Goal: Task Accomplishment & Management: Manage account settings

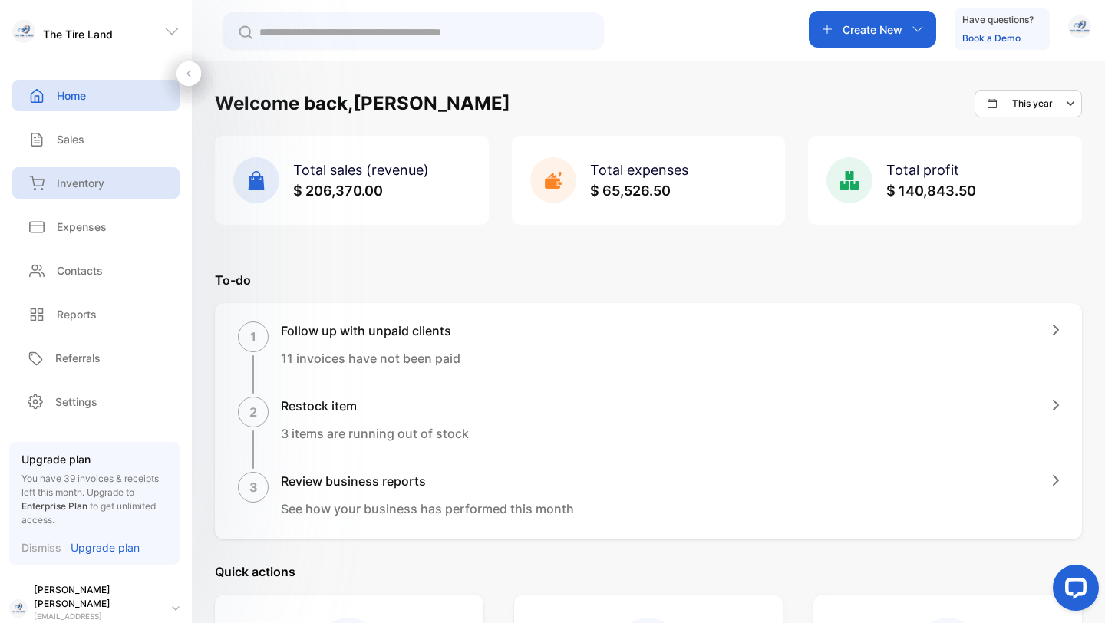
click at [99, 186] on p "Inventory" at bounding box center [81, 183] width 48 height 16
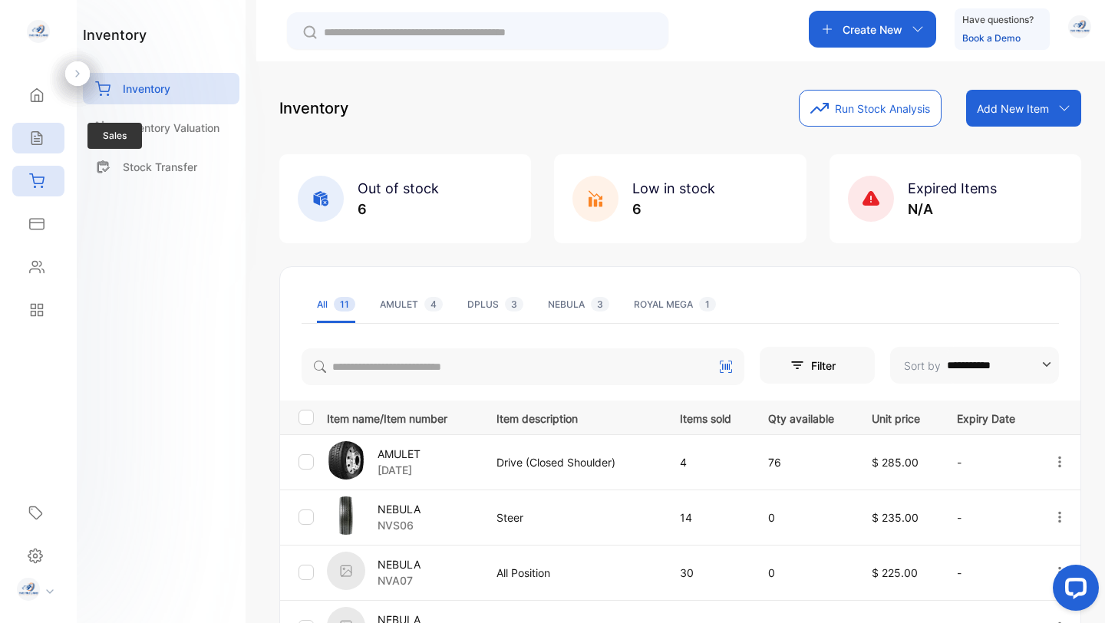
click at [38, 137] on icon at bounding box center [36, 137] width 15 height 15
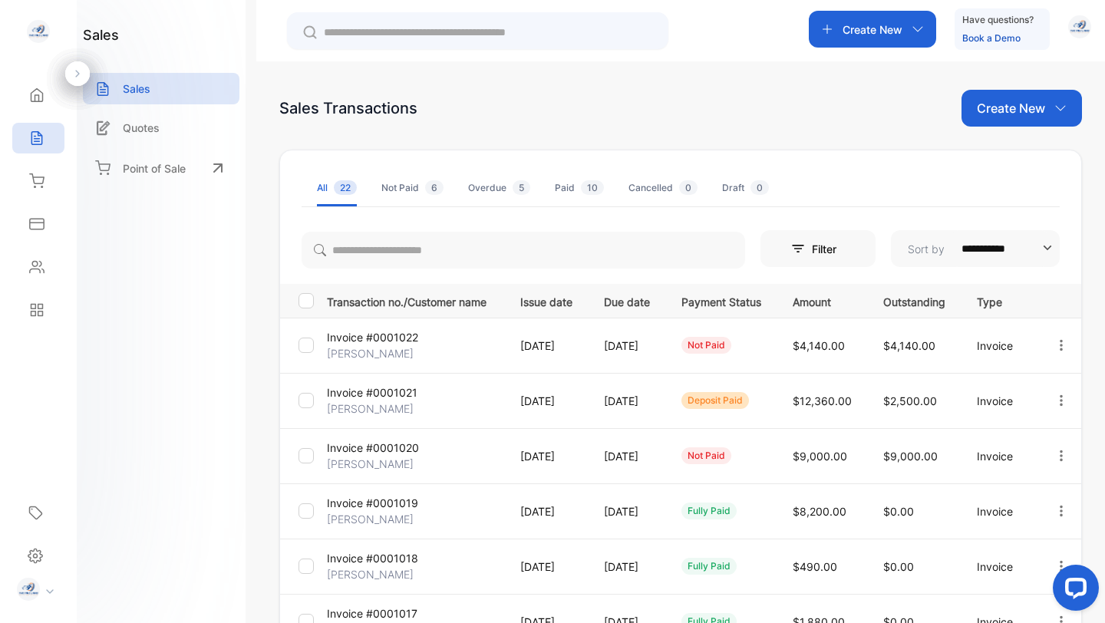
drag, startPoint x: 1104, startPoint y: 354, endPoint x: 1090, endPoint y: 535, distance: 180.8
click at [1090, 535] on div "**********" at bounding box center [680, 372] width 849 height 623
drag, startPoint x: 1104, startPoint y: 425, endPoint x: 1101, endPoint y: 479, distance: 53.8
click at [1101, 479] on div "**********" at bounding box center [680, 372] width 849 height 623
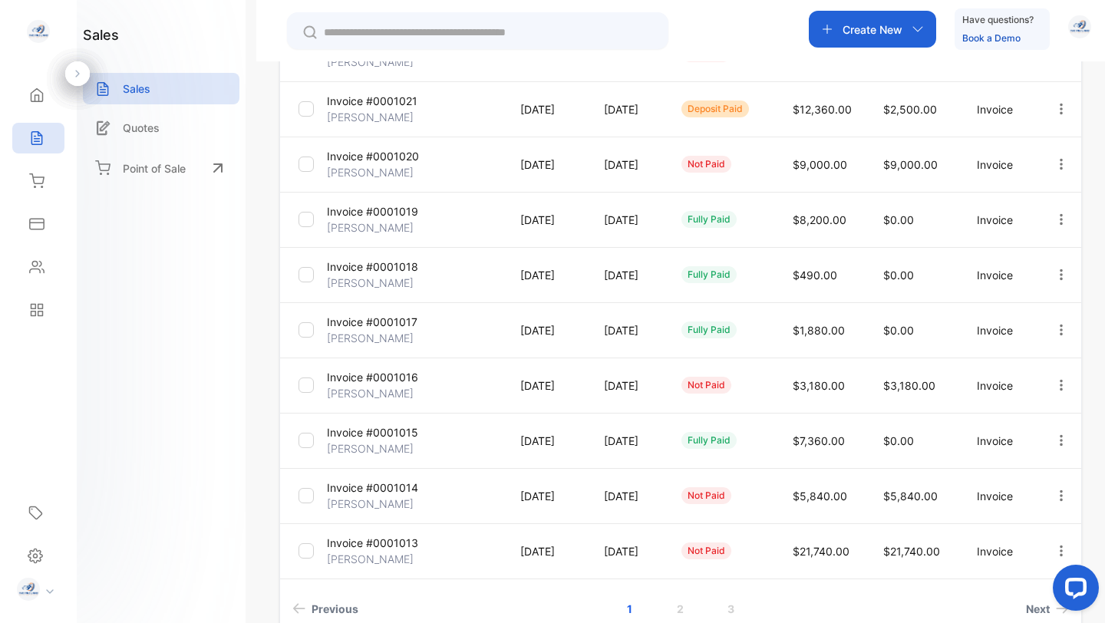
scroll to position [304, 0]
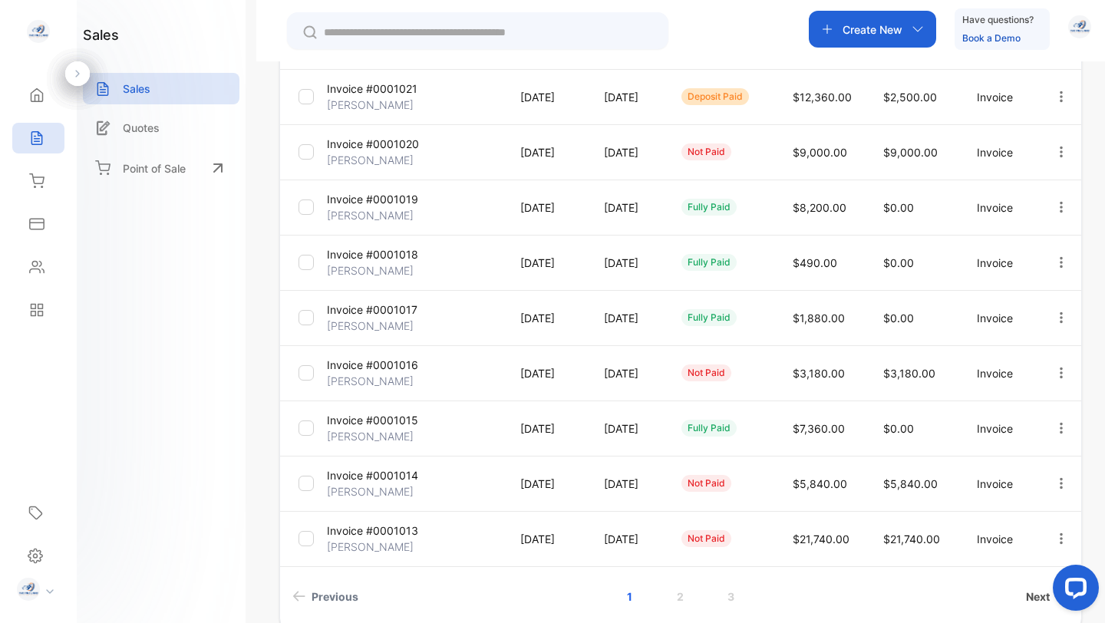
click at [1038, 598] on span "Next" at bounding box center [1038, 597] width 24 height 16
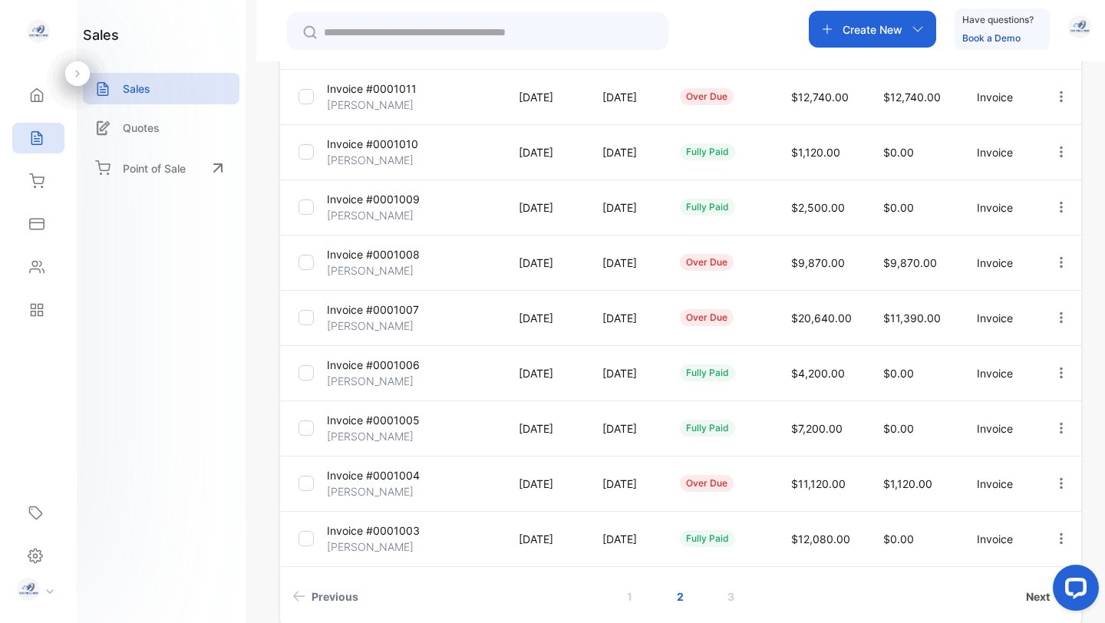
click at [1027, 599] on span "Next" at bounding box center [1038, 597] width 24 height 16
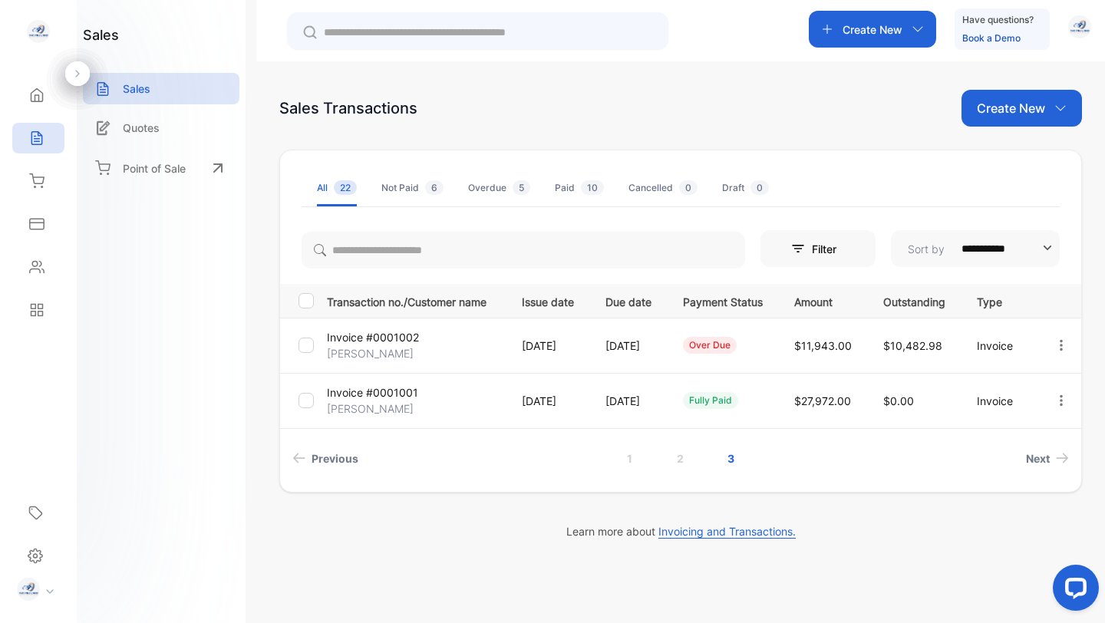
click at [616, 338] on p "[DATE]" at bounding box center [628, 346] width 46 height 16
click at [381, 336] on p "Invoice #0001002" at bounding box center [373, 337] width 92 height 16
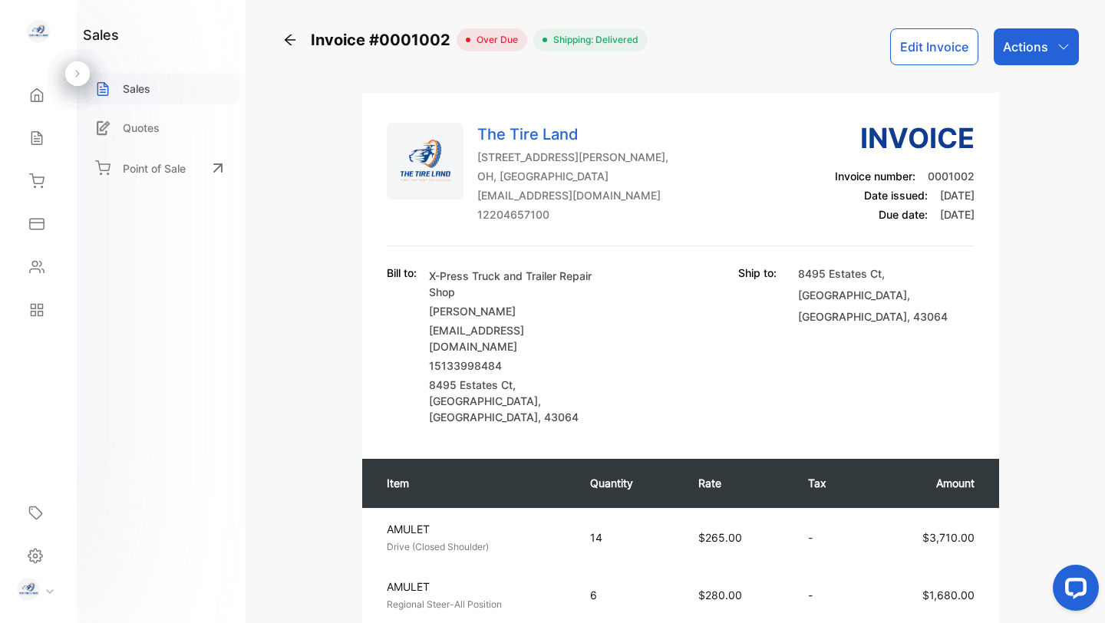
click at [148, 81] on p "Sales" at bounding box center [137, 89] width 28 height 16
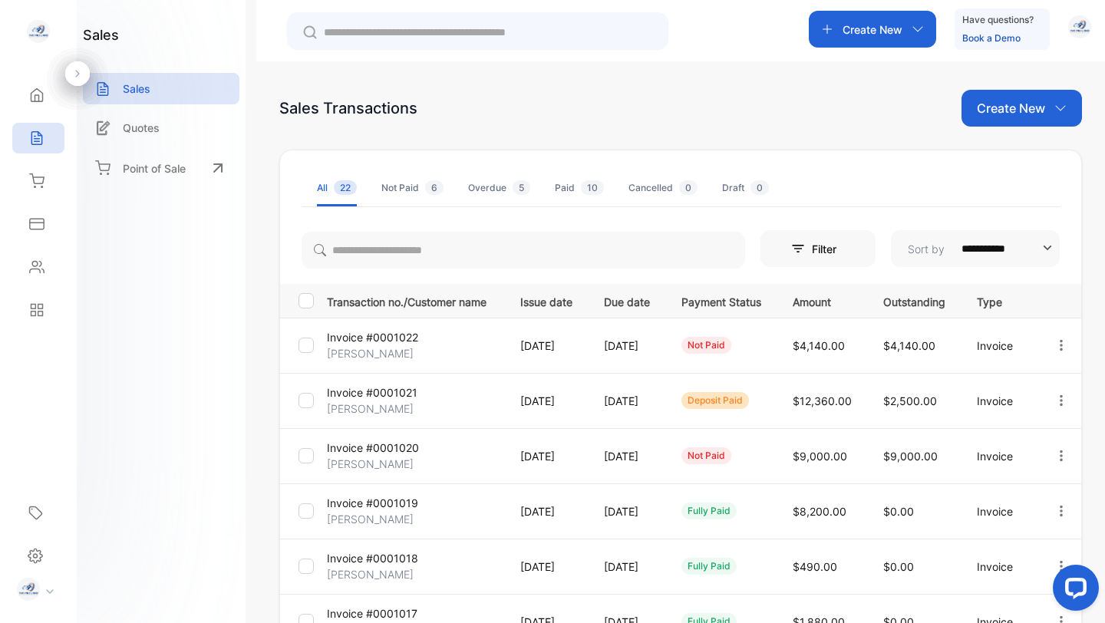
scroll to position [382, 0]
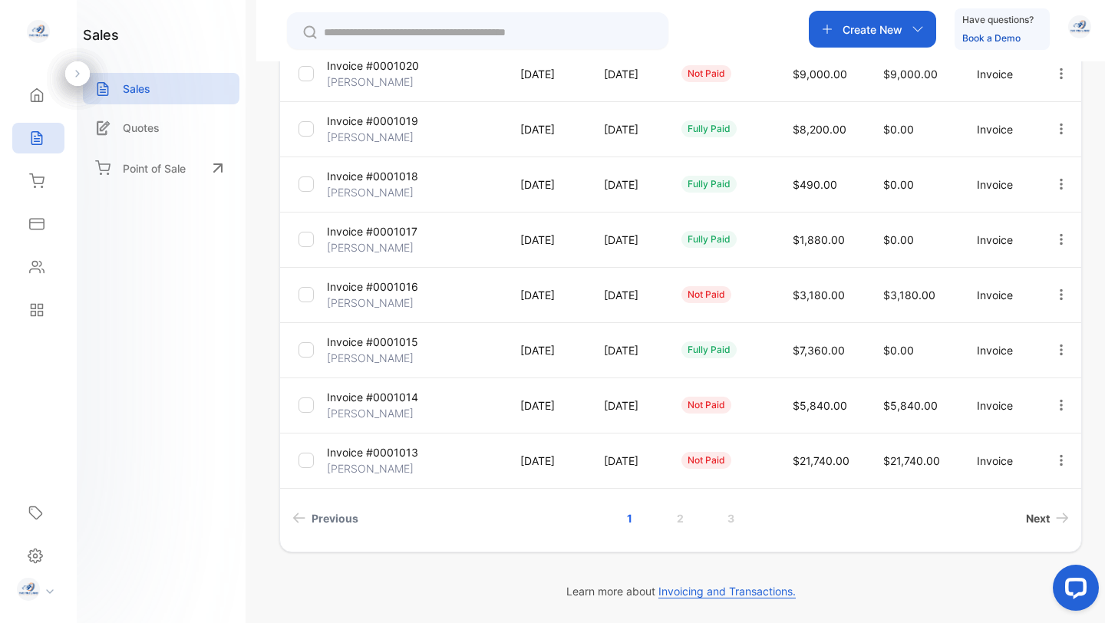
click at [1046, 515] on link "Next" at bounding box center [1047, 518] width 55 height 28
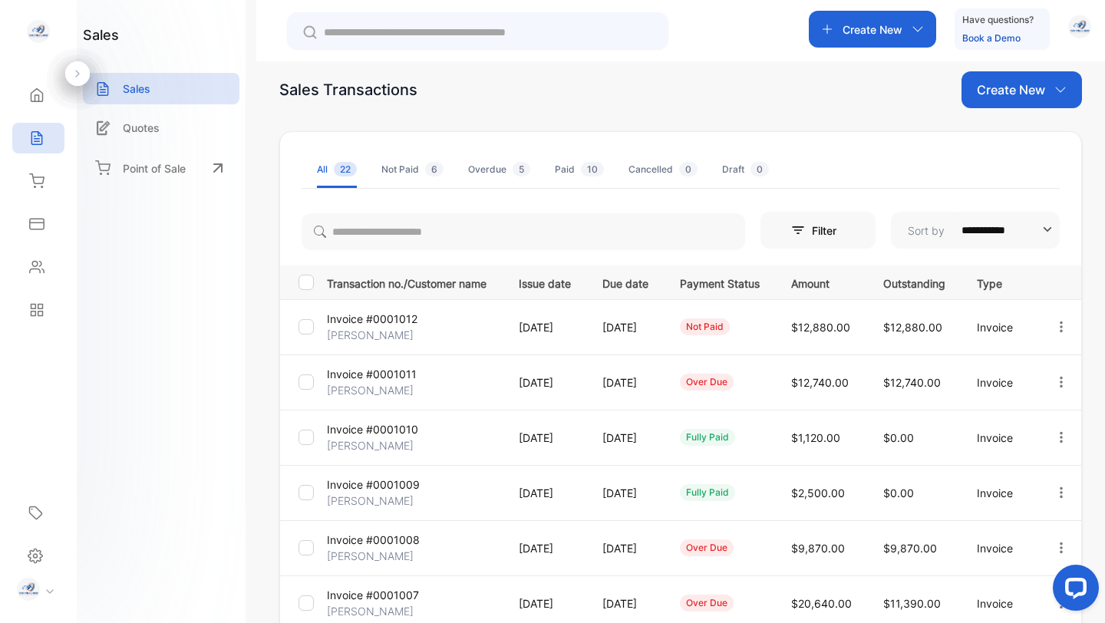
scroll to position [0, 0]
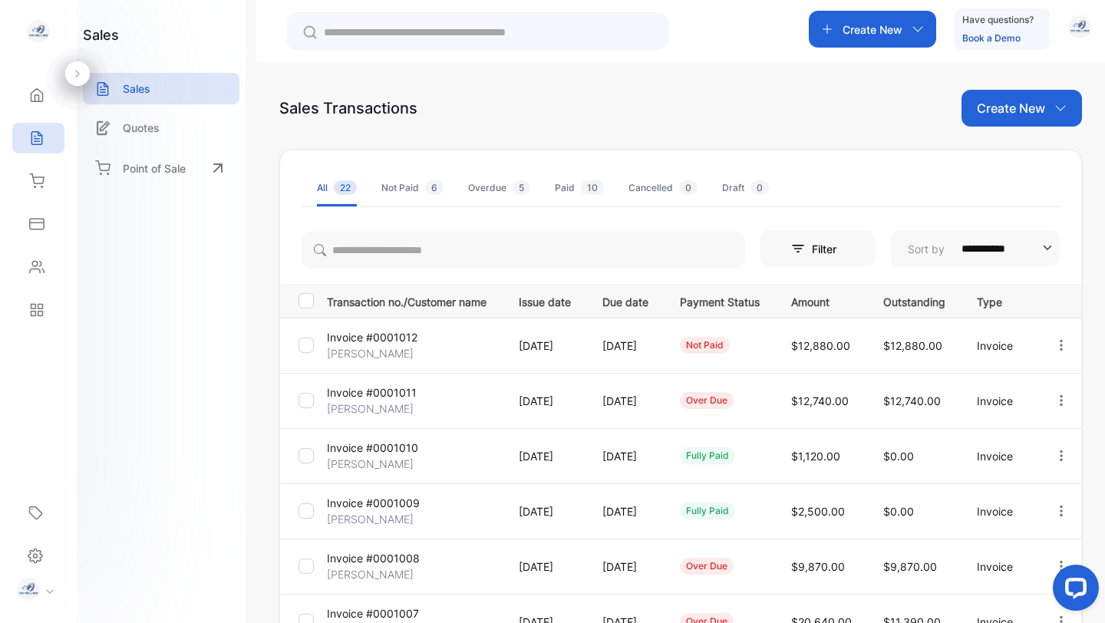
click at [367, 394] on p "Invoice #0001011" at bounding box center [372, 392] width 90 height 16
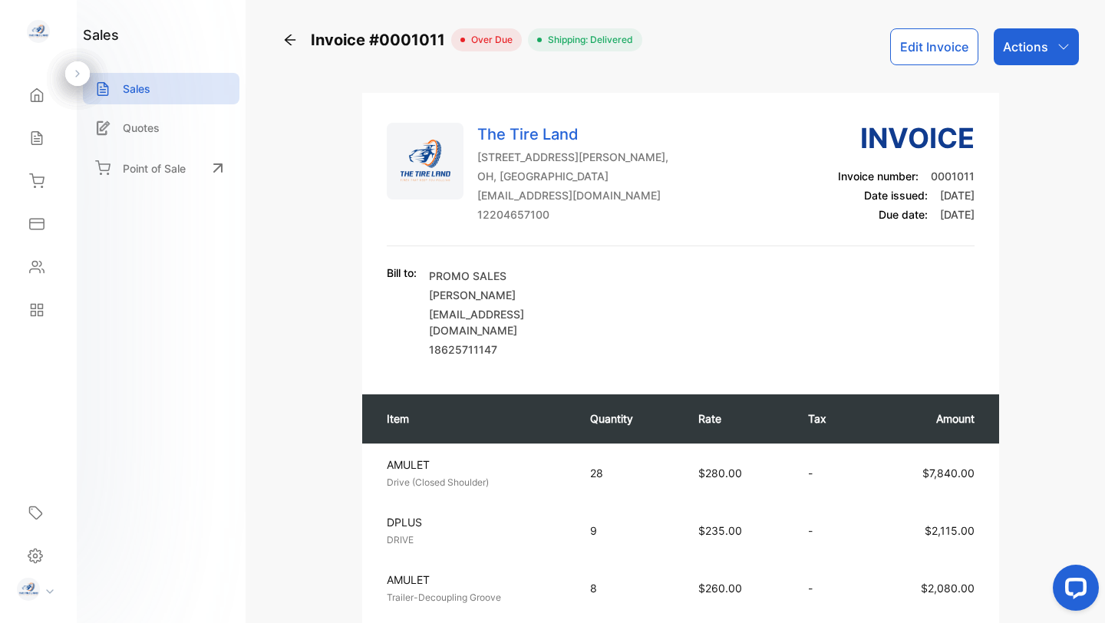
click at [292, 41] on icon at bounding box center [289, 39] width 15 height 15
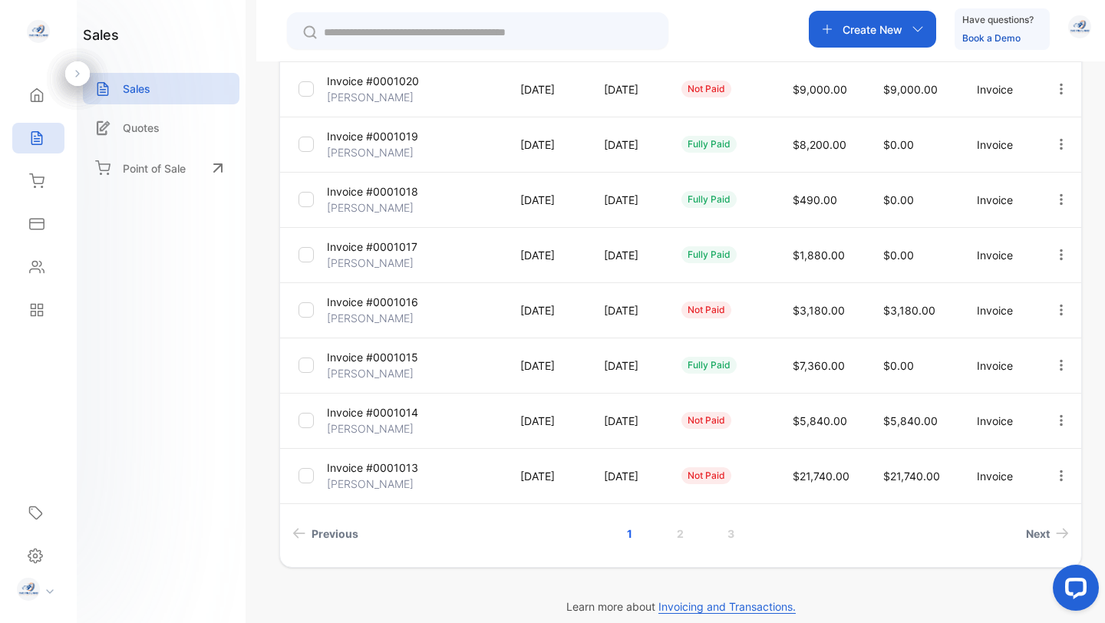
scroll to position [382, 0]
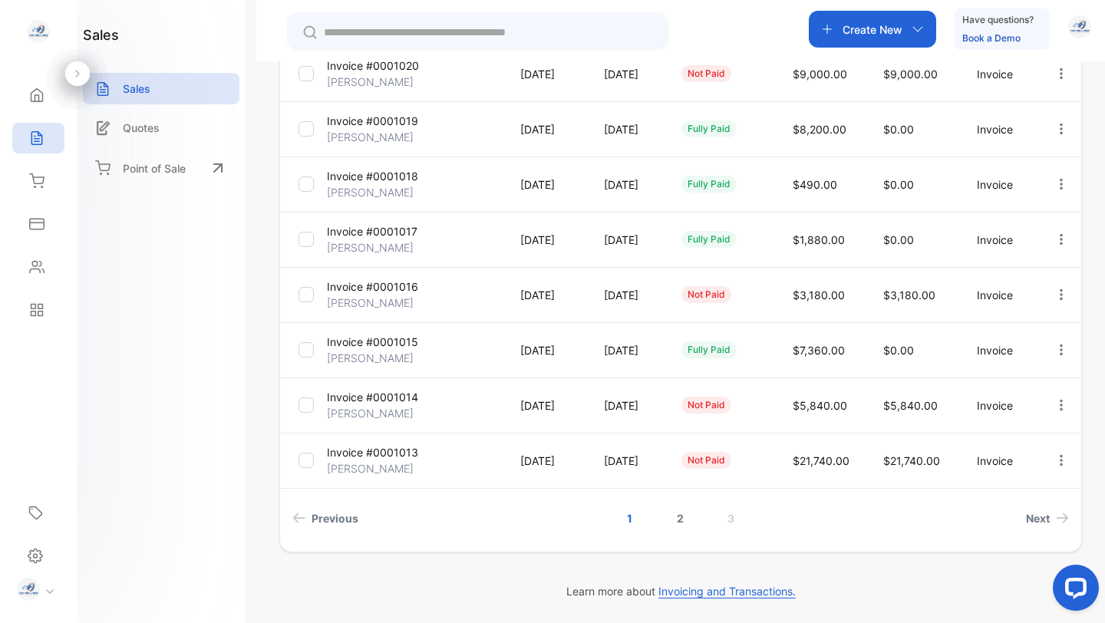
click at [682, 519] on link "2" at bounding box center [680, 518] width 44 height 28
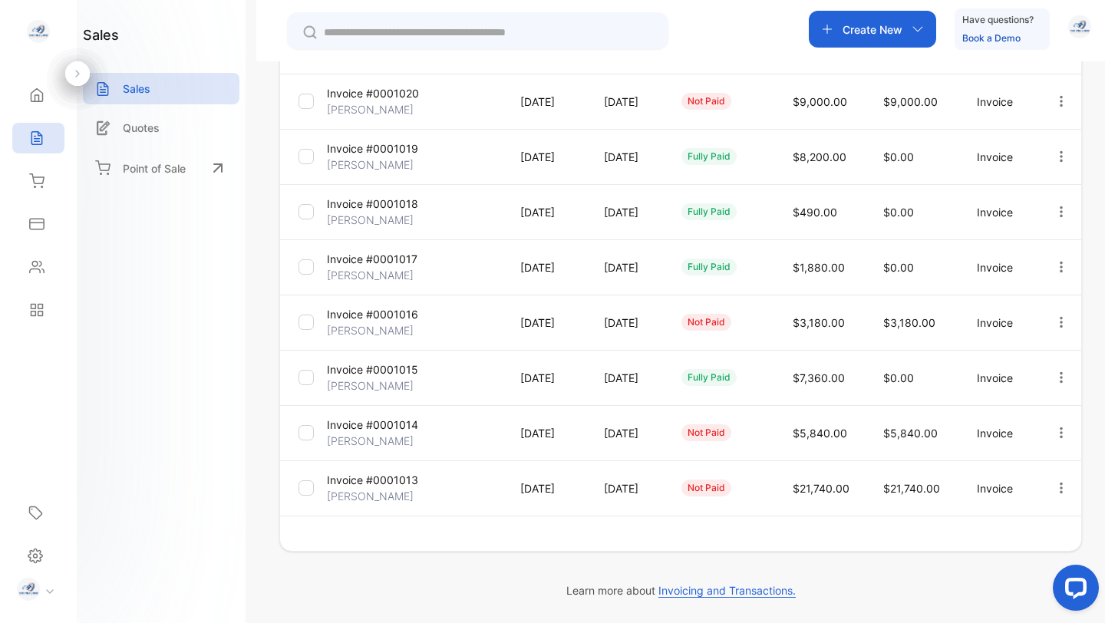
scroll to position [354, 0]
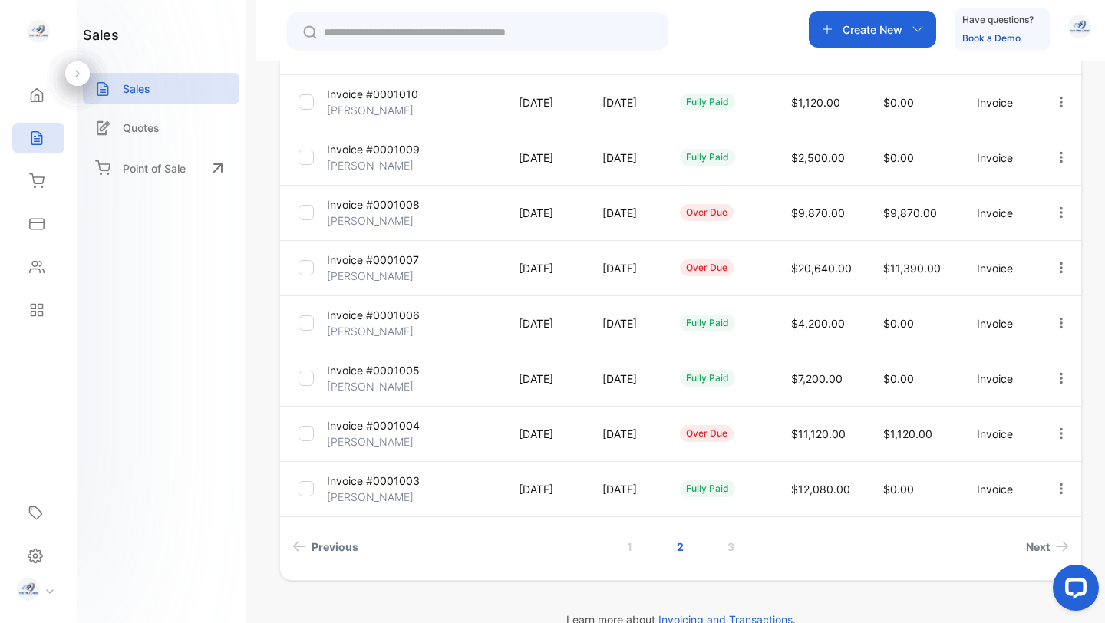
drag, startPoint x: 1104, startPoint y: 296, endPoint x: 1103, endPoint y: 209, distance: 87.5
click at [1103, 209] on div "**********" at bounding box center [680, 372] width 849 height 623
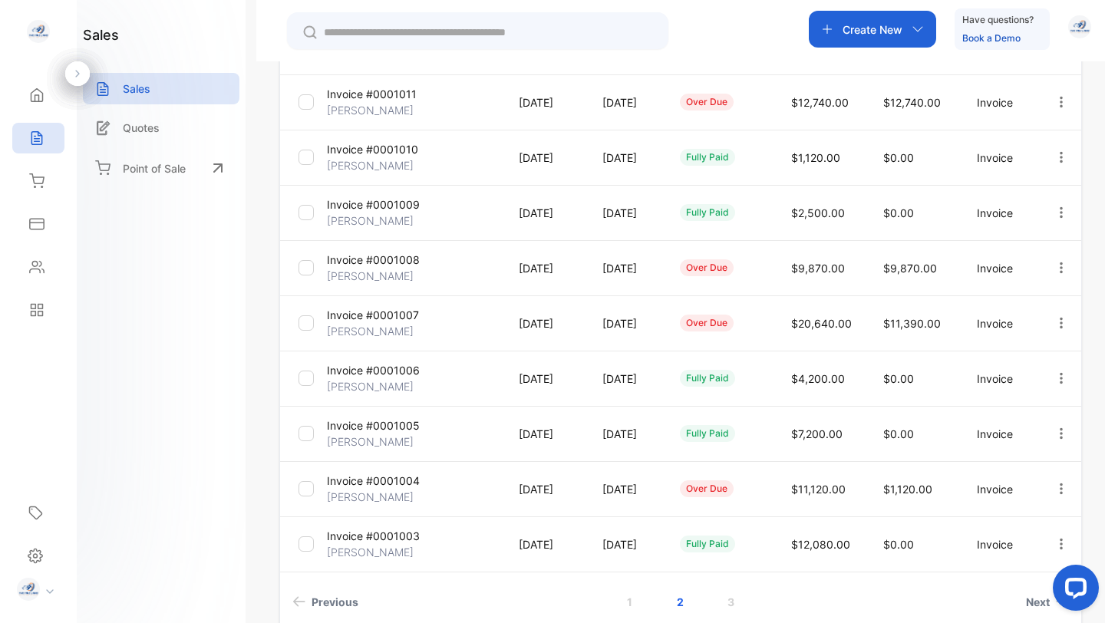
scroll to position [340, 0]
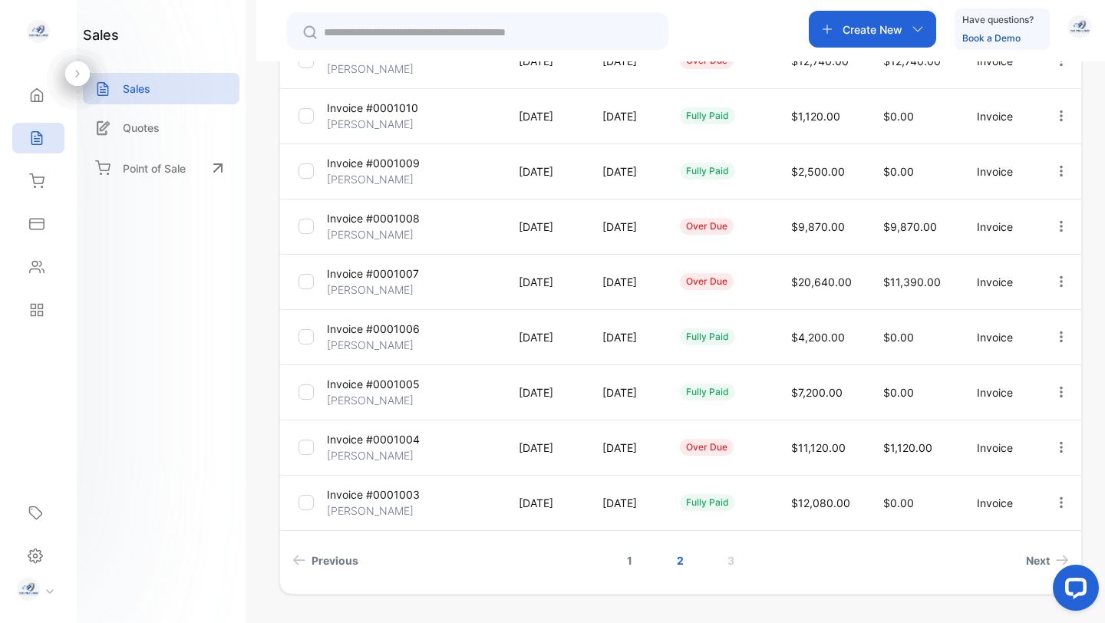
click at [636, 562] on link "1" at bounding box center [629, 560] width 42 height 28
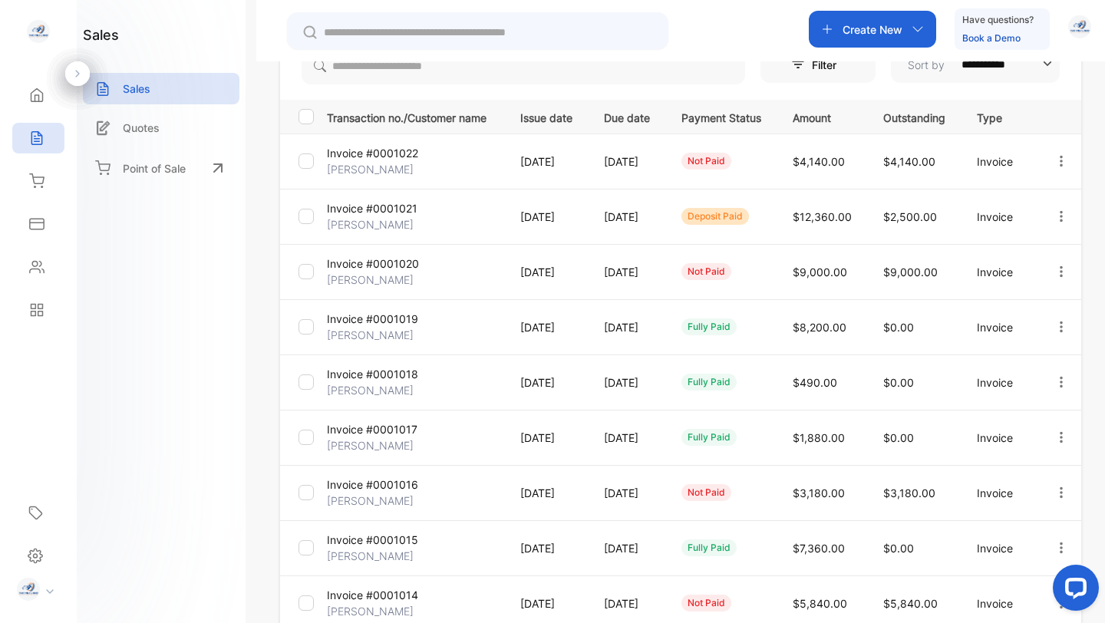
scroll to position [183, 0]
click at [351, 160] on p "Invoice #0001022" at bounding box center [372, 155] width 91 height 16
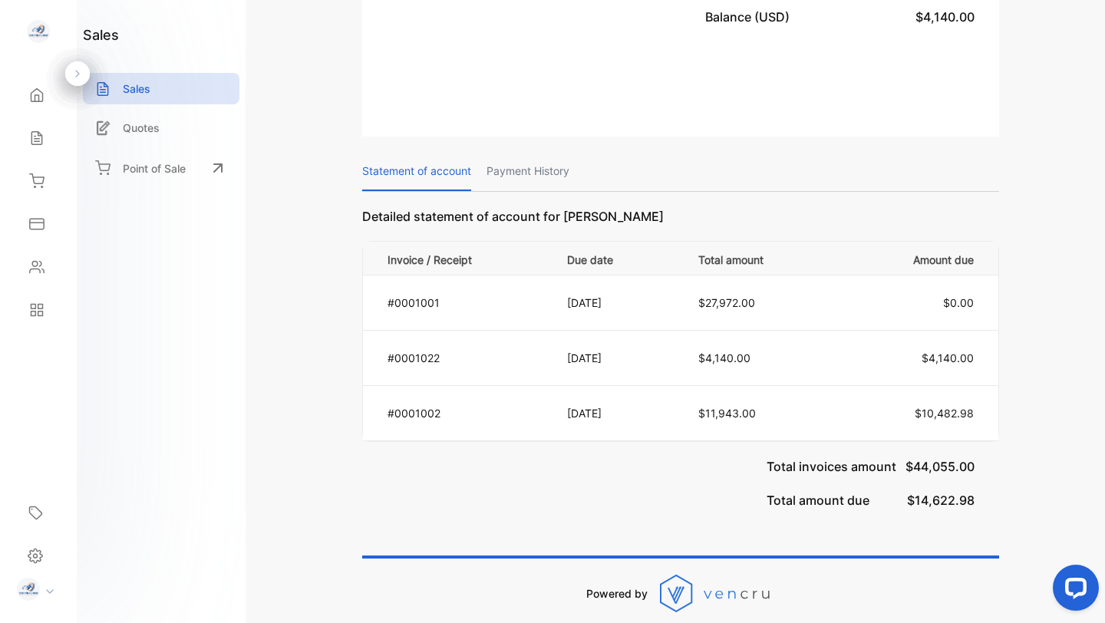
scroll to position [759, 0]
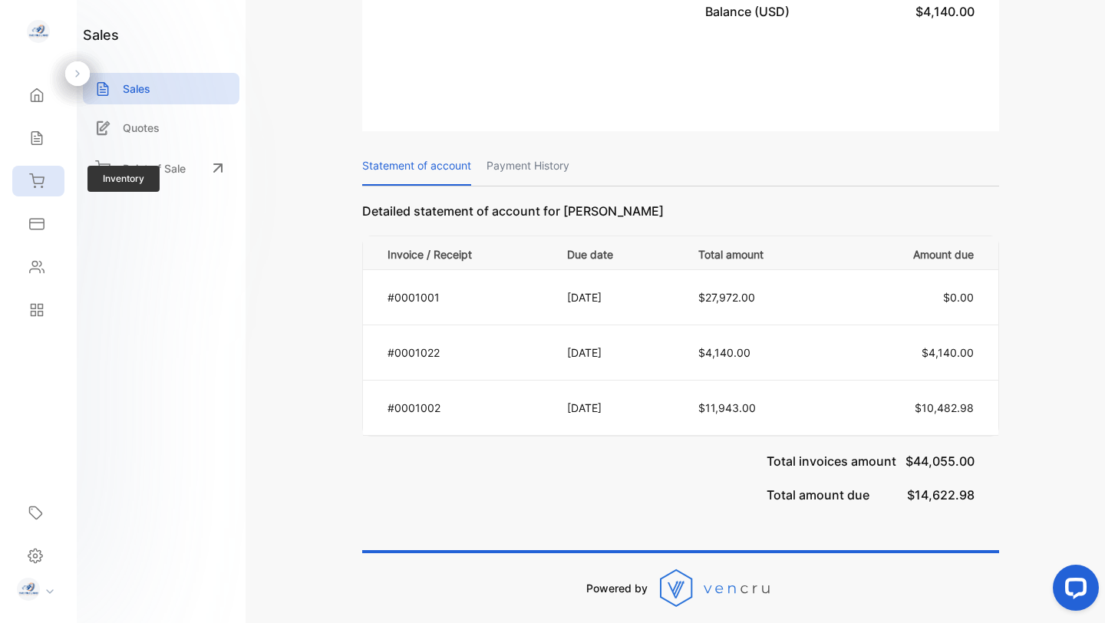
click at [38, 182] on icon at bounding box center [36, 180] width 15 height 15
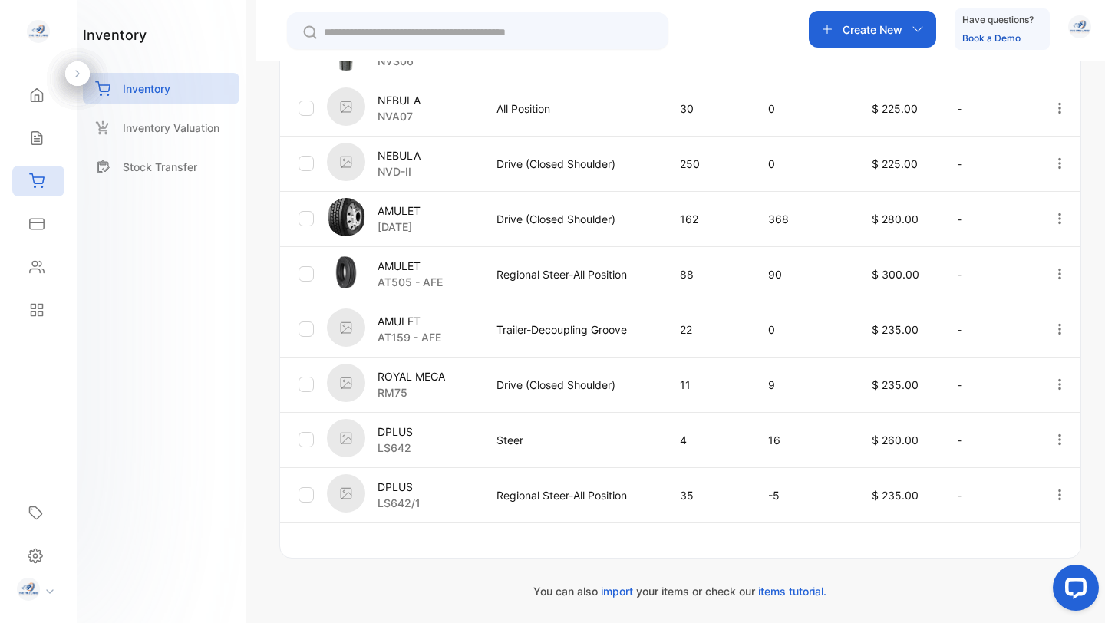
scroll to position [493, 0]
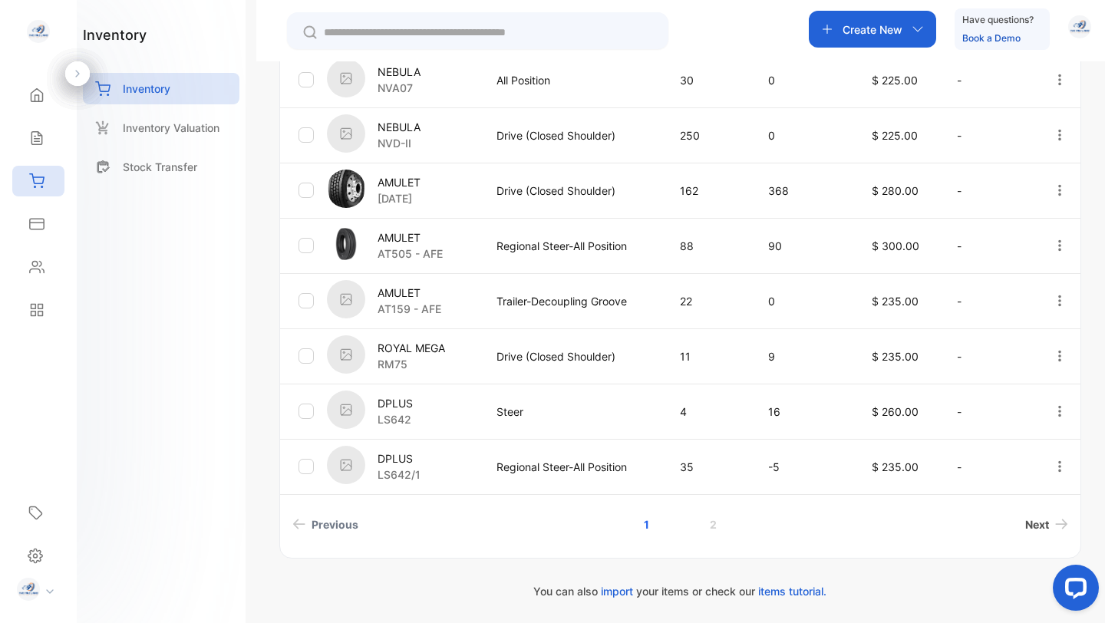
click at [1040, 527] on span "Next" at bounding box center [1037, 524] width 24 height 16
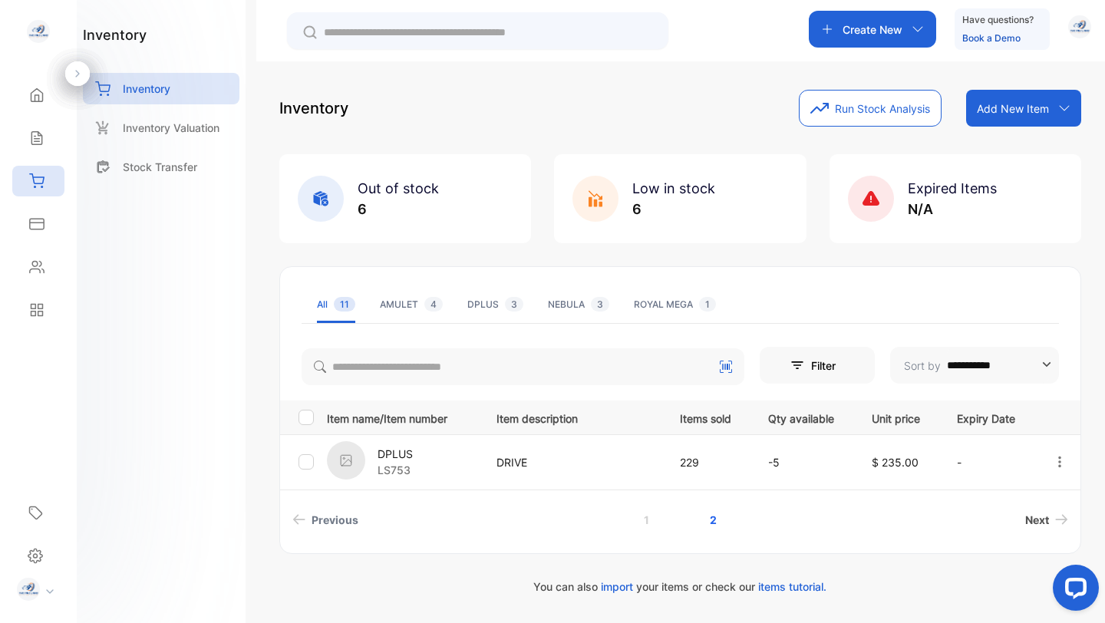
scroll to position [0, 0]
click at [41, 135] on icon at bounding box center [36, 138] width 10 height 13
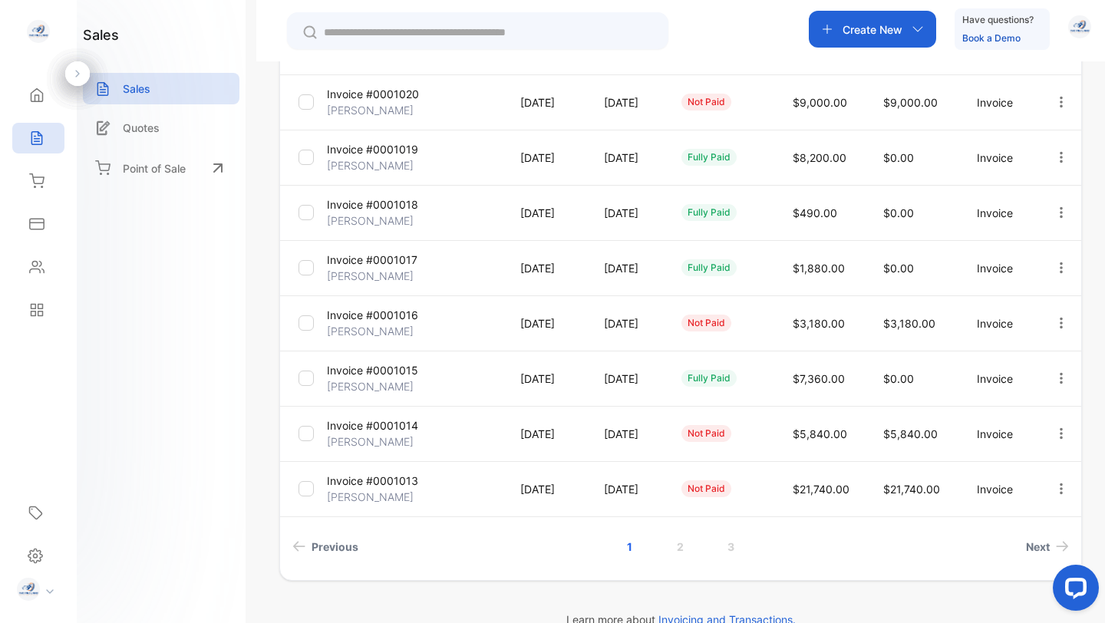
scroll to position [382, 0]
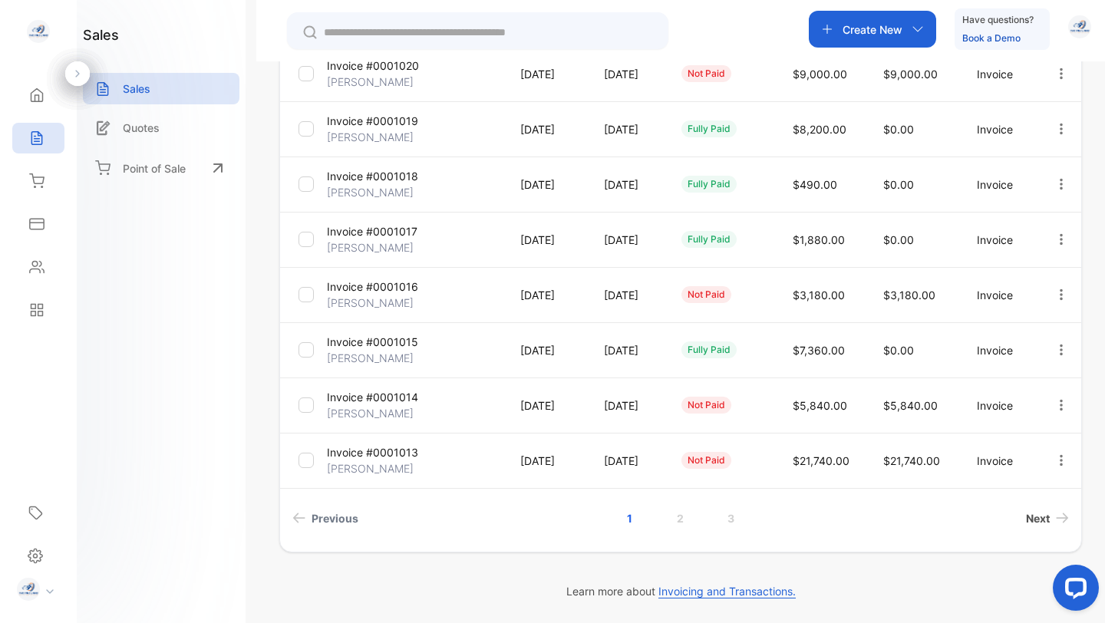
click at [1036, 525] on span "Next" at bounding box center [1038, 518] width 24 height 16
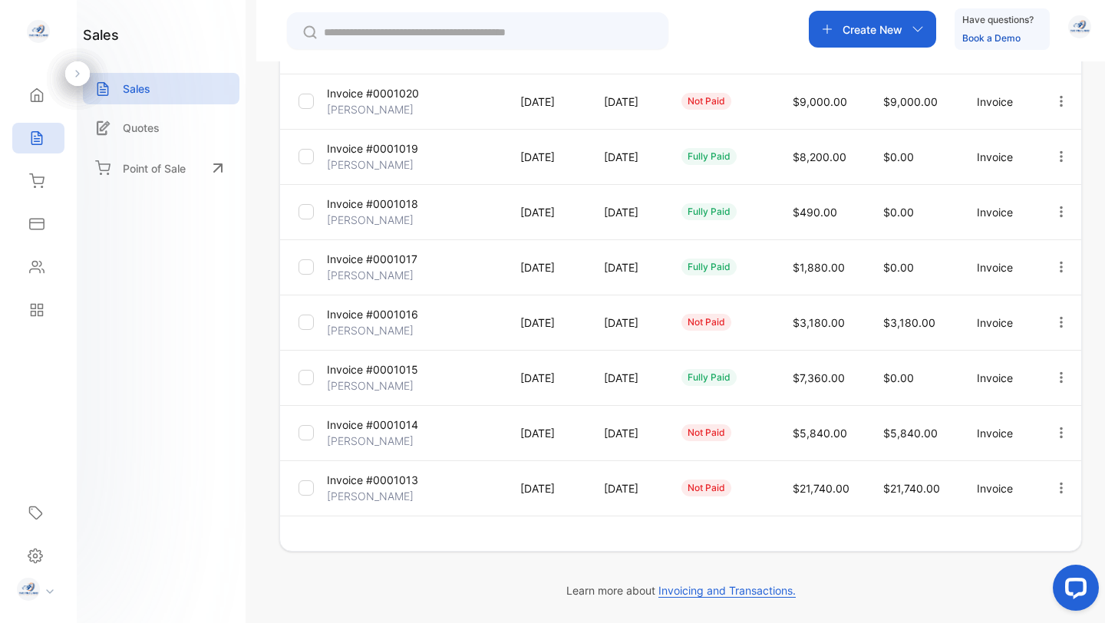
scroll to position [354, 0]
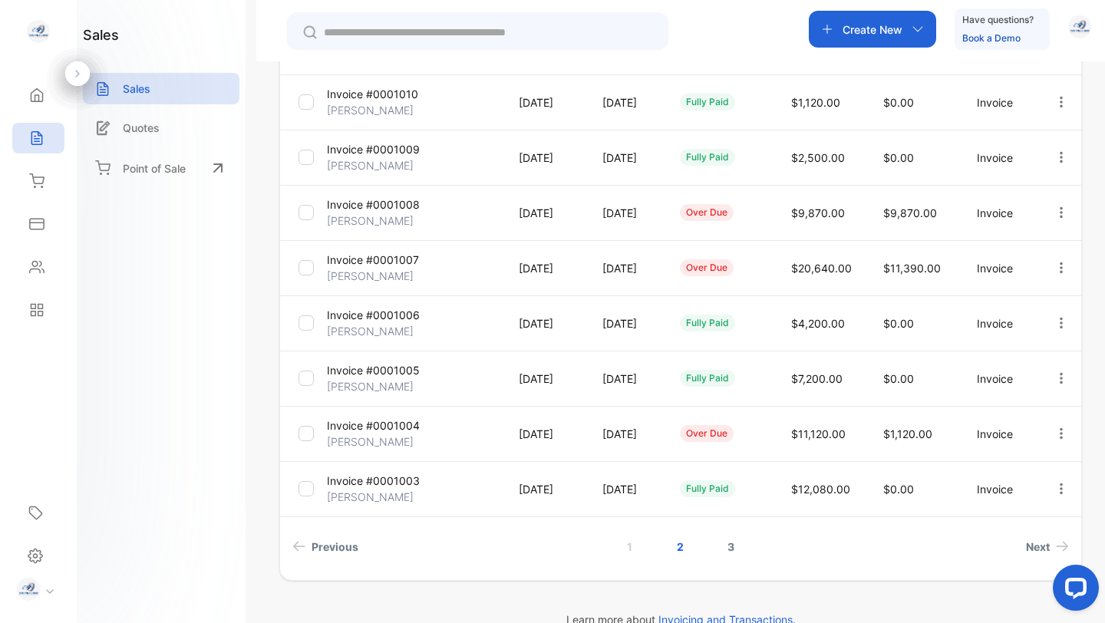
click at [729, 544] on link "3" at bounding box center [731, 547] width 44 height 28
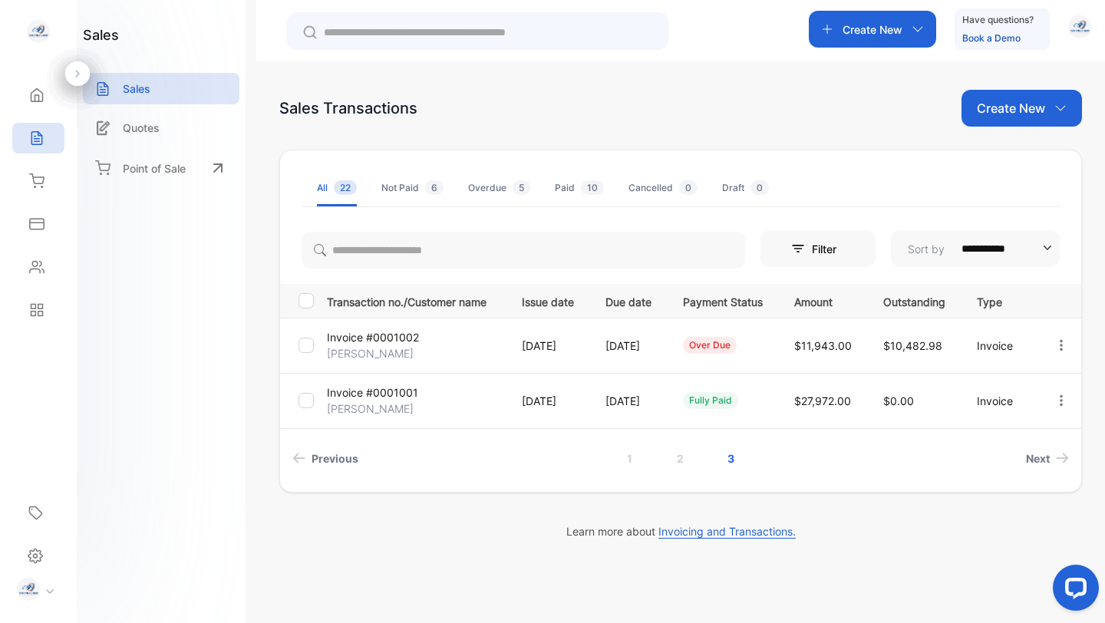
click at [374, 341] on p "Invoice #0001002" at bounding box center [373, 337] width 92 height 16
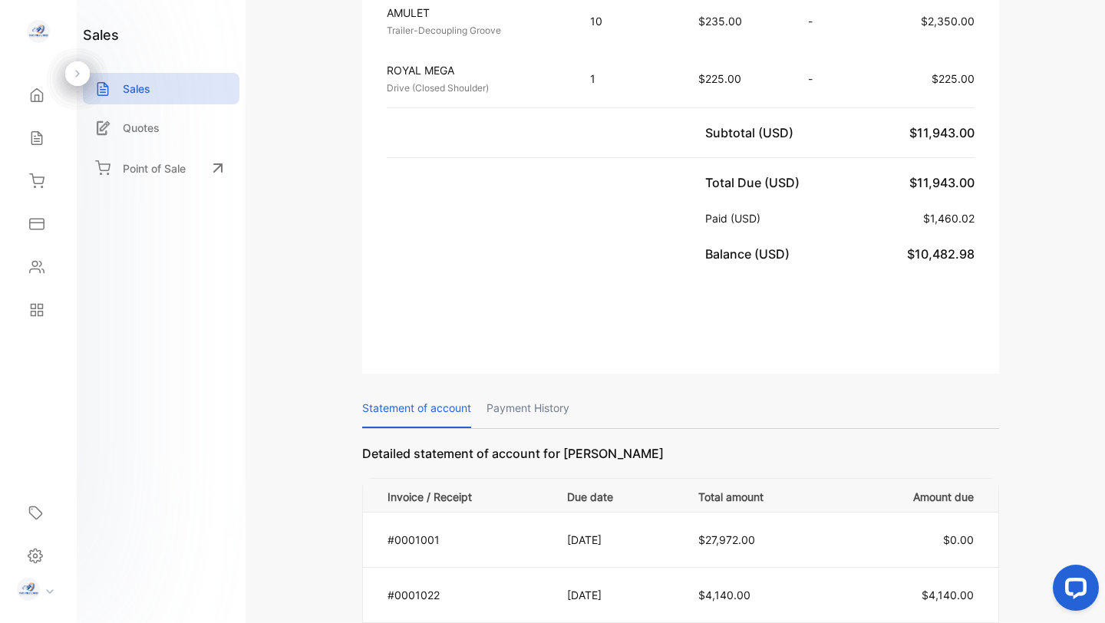
scroll to position [784, 0]
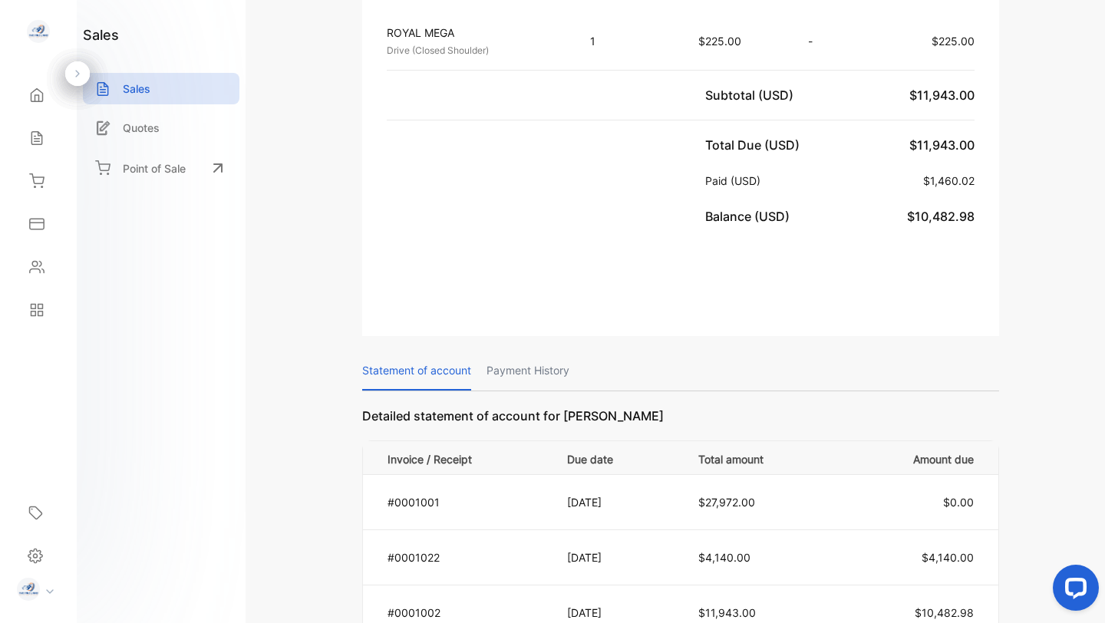
click at [538, 351] on p "Payment History" at bounding box center [527, 370] width 83 height 39
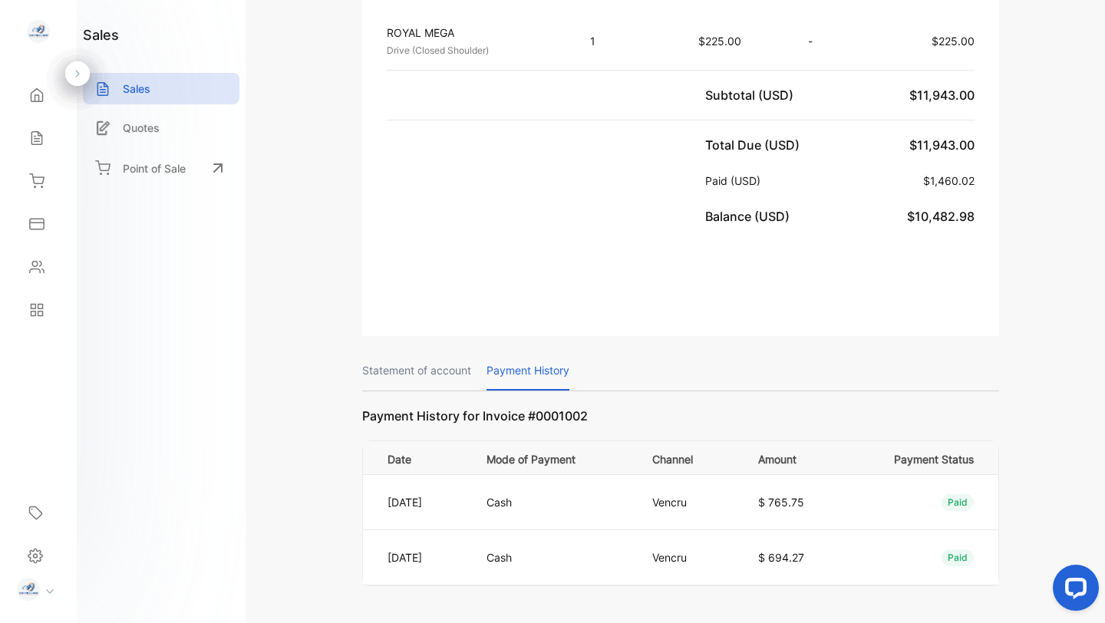
click at [554, 549] on p "Cash" at bounding box center [553, 557] width 134 height 16
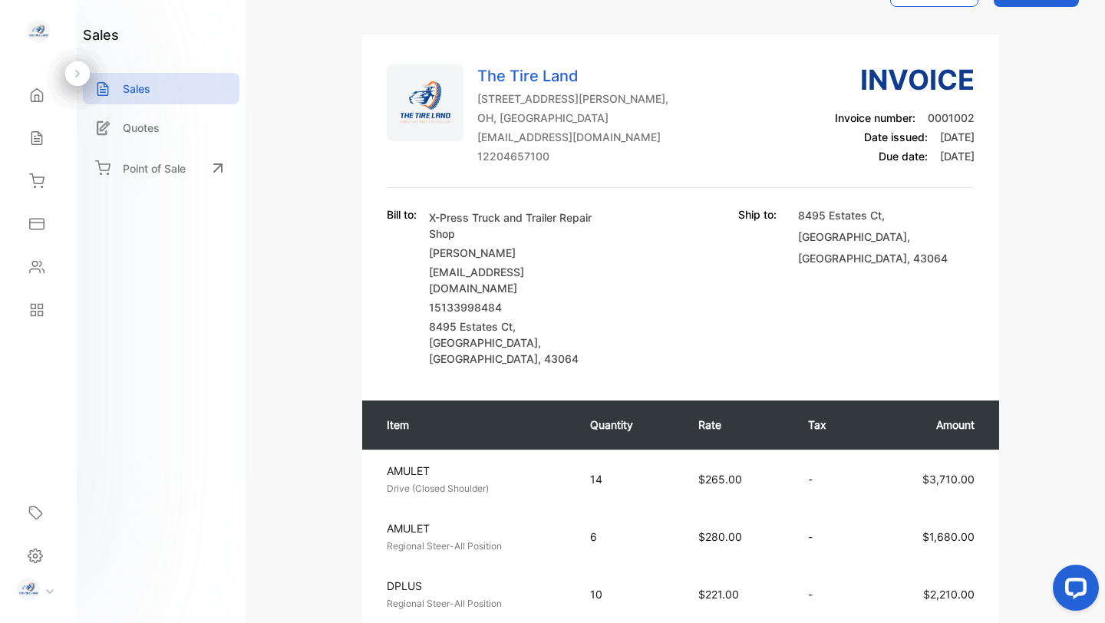
scroll to position [0, 0]
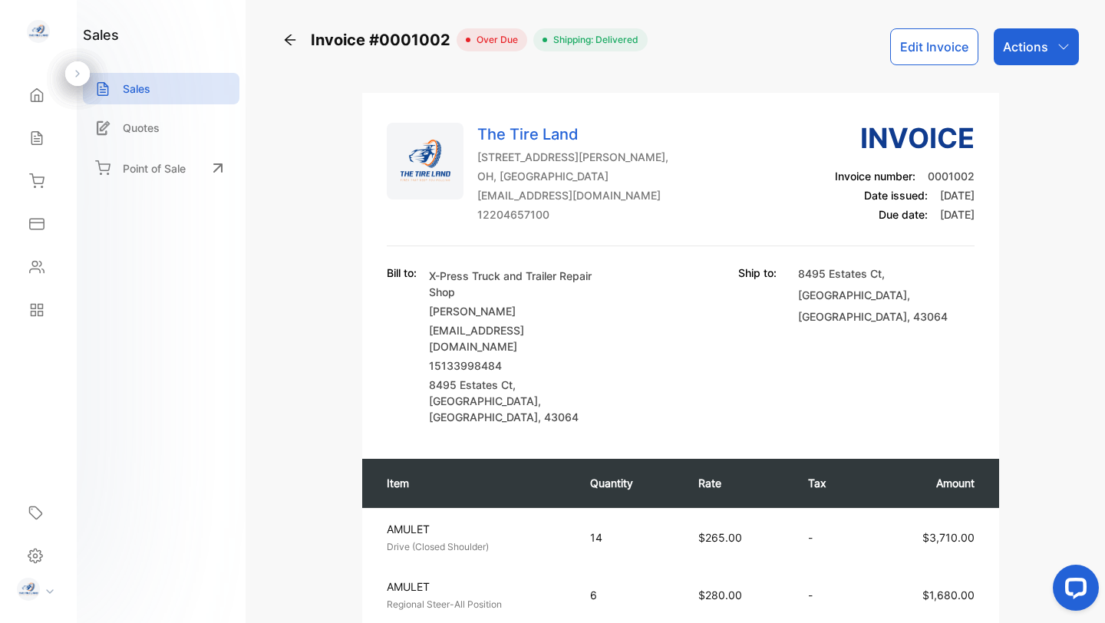
click at [1027, 48] on p "Actions" at bounding box center [1025, 47] width 45 height 18
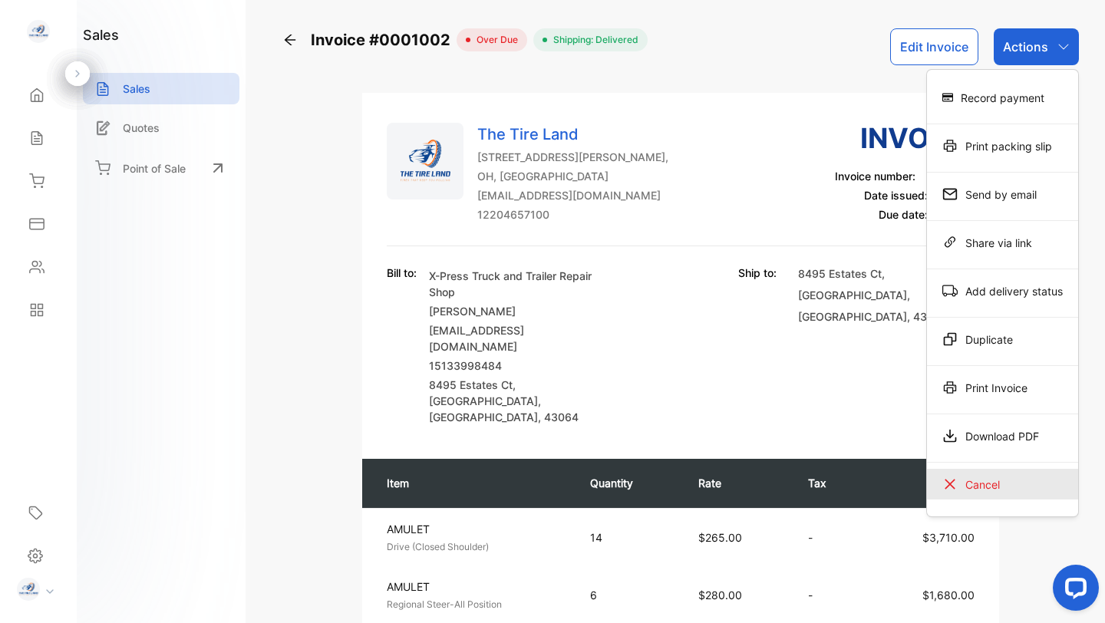
click at [980, 488] on div "Cancel" at bounding box center [1002, 484] width 151 height 31
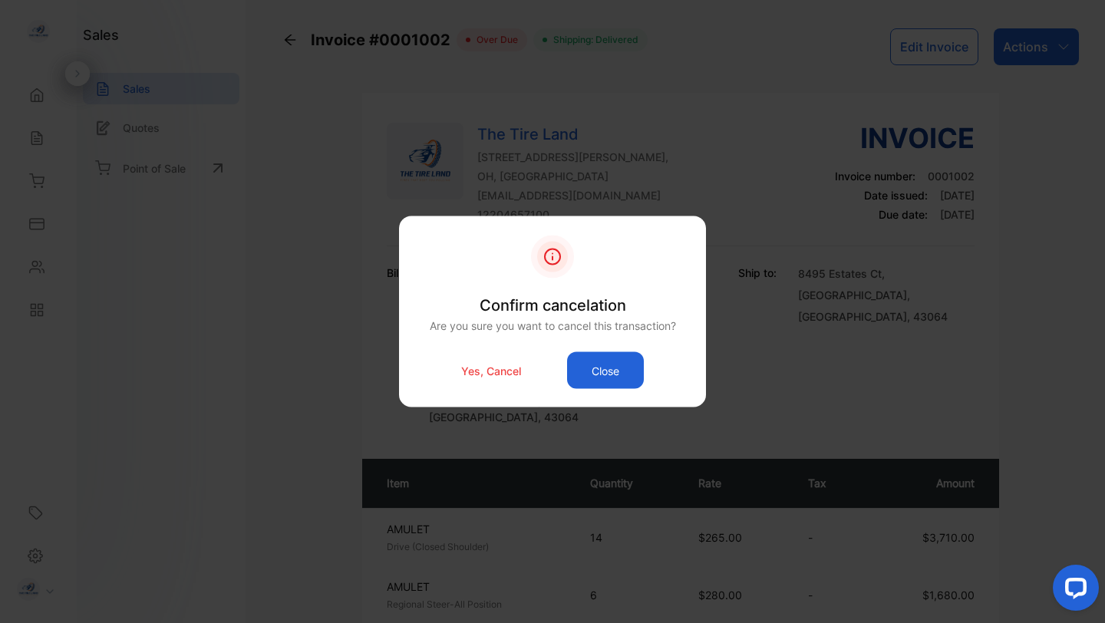
click at [512, 386] on div "Yes, Cancel Close" at bounding box center [552, 370] width 261 height 37
click at [595, 377] on button "Close" at bounding box center [605, 370] width 77 height 37
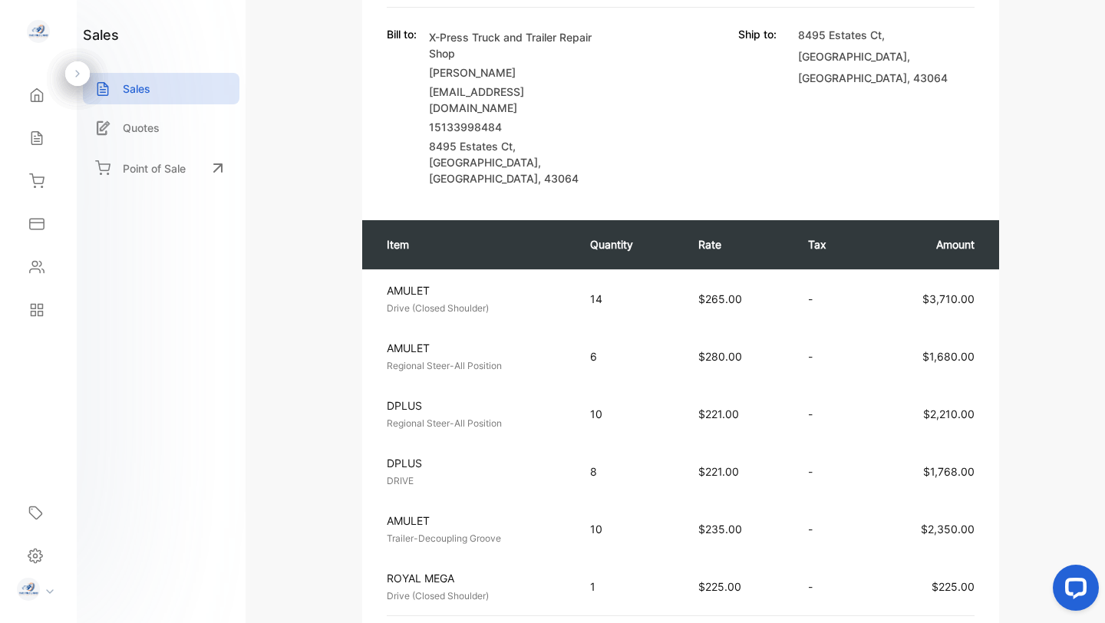
scroll to position [238, 0]
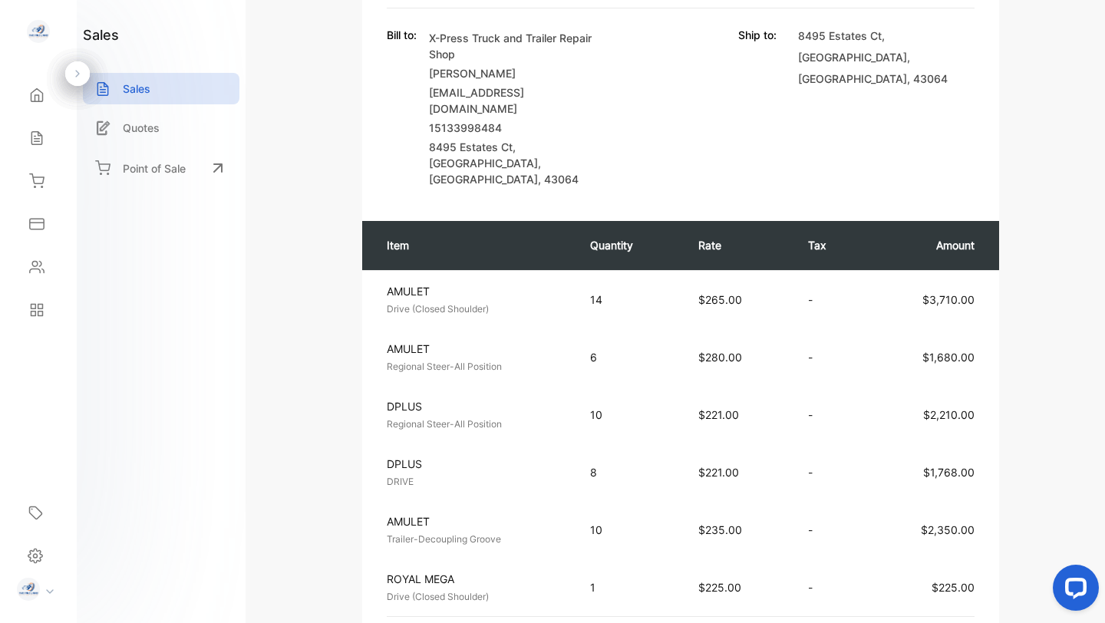
click at [1073, 335] on div "The Tire Land 502 Zion Dr, Powell, OH, United States of America thetireland@gma…" at bounding box center [680, 545] width 796 height 1380
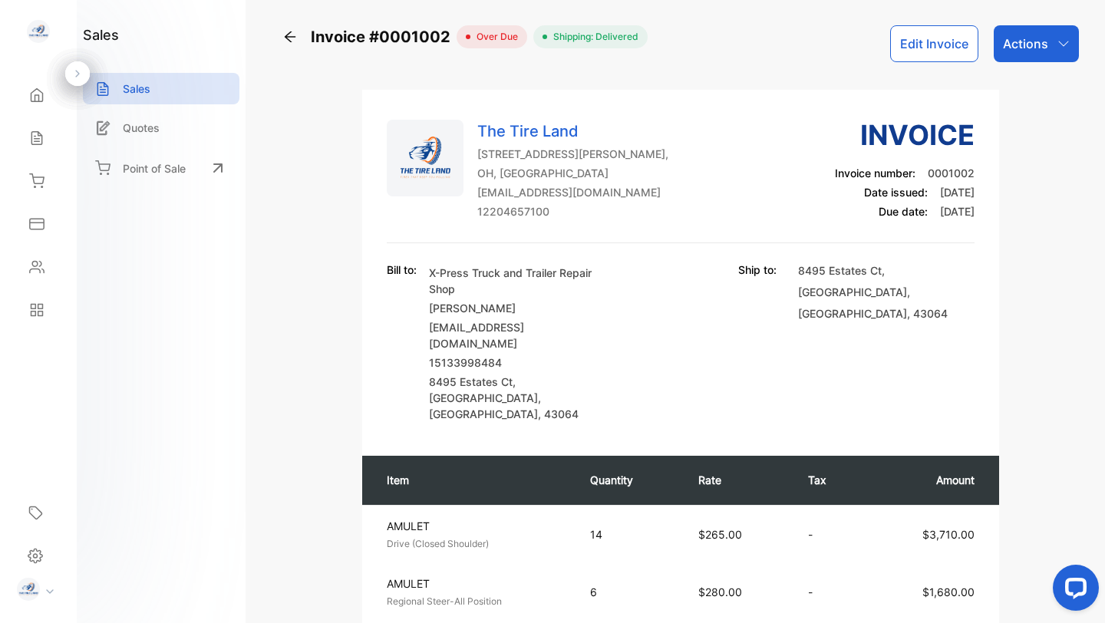
scroll to position [0, 0]
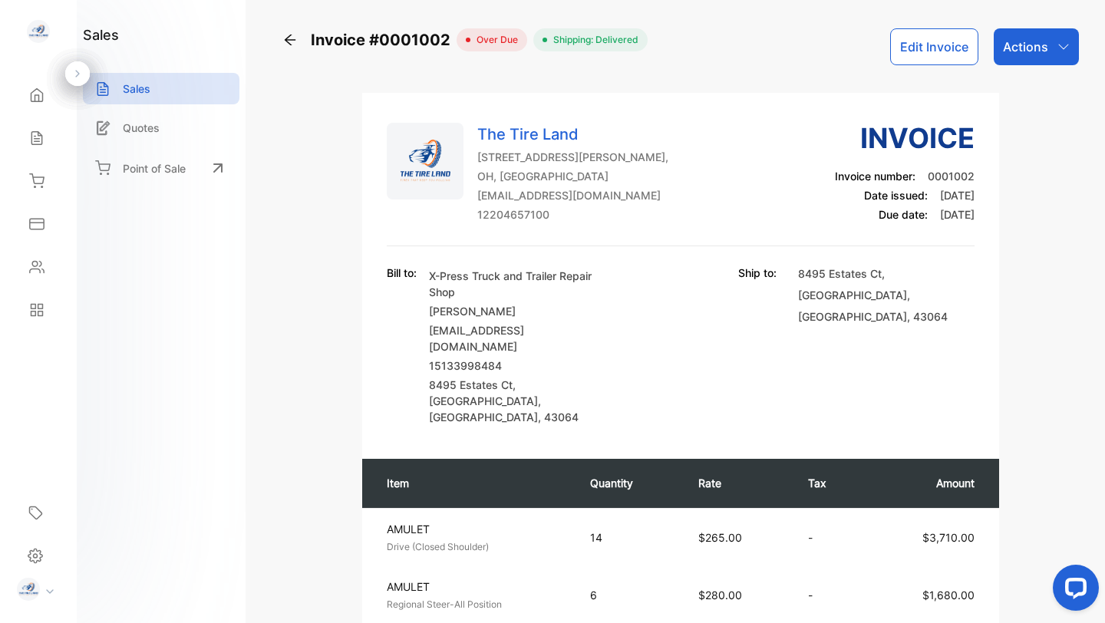
click at [1057, 51] on icon "button" at bounding box center [1063, 47] width 12 height 12
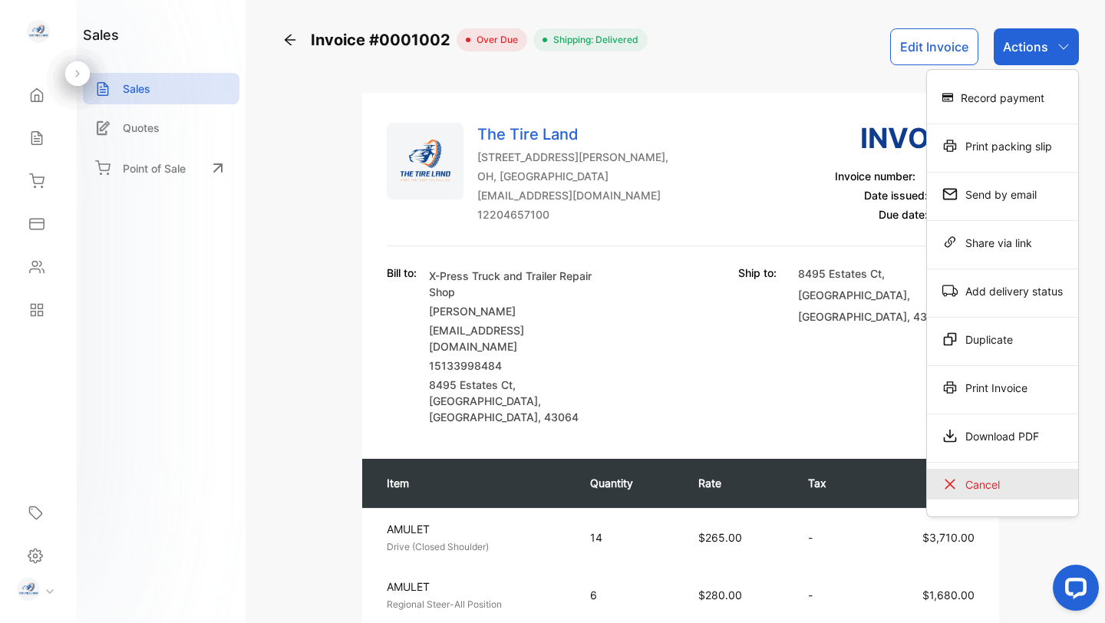
click at [978, 476] on div "Cancel" at bounding box center [1002, 484] width 151 height 31
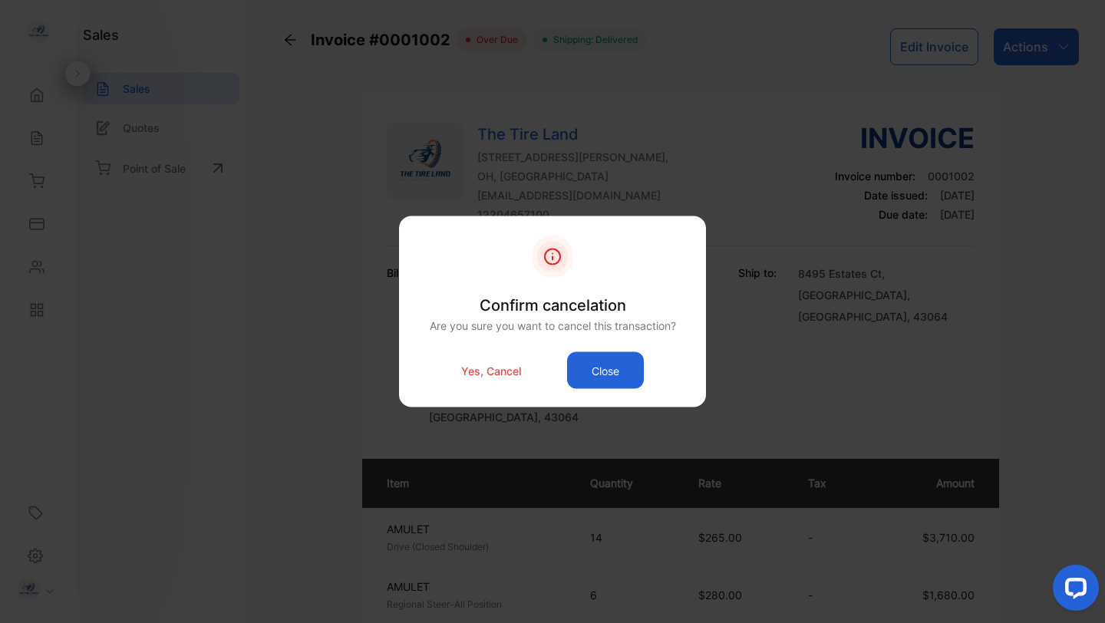
click at [485, 372] on p "Yes, Cancel" at bounding box center [491, 370] width 60 height 16
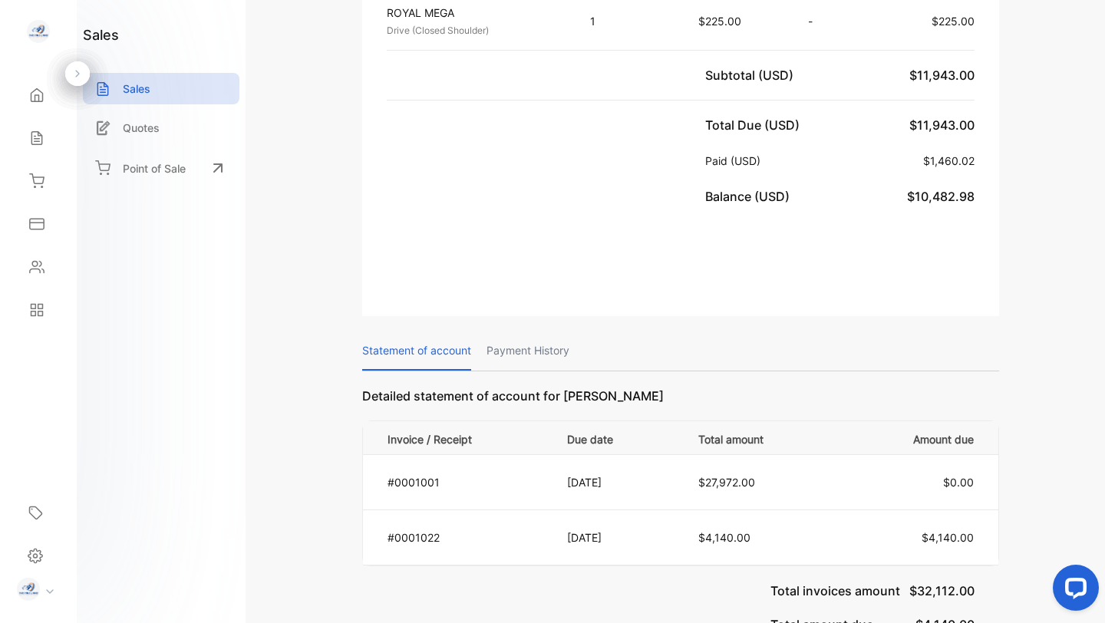
scroll to position [971, 0]
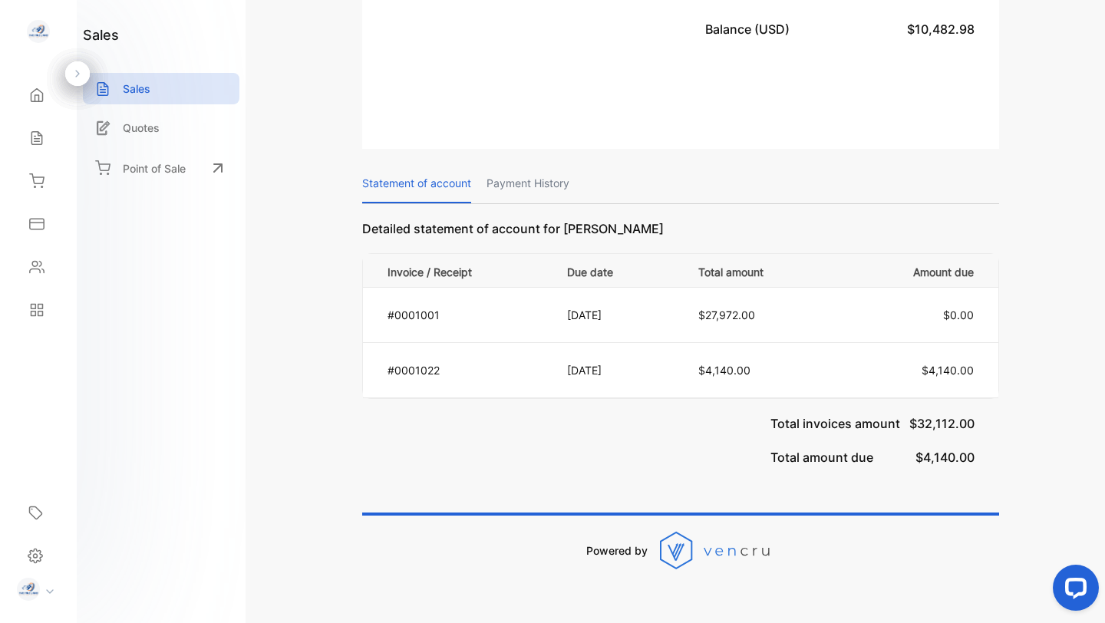
click at [524, 164] on p "Payment History" at bounding box center [527, 183] width 83 height 39
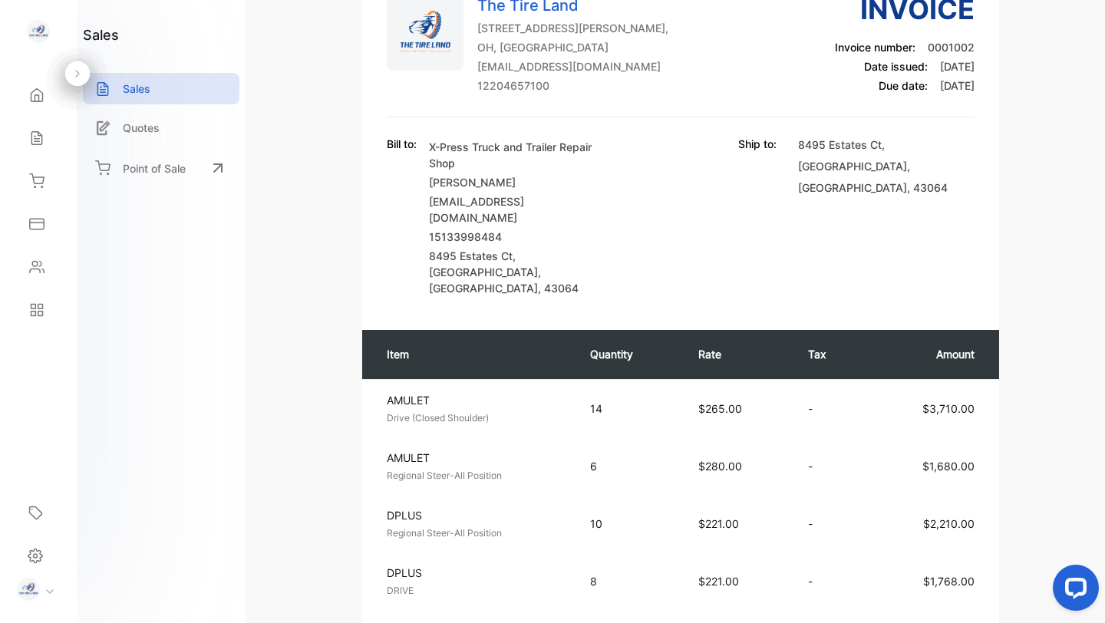
scroll to position [0, 0]
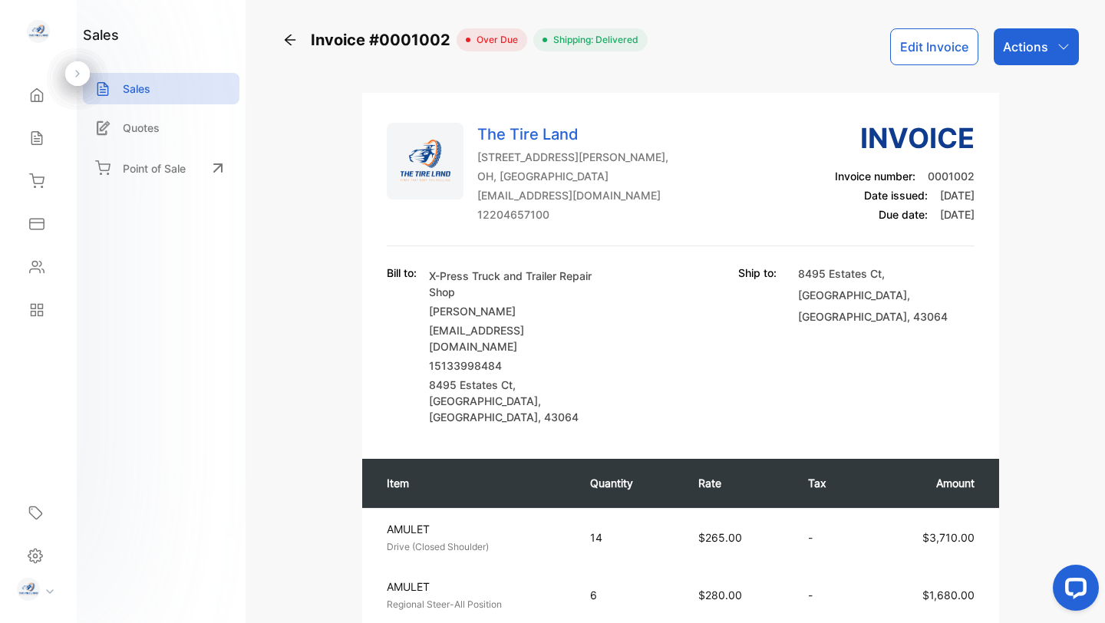
click at [1058, 45] on icon "button" at bounding box center [1063, 46] width 10 height 5
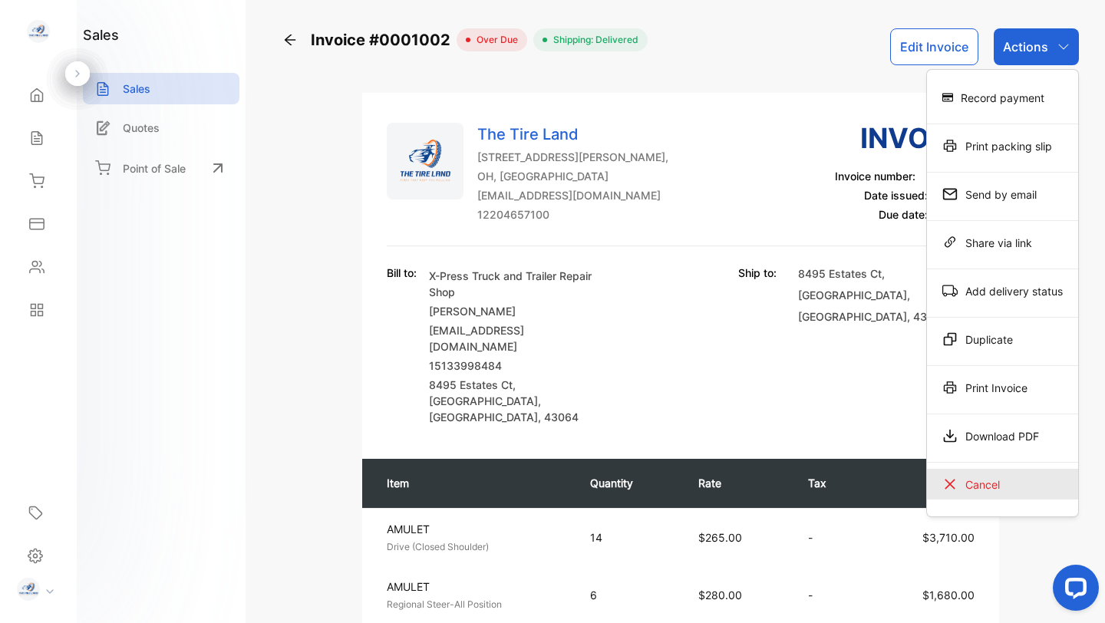
click at [974, 481] on div "Cancel" at bounding box center [1002, 484] width 151 height 31
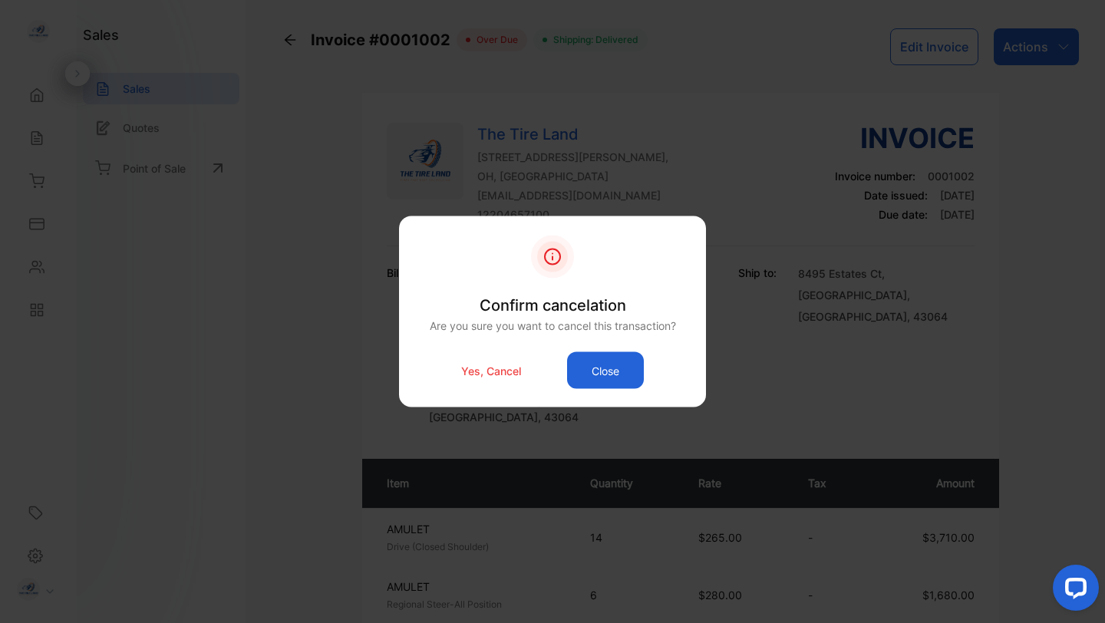
click at [478, 368] on p "Yes, Cancel" at bounding box center [491, 370] width 60 height 16
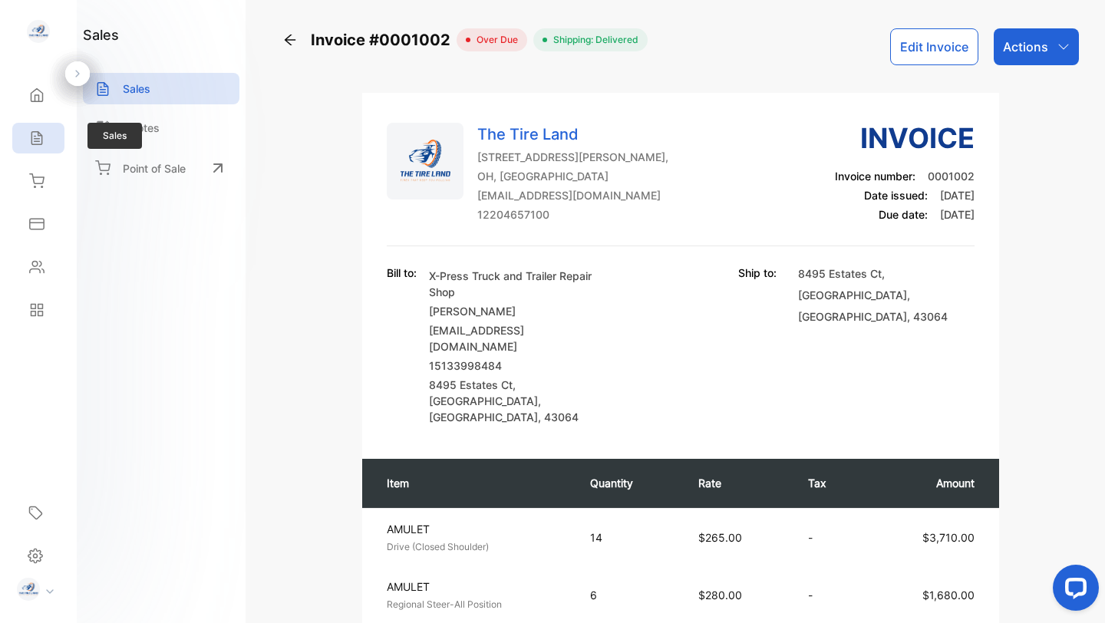
click at [37, 132] on icon at bounding box center [36, 138] width 10 height 13
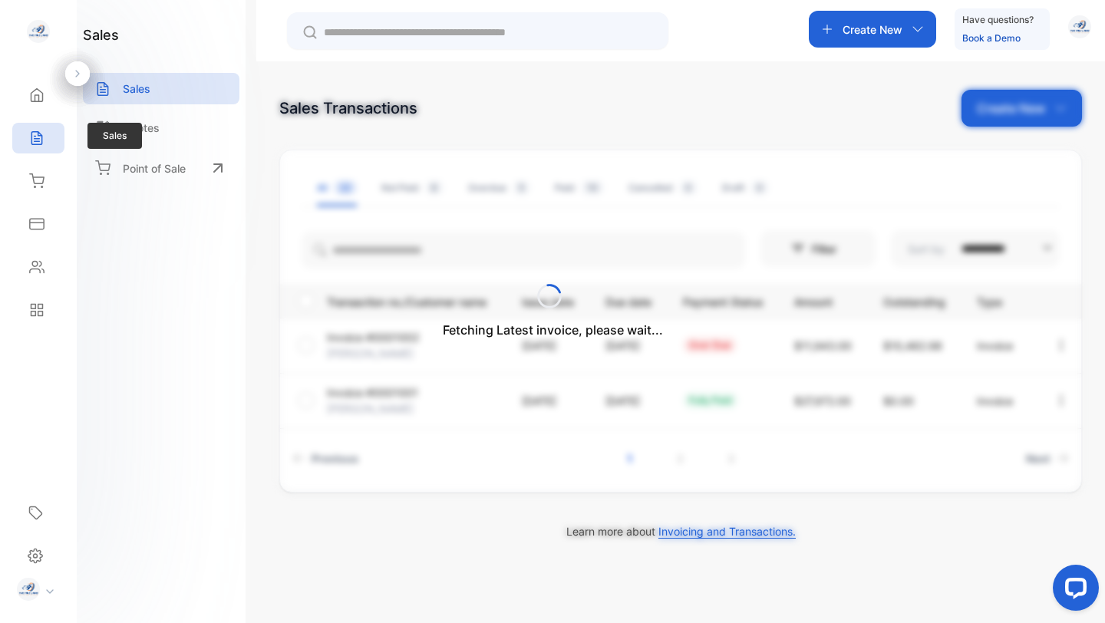
click at [37, 132] on icon at bounding box center [36, 138] width 10 height 13
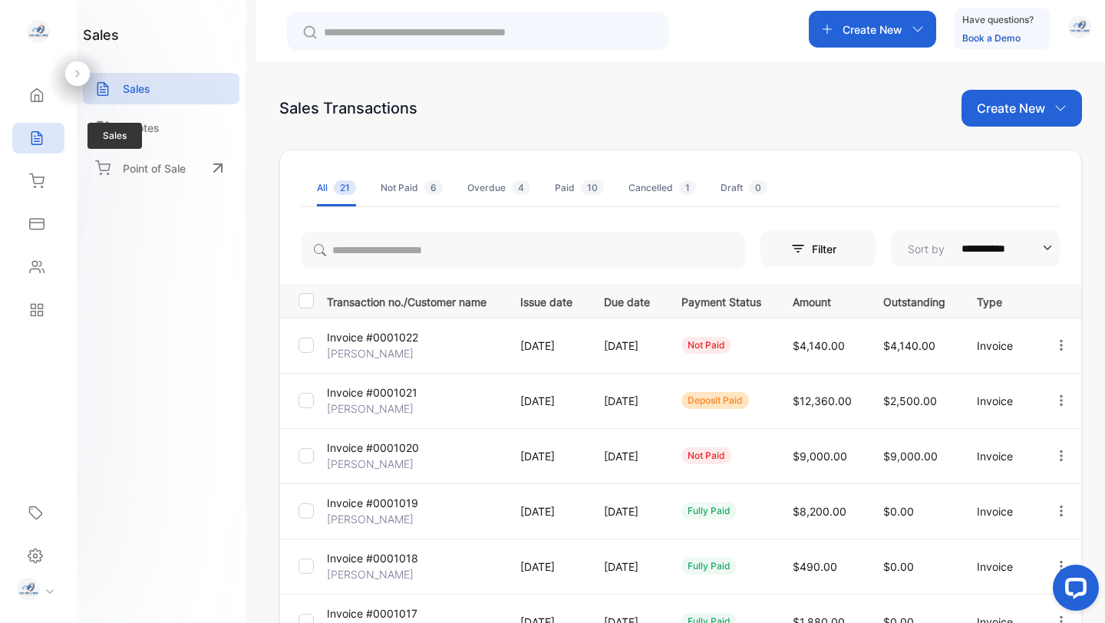
click at [37, 132] on icon at bounding box center [36, 138] width 10 height 13
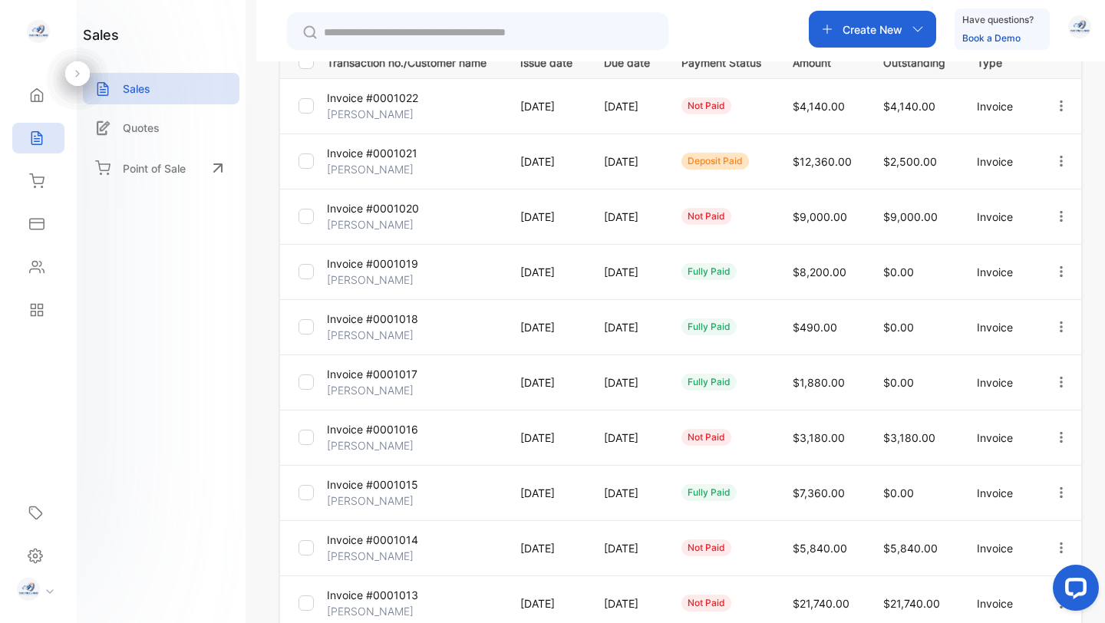
scroll to position [382, 0]
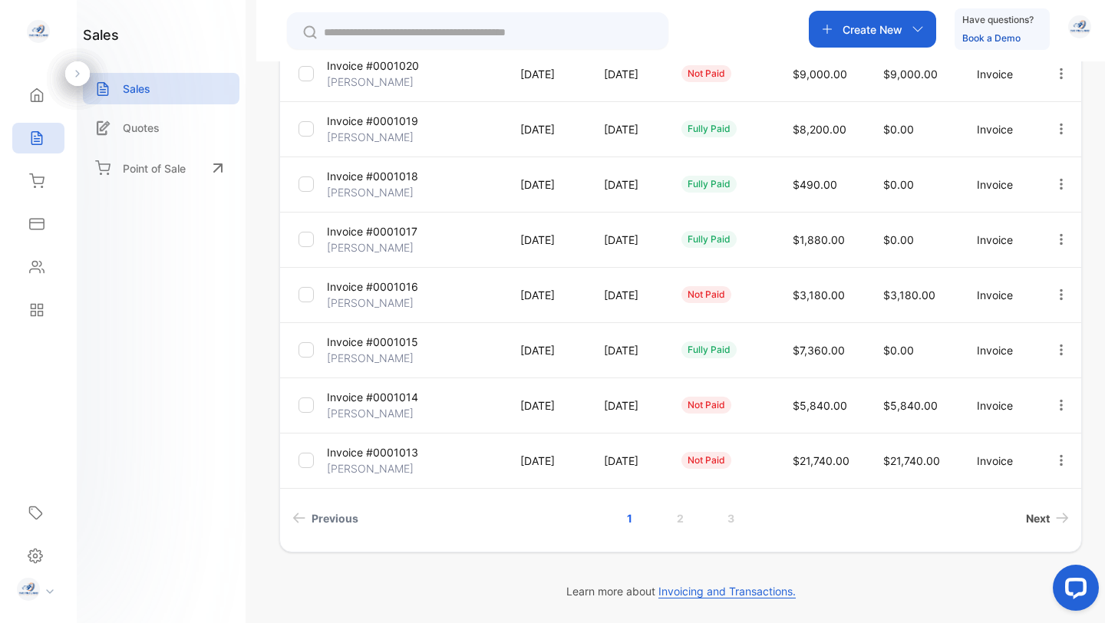
click at [1040, 518] on span "Next" at bounding box center [1038, 518] width 24 height 16
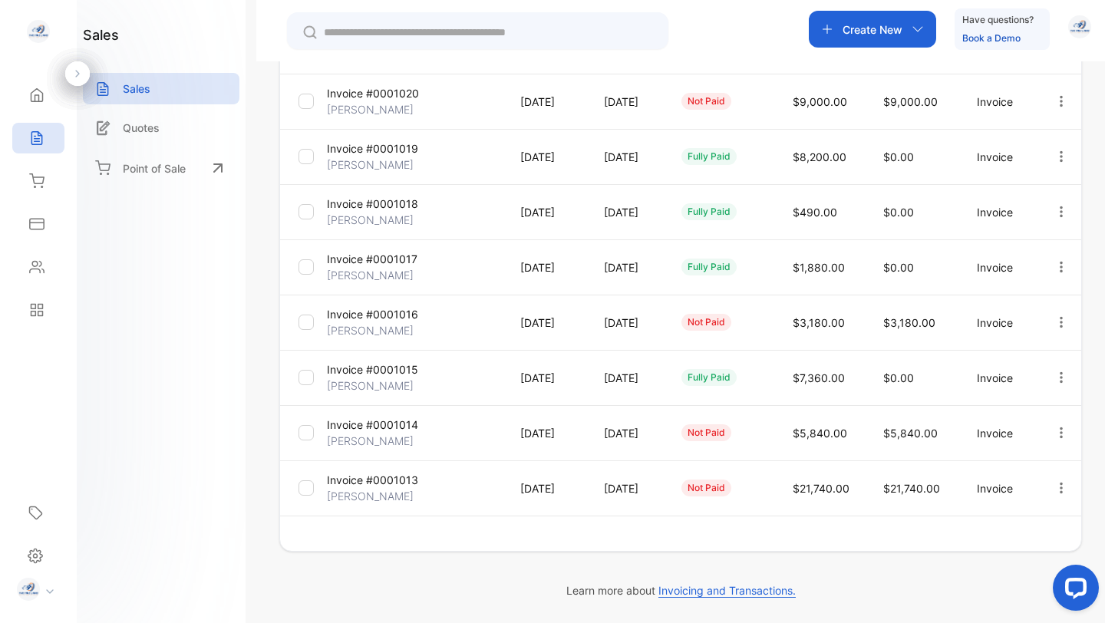
scroll to position [354, 0]
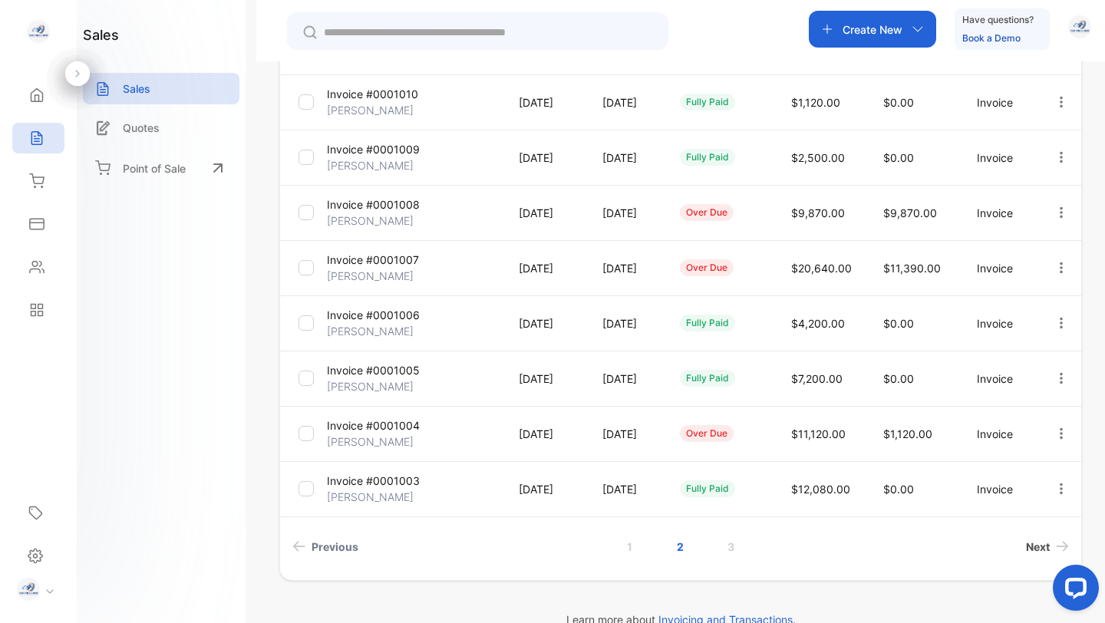
click at [1033, 545] on span "Next" at bounding box center [1038, 547] width 24 height 16
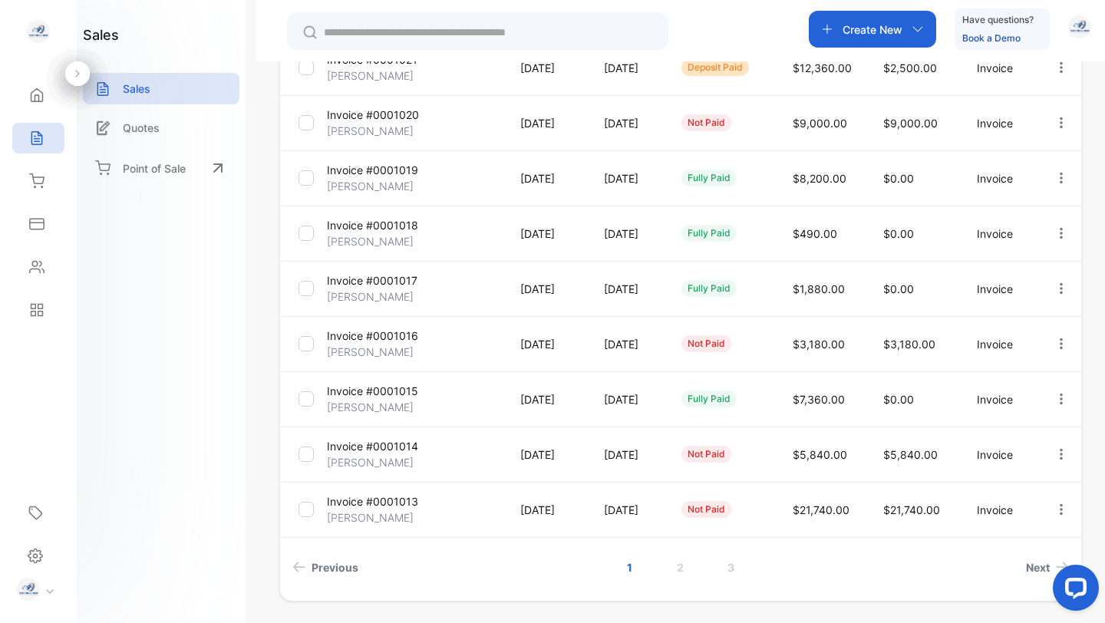
scroll to position [382, 0]
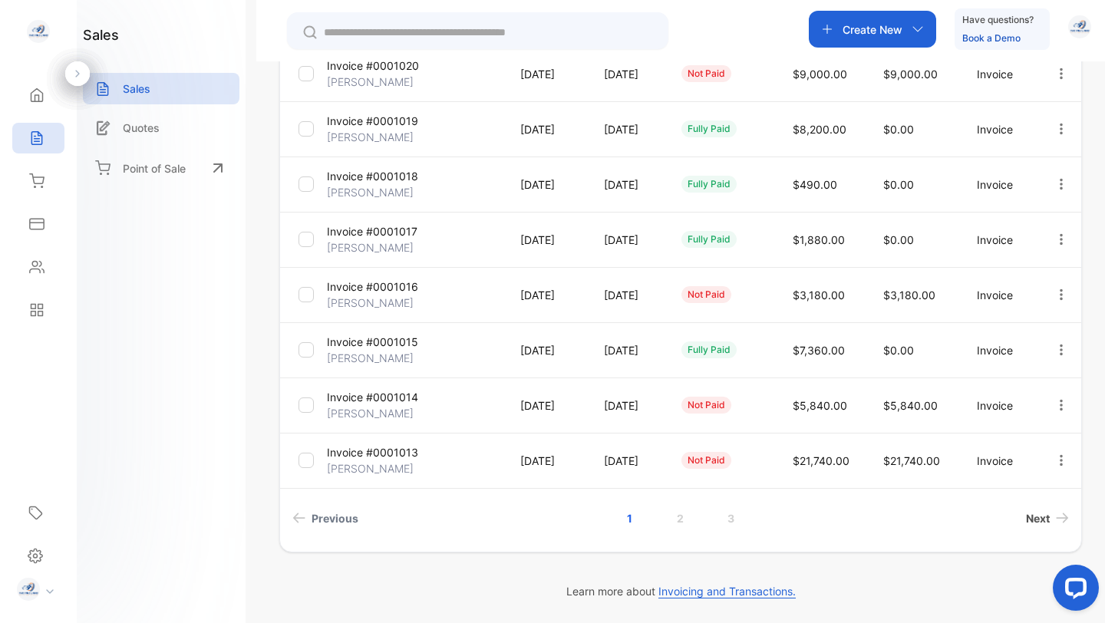
click at [1034, 511] on span "Next" at bounding box center [1038, 518] width 24 height 16
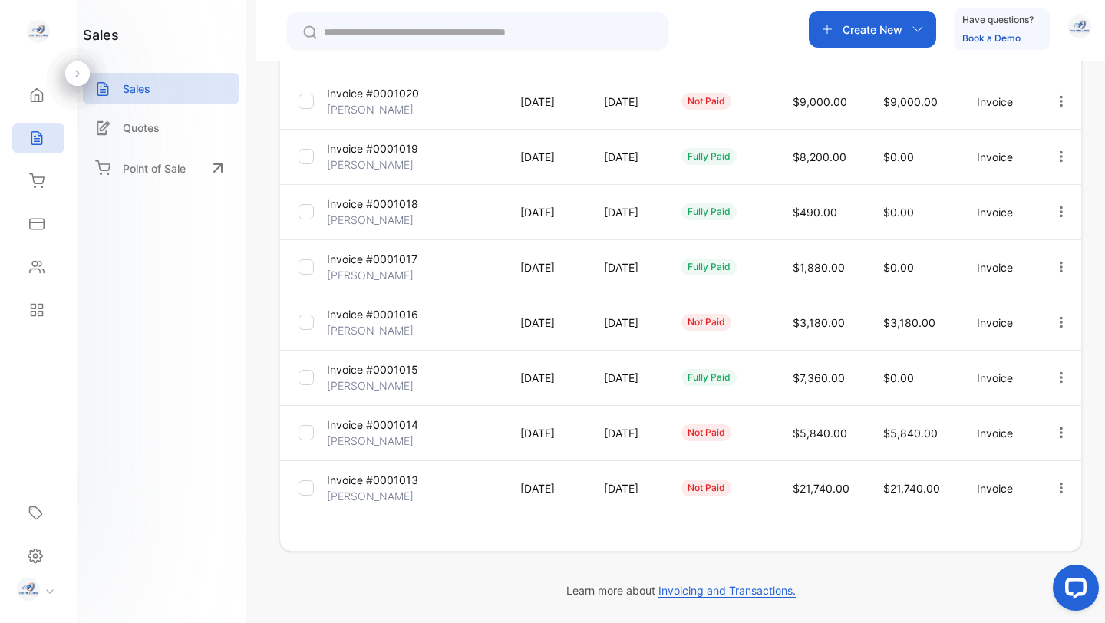
scroll to position [354, 0]
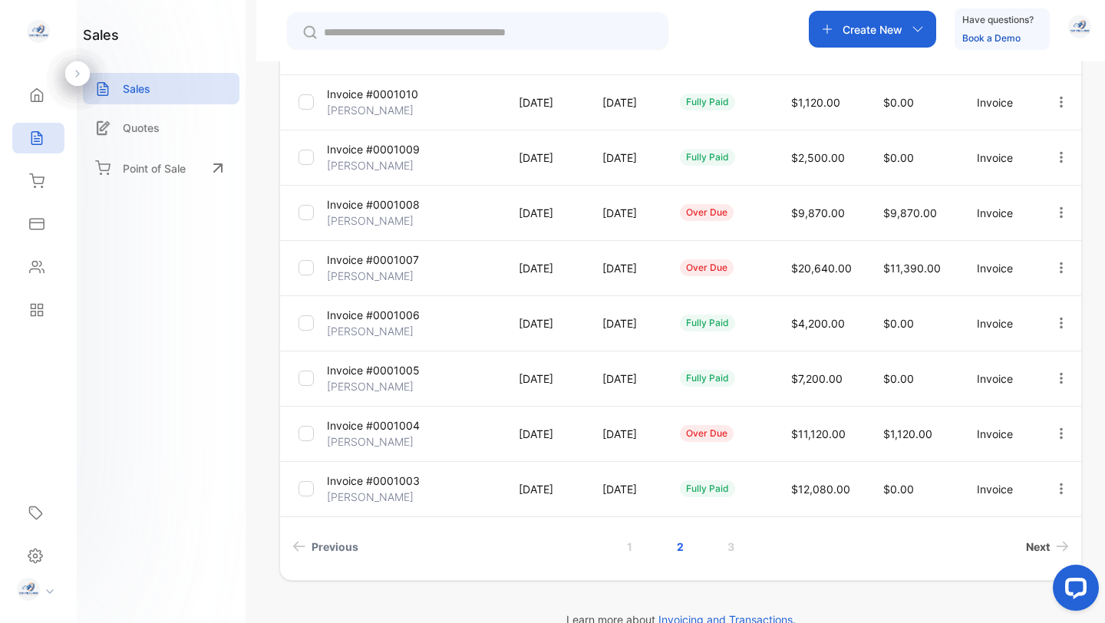
click at [1028, 548] on span "Next" at bounding box center [1038, 547] width 24 height 16
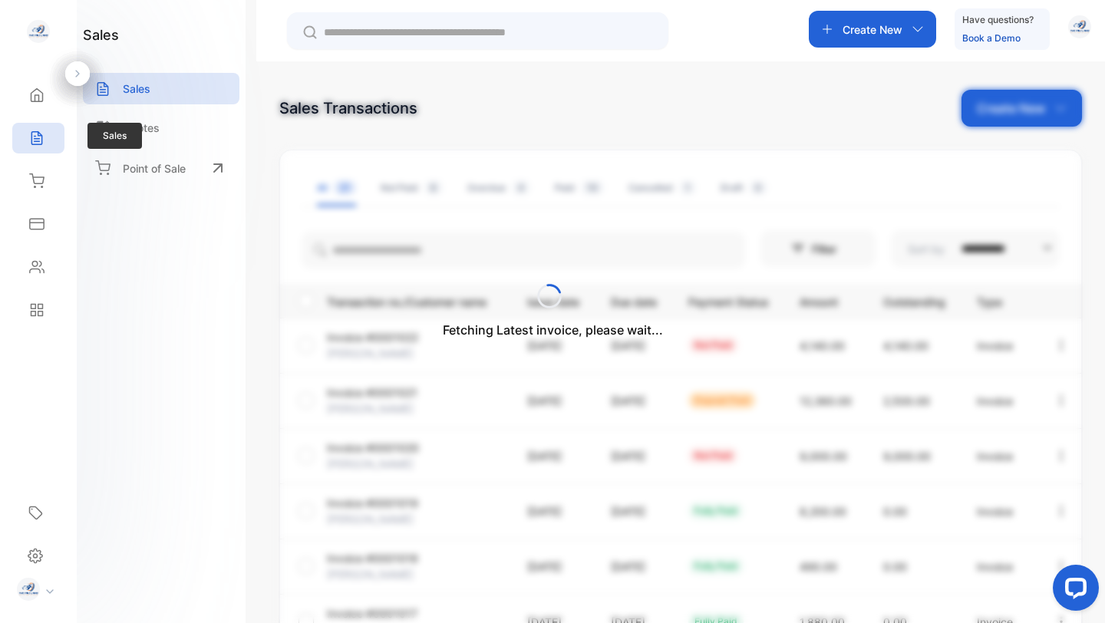
click at [41, 131] on icon at bounding box center [36, 137] width 15 height 15
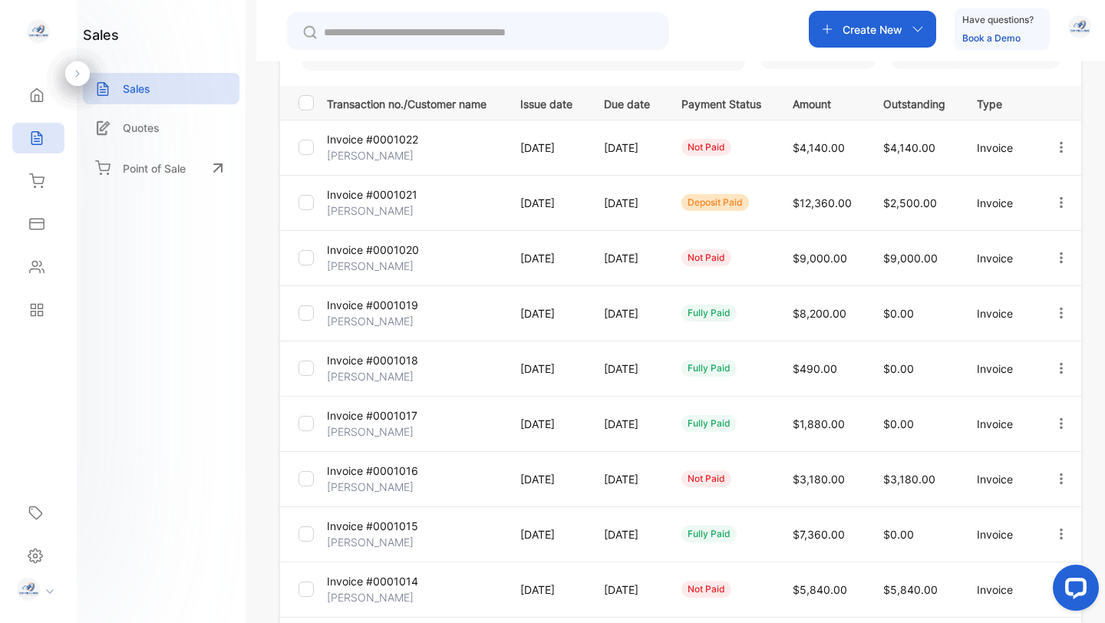
scroll to position [382, 0]
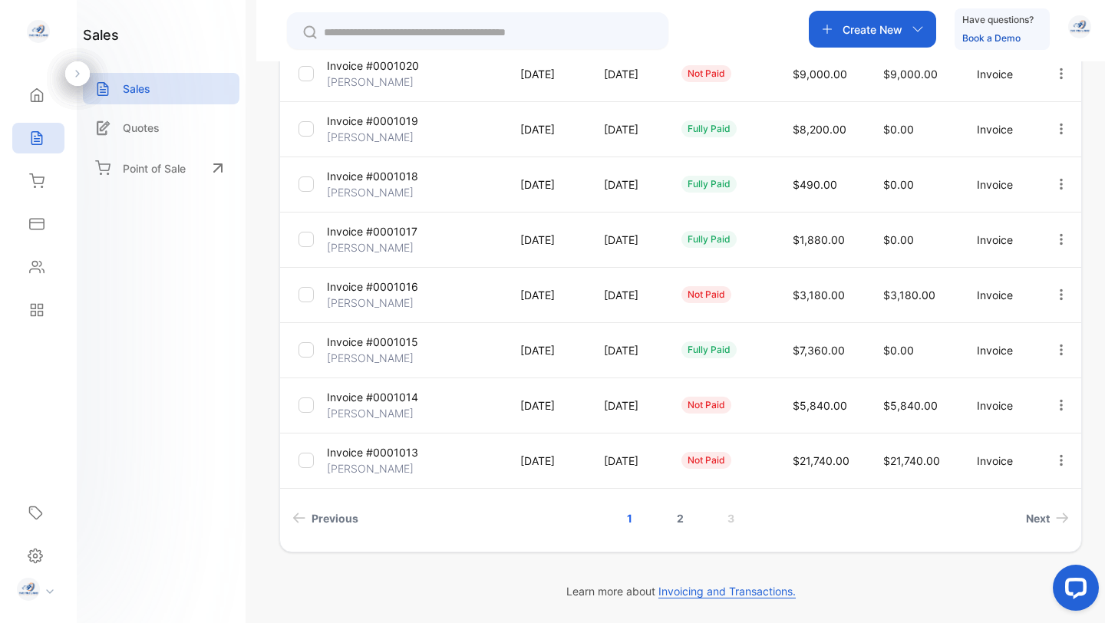
click at [674, 515] on link "2" at bounding box center [680, 518] width 44 height 28
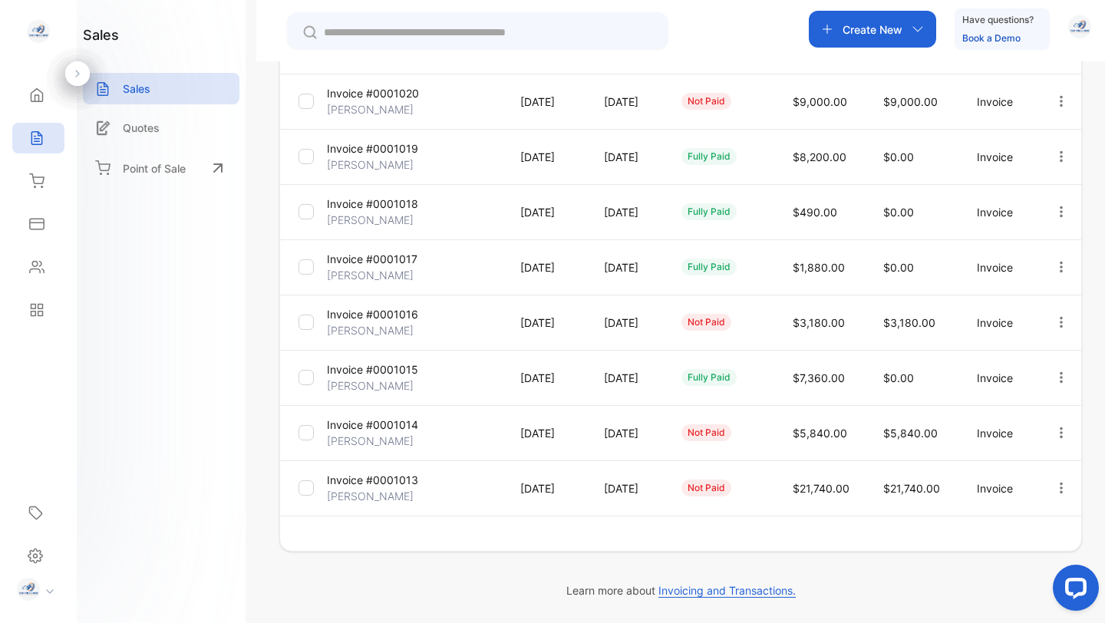
scroll to position [354, 0]
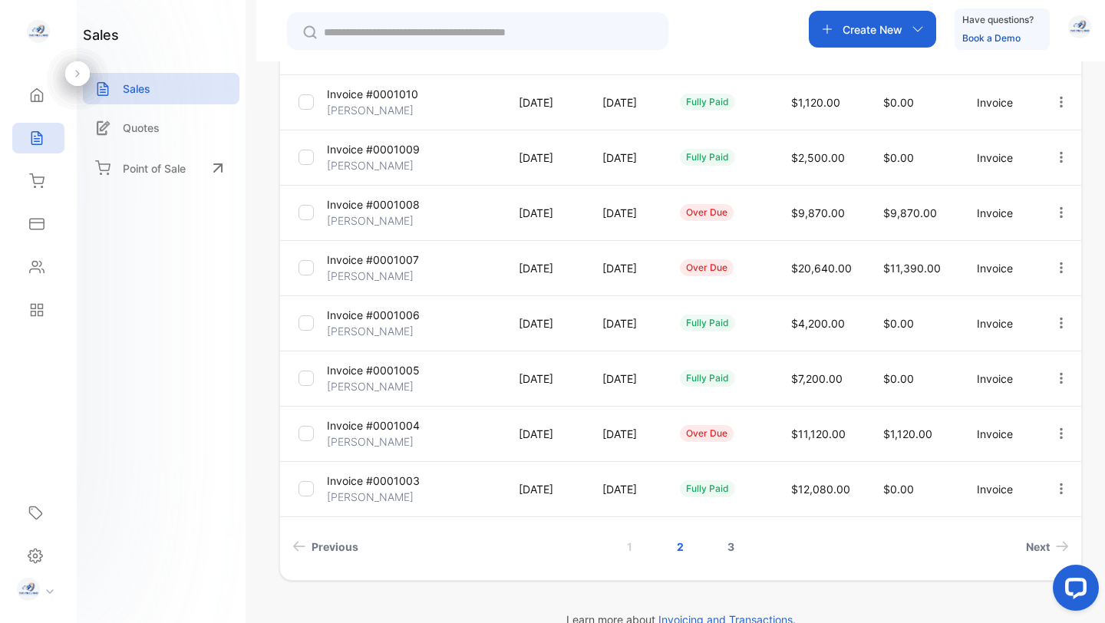
click at [730, 546] on link "3" at bounding box center [731, 547] width 44 height 28
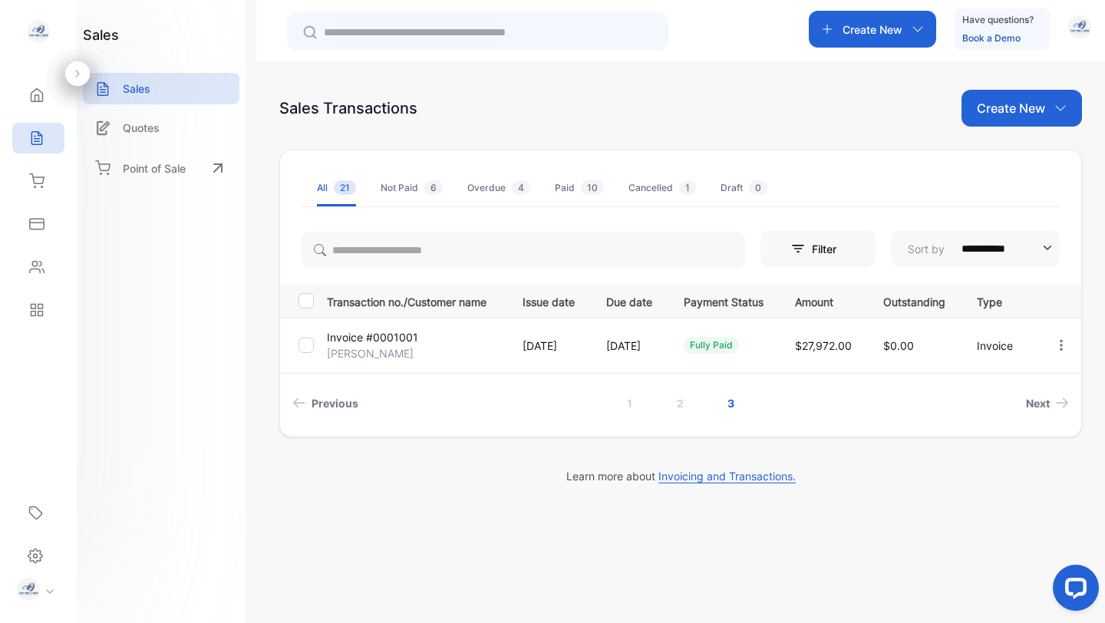
click at [657, 187] on div "Cancelled 1" at bounding box center [662, 188] width 68 height 14
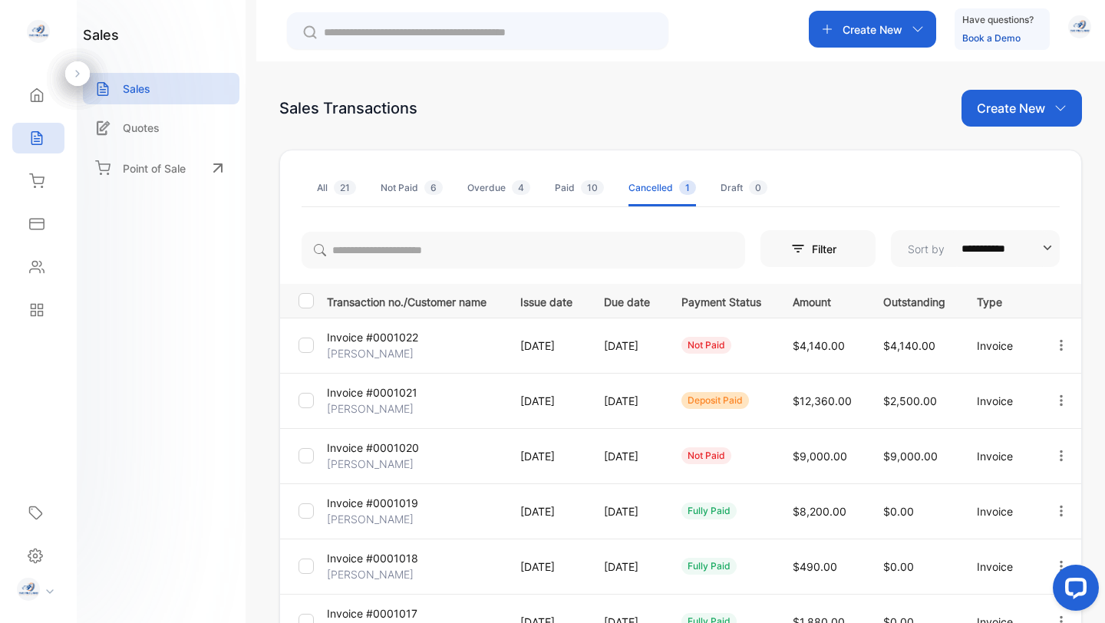
click at [653, 190] on div "Cancelled 1" at bounding box center [662, 188] width 68 height 14
click at [651, 186] on div "Cancelled 1" at bounding box center [662, 188] width 68 height 14
click at [570, 189] on div "Paid 10" at bounding box center [579, 188] width 49 height 14
click at [641, 182] on div "Cancelled 1" at bounding box center [662, 188] width 68 height 14
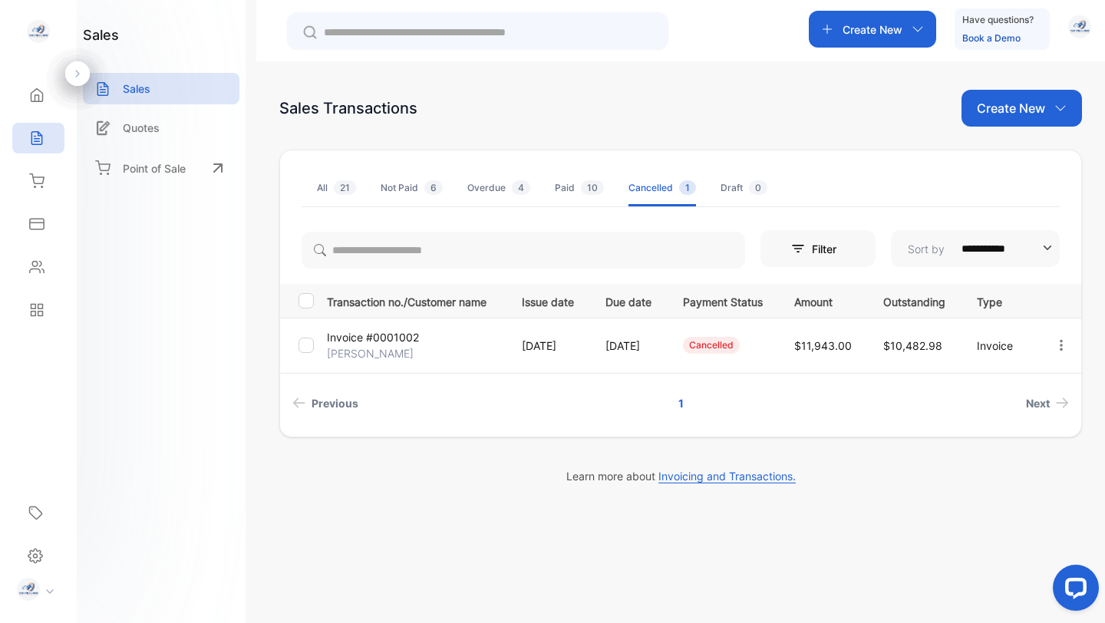
click at [373, 341] on p "Invoice #0001002" at bounding box center [373, 337] width 92 height 16
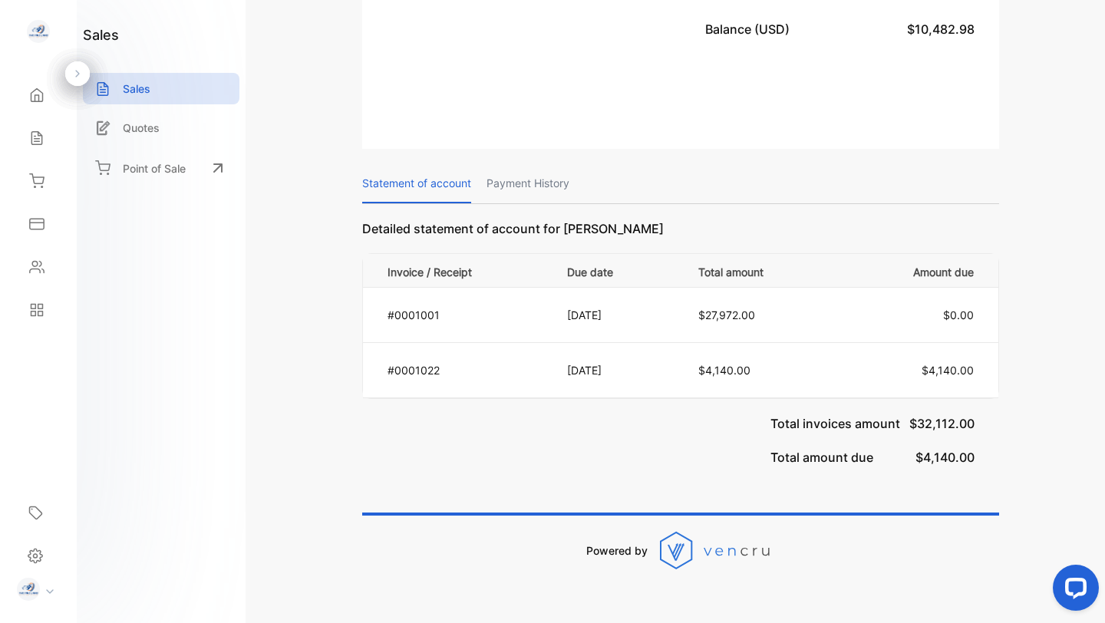
click at [525, 164] on p "Payment History" at bounding box center [527, 183] width 83 height 39
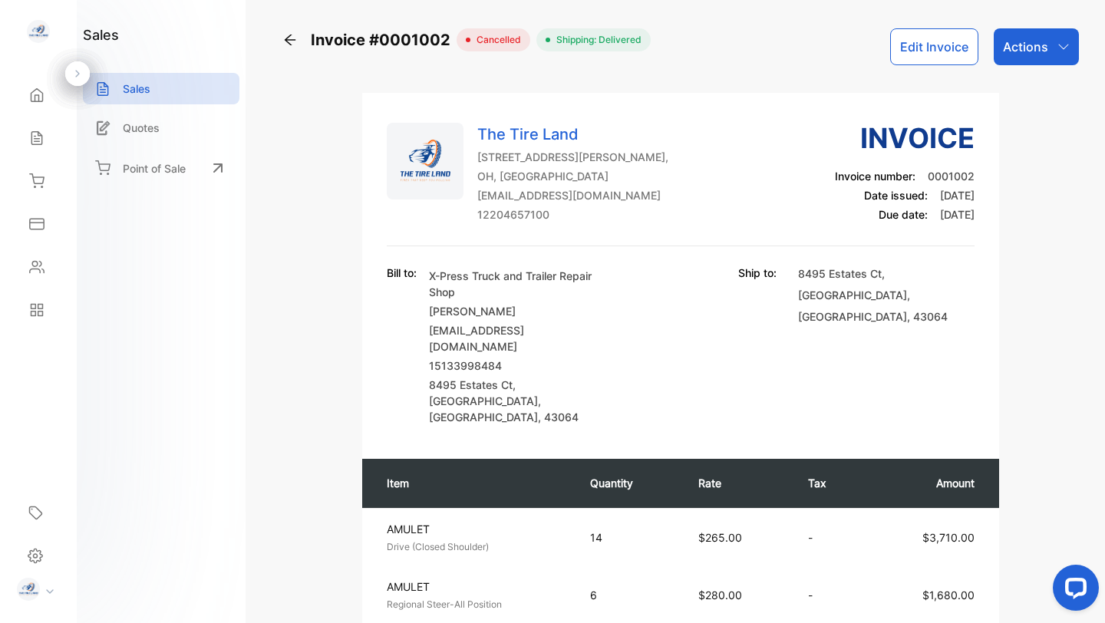
click at [819, 52] on div "Invoice #0001002 Cancelled Shipping: Delivered Edit Invoice Actions" at bounding box center [680, 46] width 796 height 37
click at [1015, 48] on p "Actions" at bounding box center [1025, 47] width 45 height 18
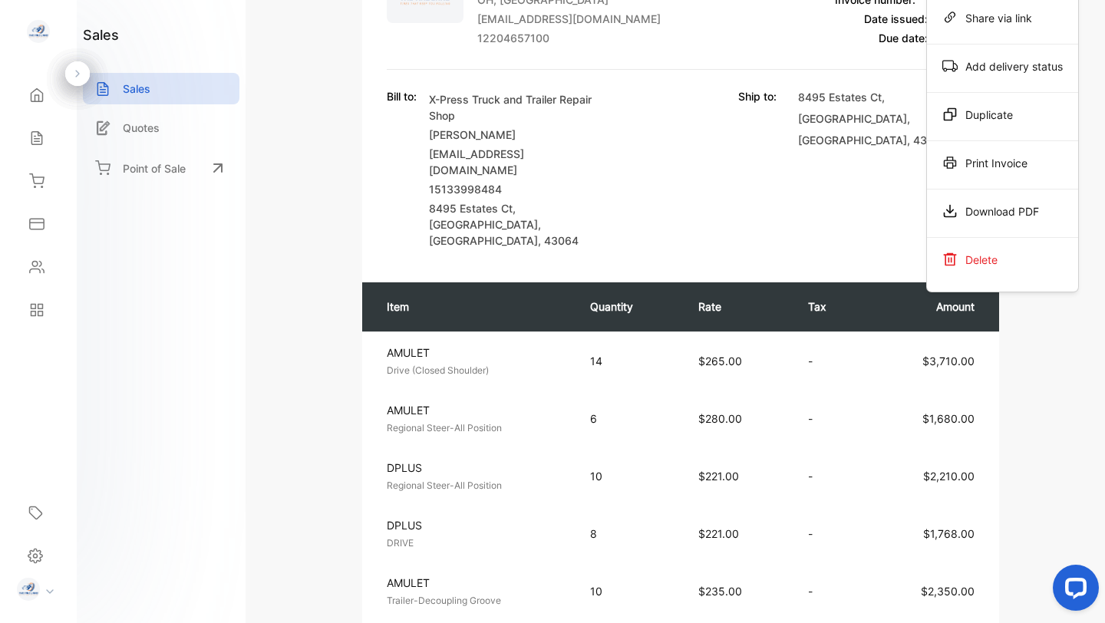
scroll to position [272, 0]
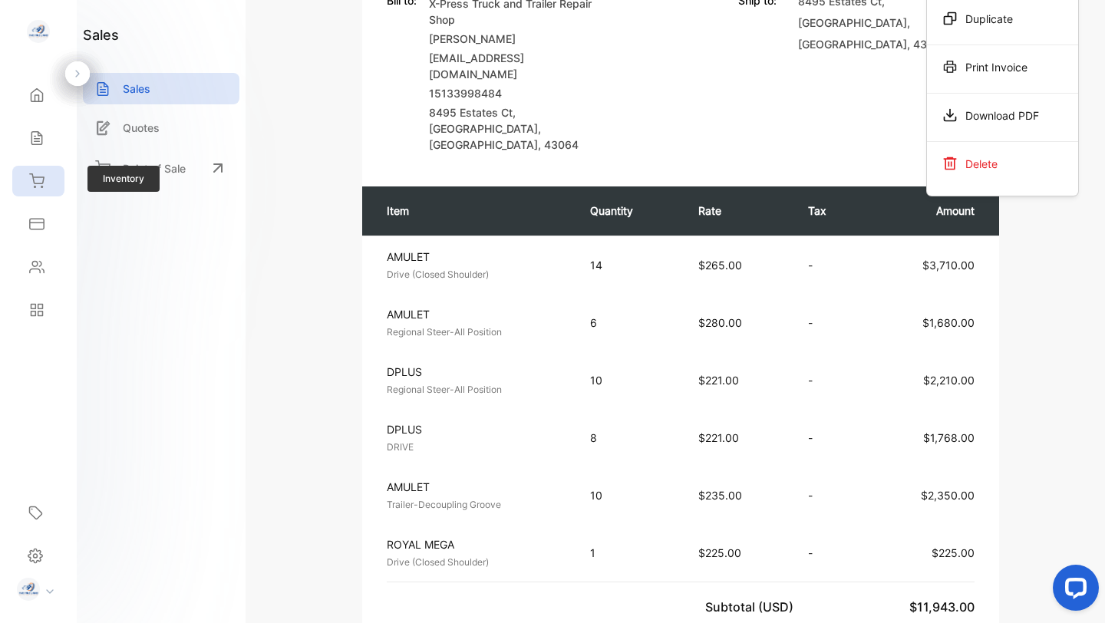
click at [32, 178] on icon at bounding box center [37, 180] width 14 height 13
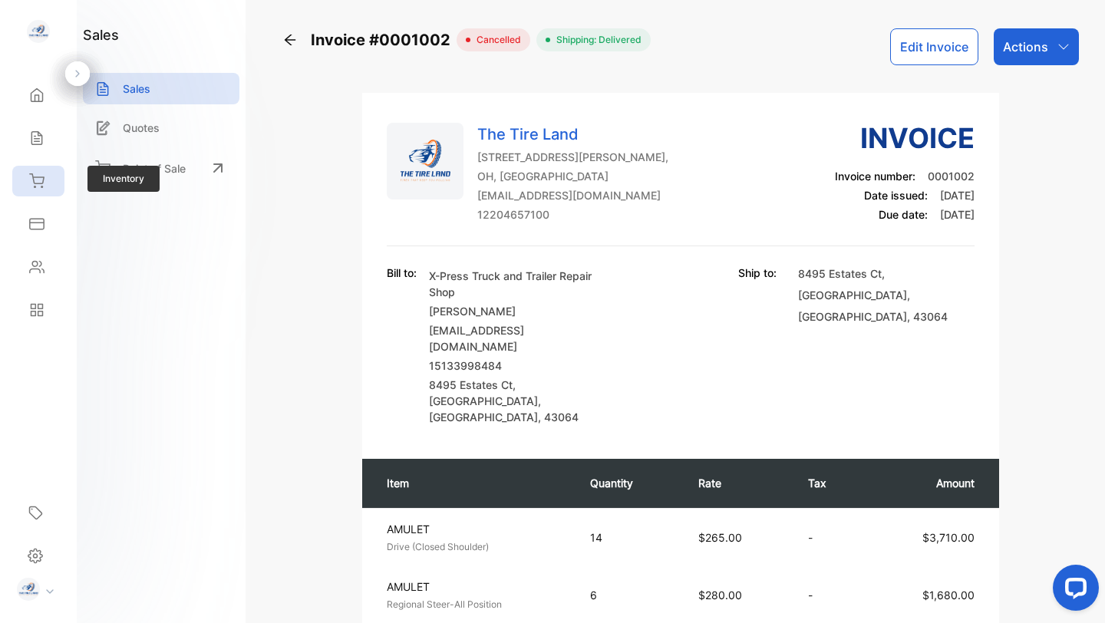
click at [32, 180] on icon at bounding box center [36, 180] width 15 height 15
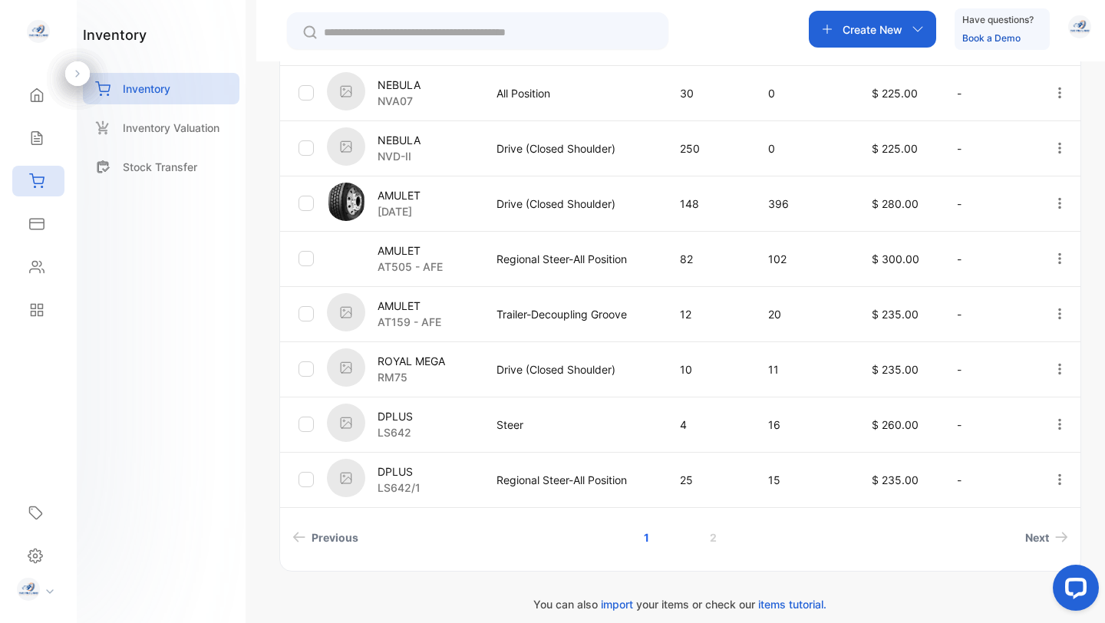
scroll to position [493, 0]
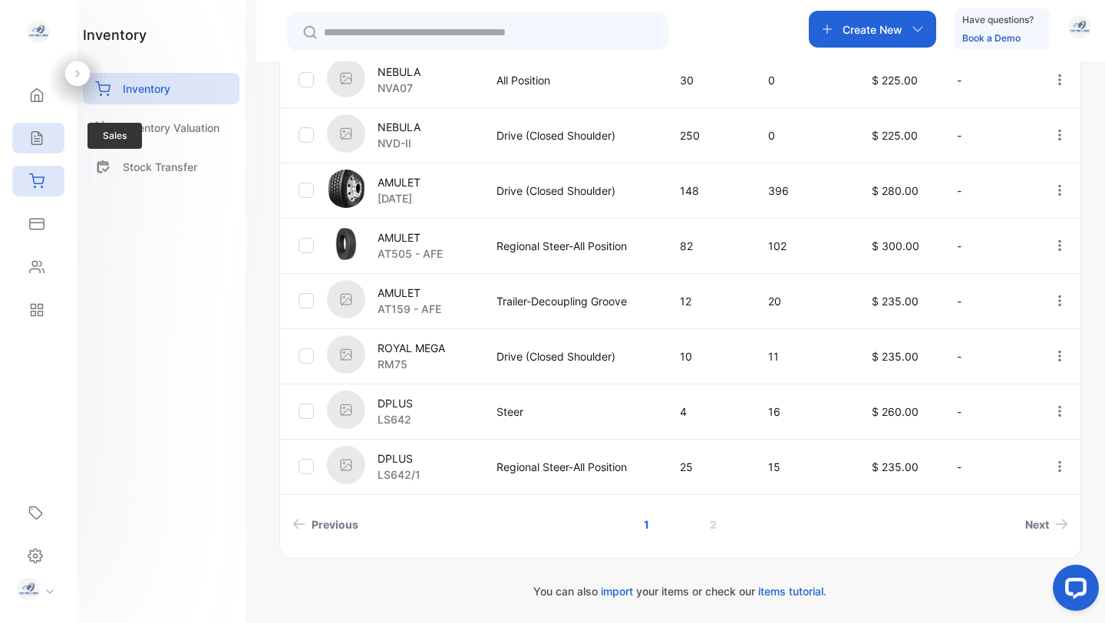
click at [37, 133] on icon at bounding box center [36, 137] width 15 height 15
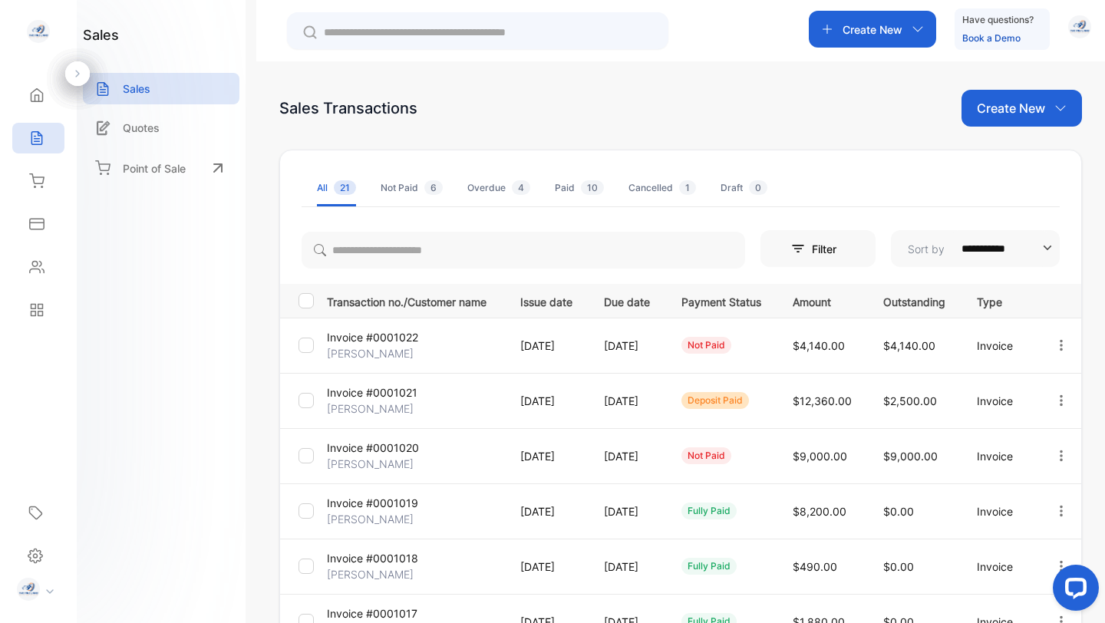
click at [899, 25] on p "Create New" at bounding box center [873, 29] width 60 height 16
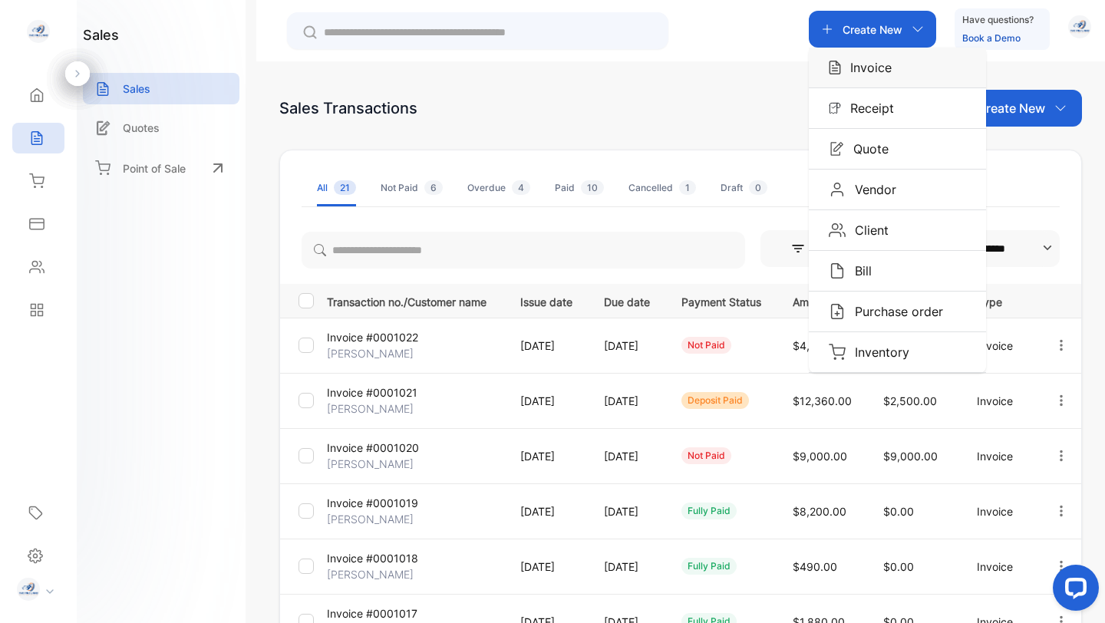
click at [873, 61] on p "Invoice" at bounding box center [866, 67] width 51 height 18
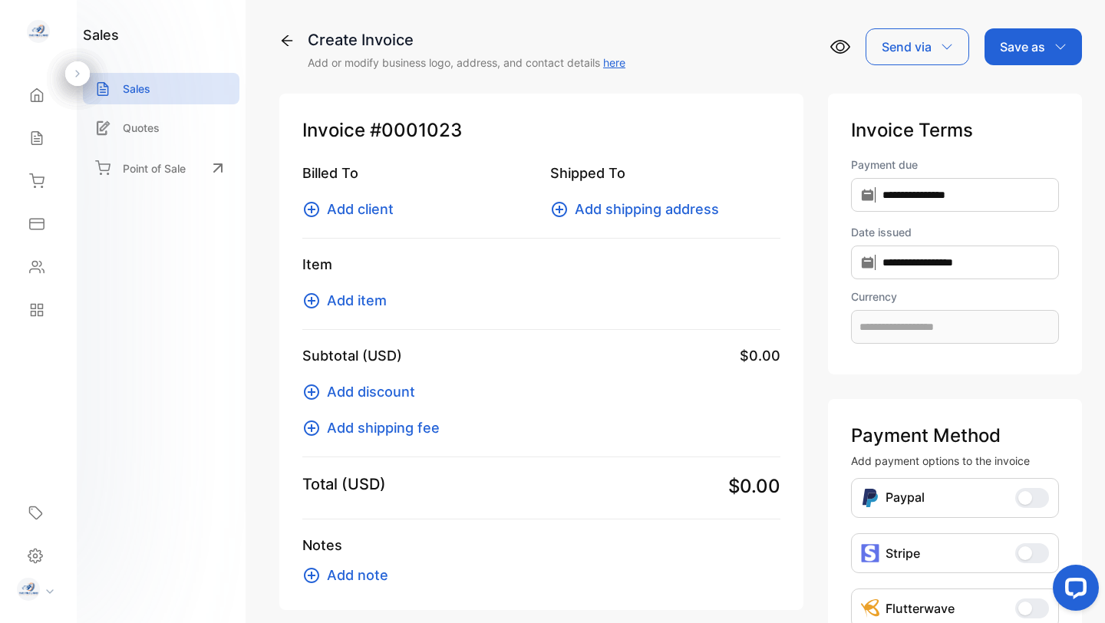
type input "**********"
click at [368, 209] on span "Add client" at bounding box center [360, 209] width 67 height 21
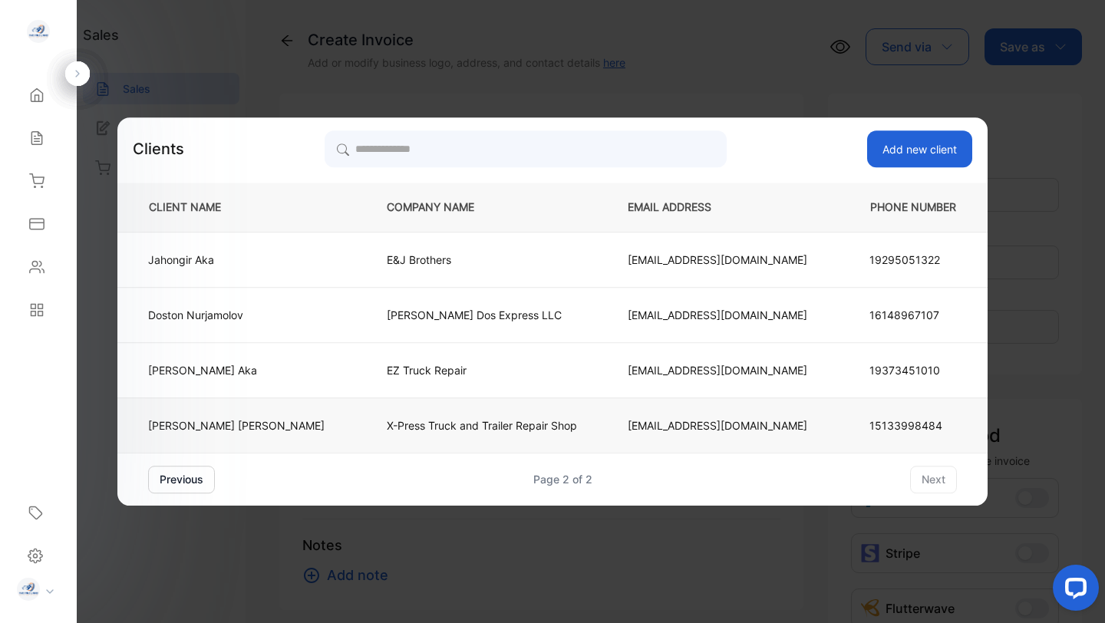
click at [434, 426] on p "X-Press Truck and Trailer Repair Shop" at bounding box center [482, 425] width 190 height 16
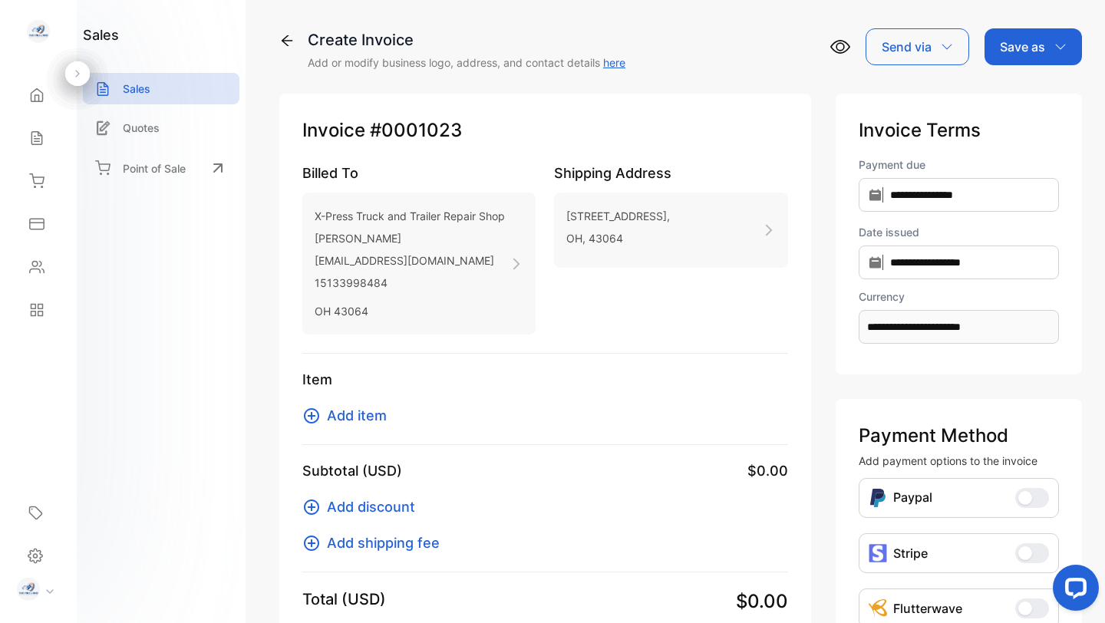
click at [360, 415] on span "Add item" at bounding box center [357, 415] width 60 height 21
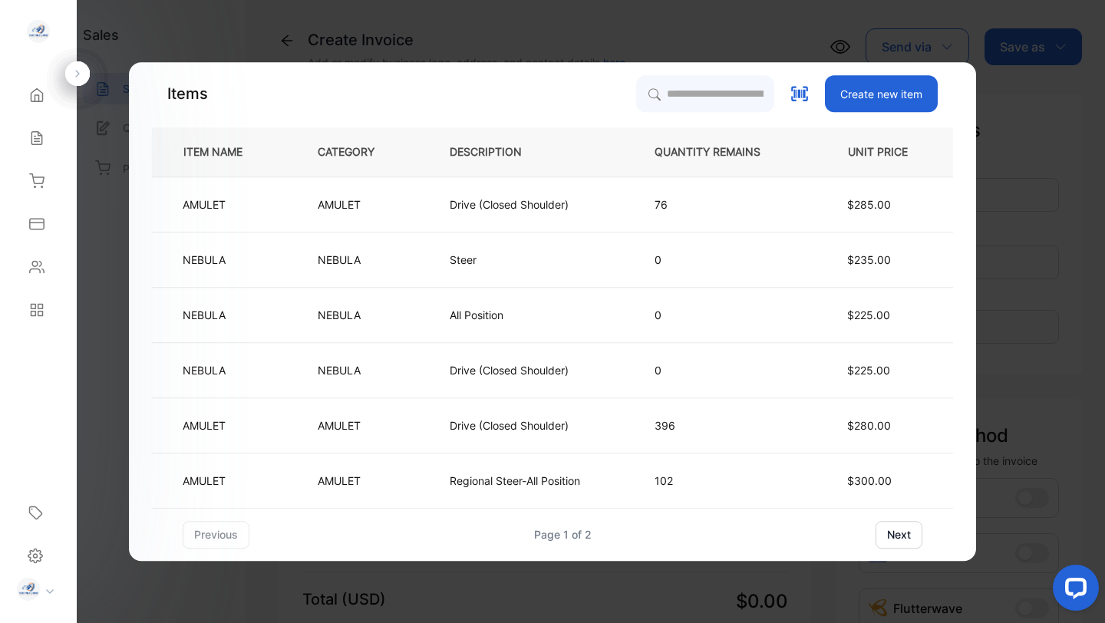
click at [906, 529] on button "next" at bounding box center [899, 535] width 47 height 28
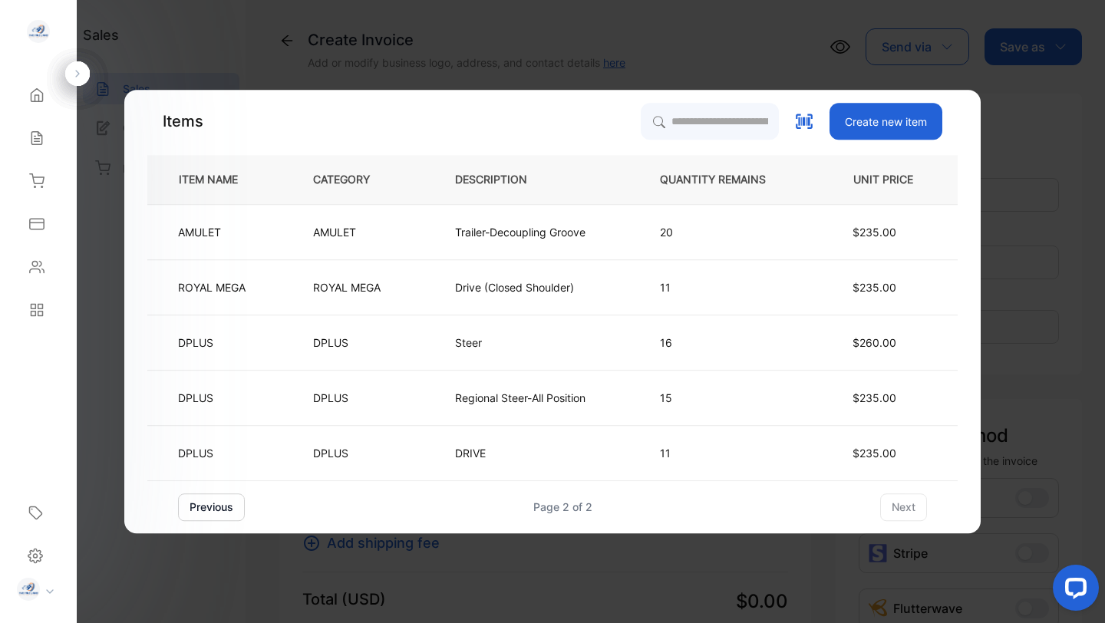
click at [219, 509] on button "previous" at bounding box center [211, 507] width 67 height 28
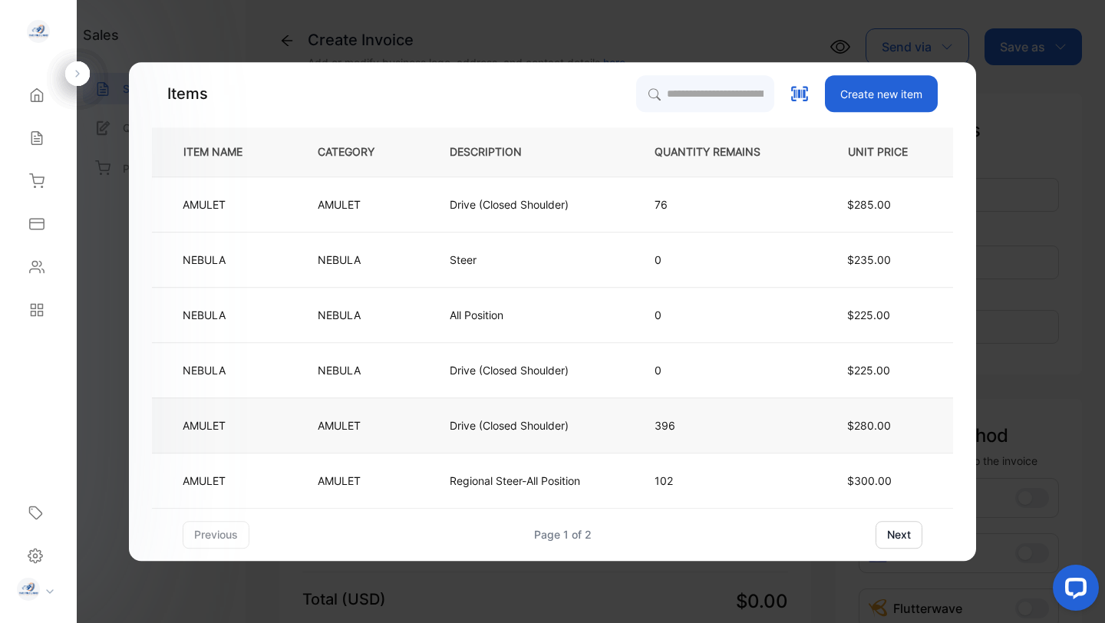
click at [477, 422] on p "Drive (Closed Shoulder)" at bounding box center [509, 425] width 119 height 16
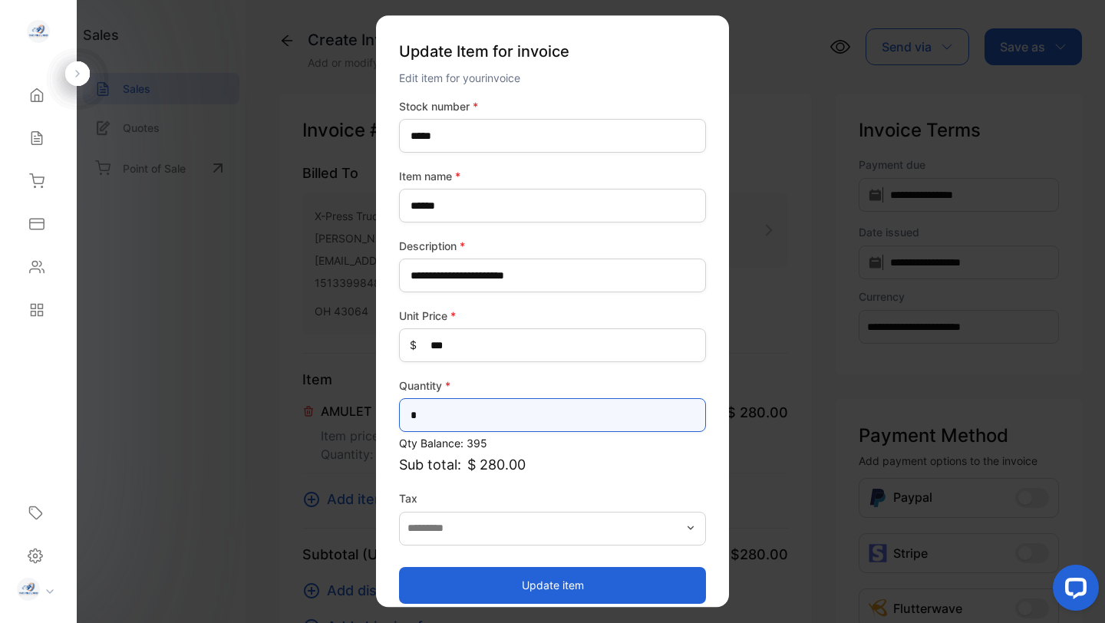
click at [434, 415] on input "*" at bounding box center [552, 415] width 307 height 34
type input "**"
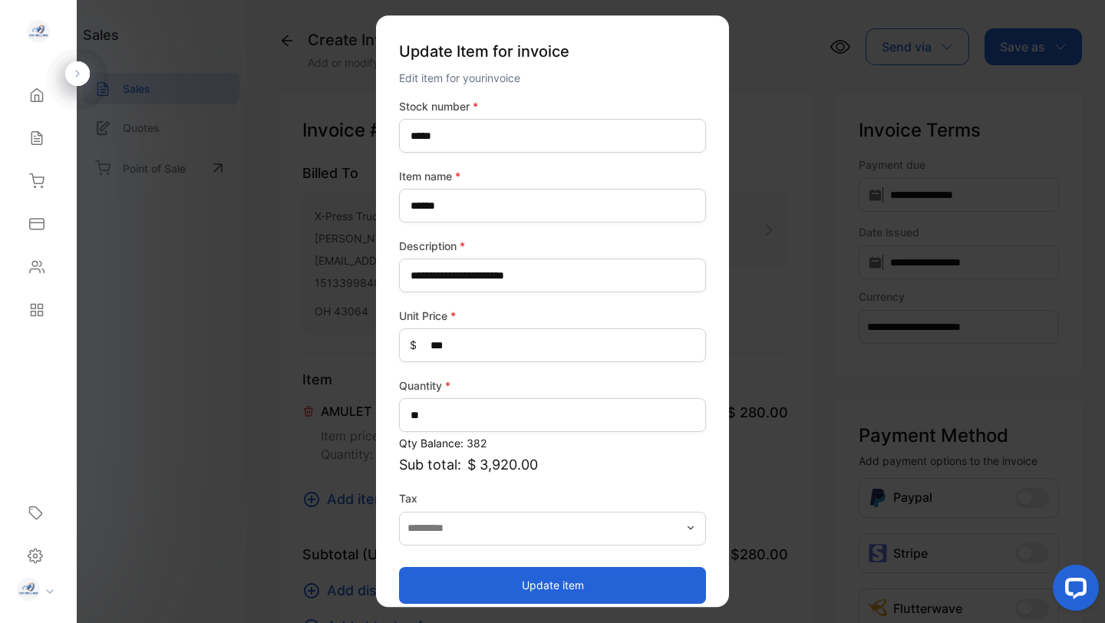
click at [473, 579] on button "Update item" at bounding box center [552, 585] width 307 height 37
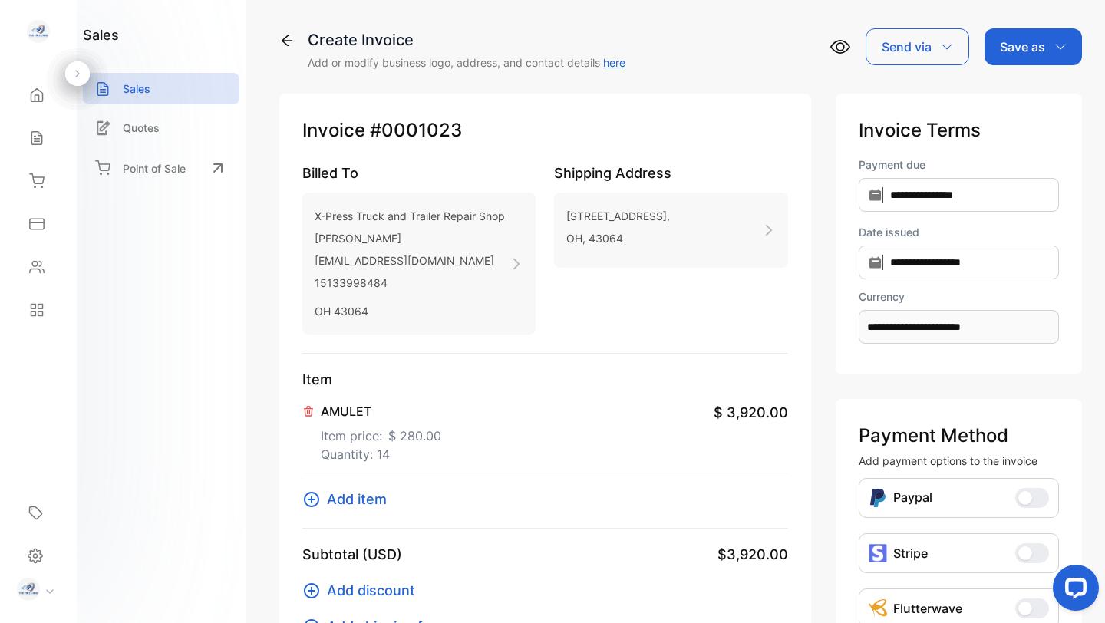
click at [372, 499] on span "Add item" at bounding box center [357, 499] width 60 height 21
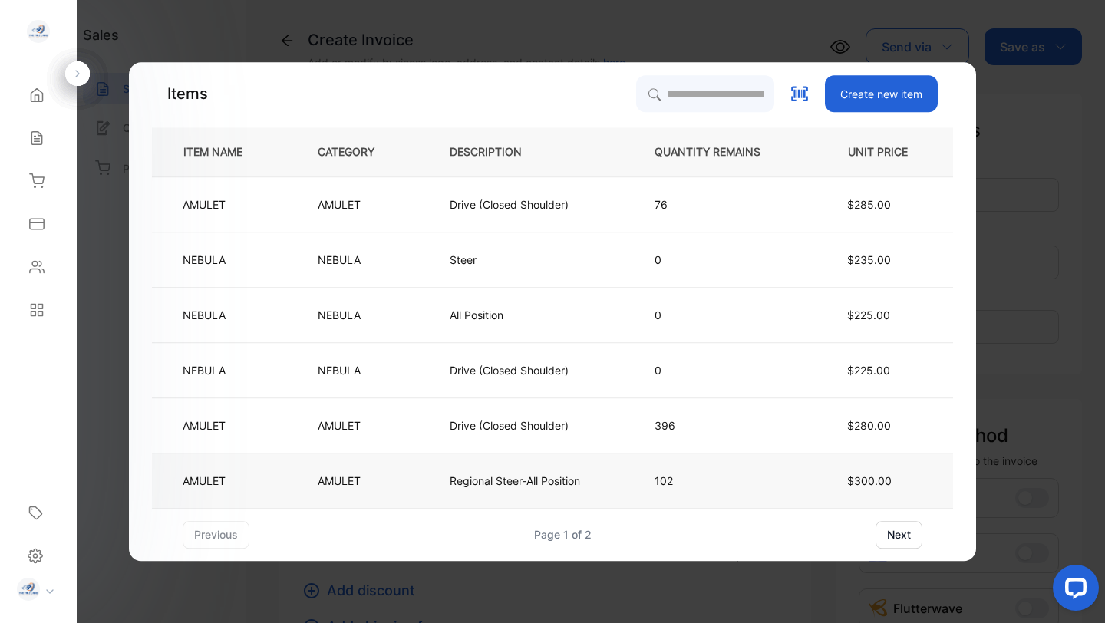
click at [348, 480] on p "AMULET" at bounding box center [339, 481] width 43 height 16
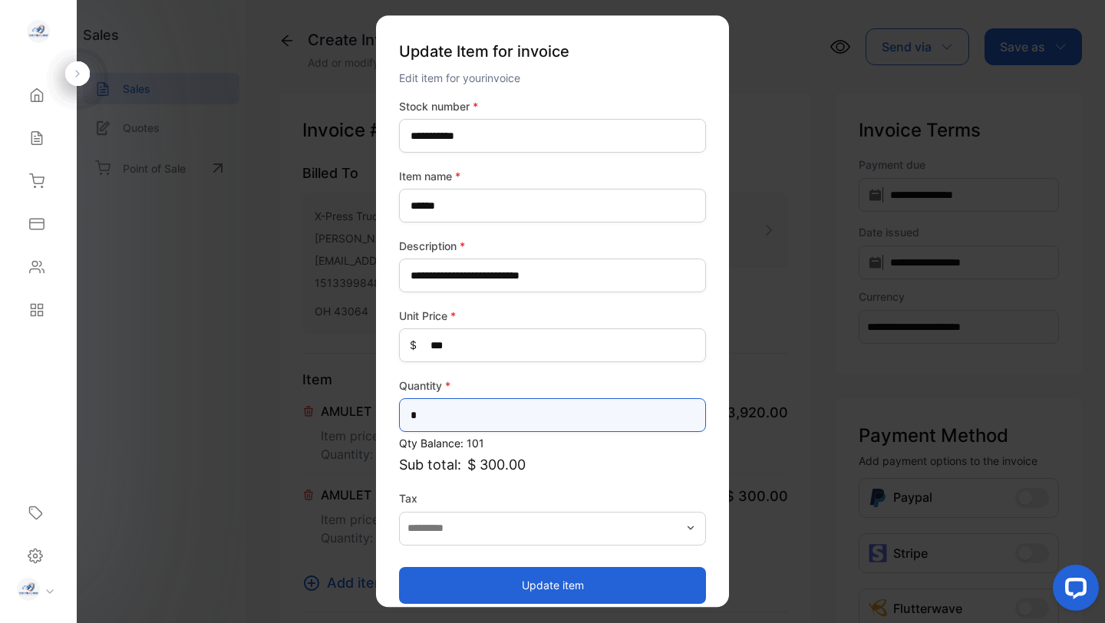
drag, startPoint x: 432, startPoint y: 414, endPoint x: 351, endPoint y: 414, distance: 81.3
type input "*"
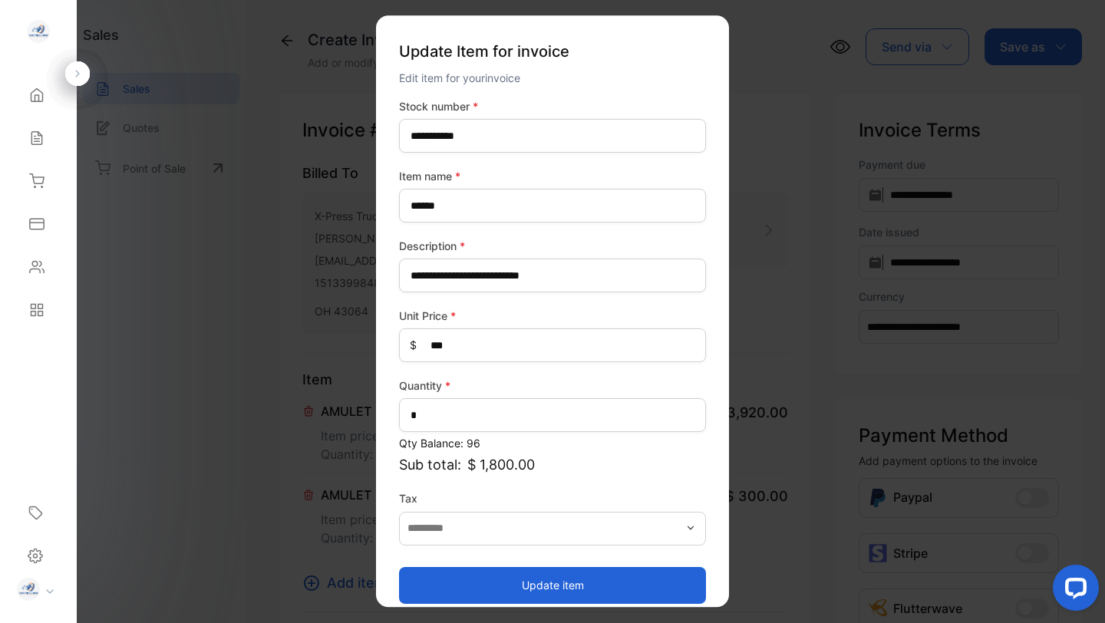
click at [517, 586] on button "Update item" at bounding box center [552, 585] width 307 height 37
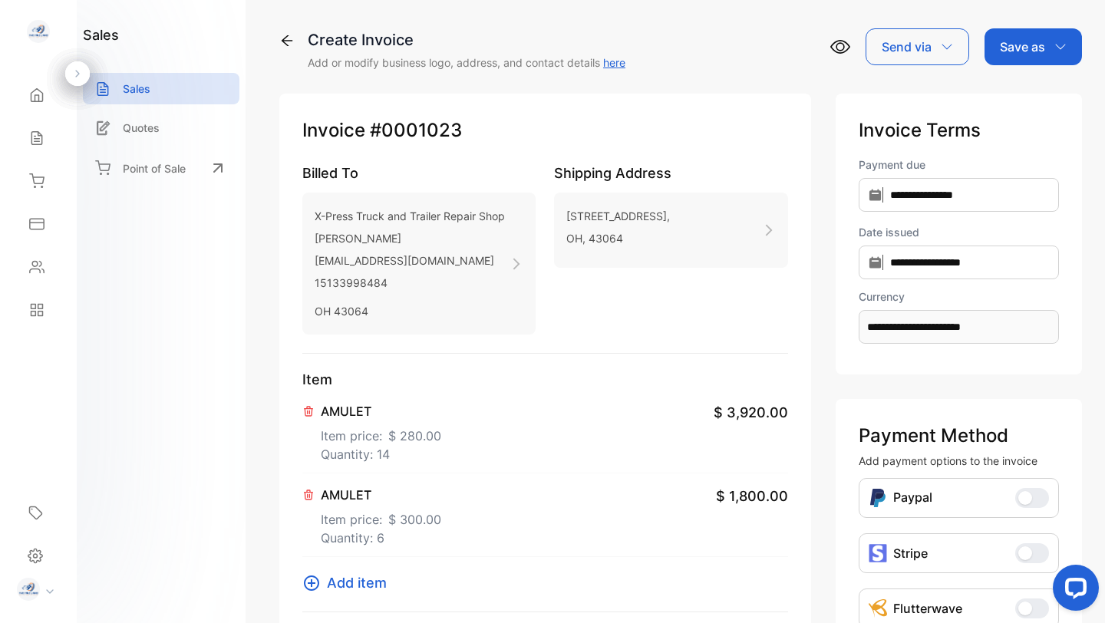
click at [343, 579] on span "Add item" at bounding box center [357, 582] width 60 height 21
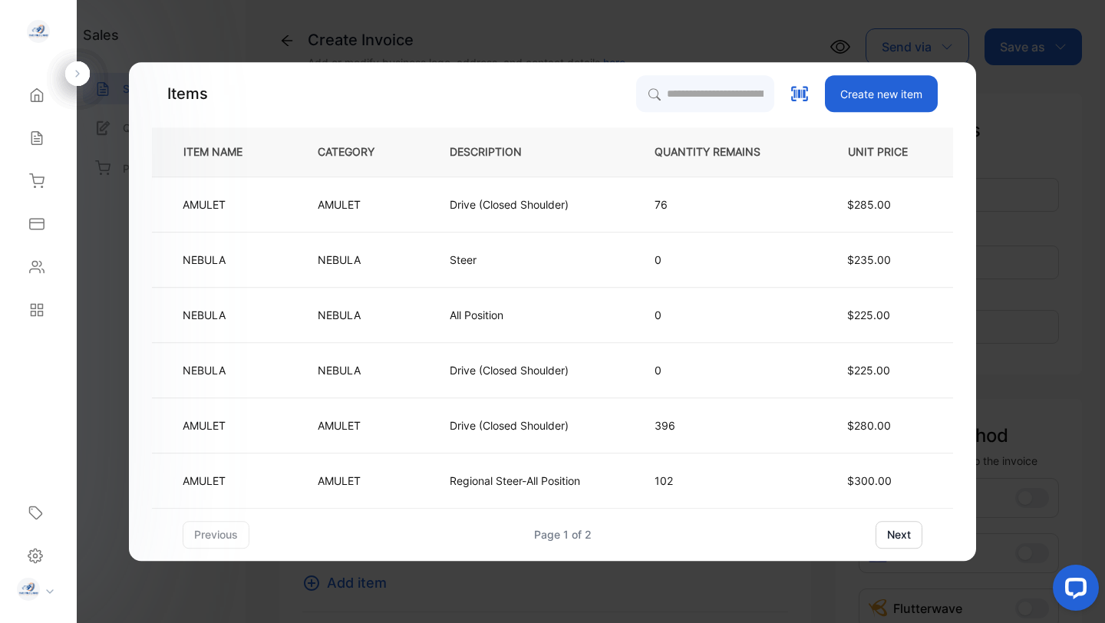
click at [899, 533] on button "next" at bounding box center [899, 535] width 47 height 28
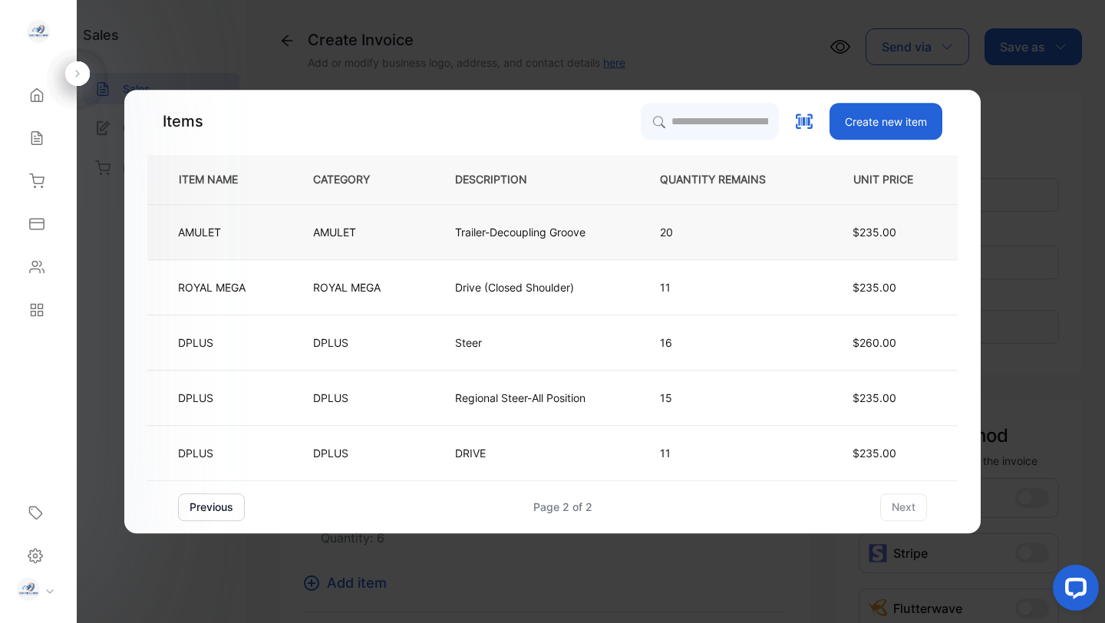
click at [536, 231] on p "Trailer-Decoupling Groove" at bounding box center [520, 232] width 130 height 16
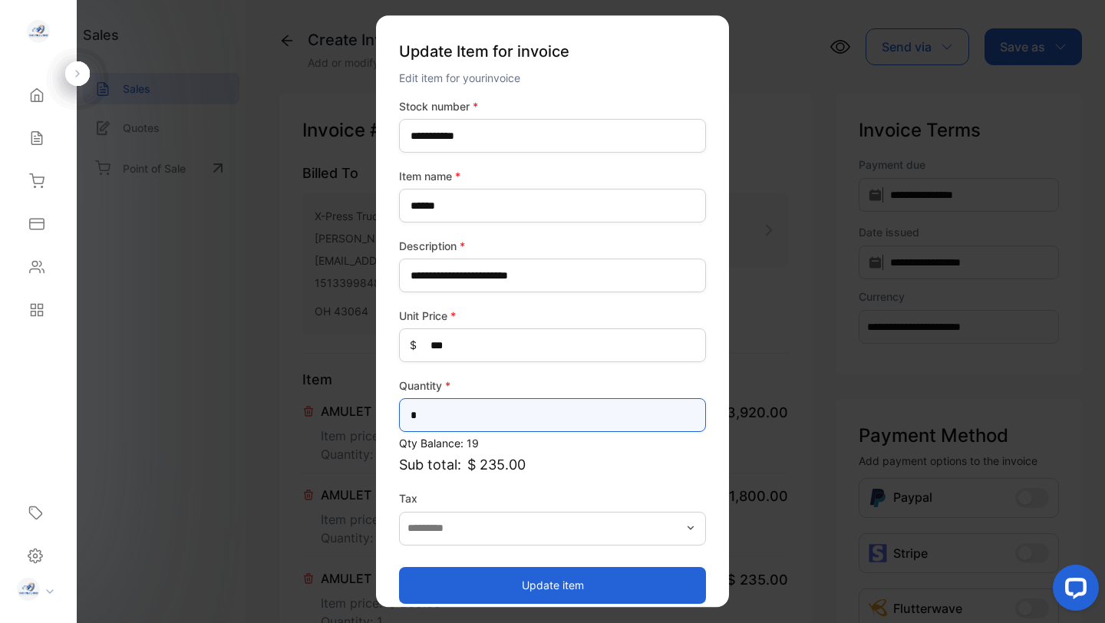
click at [434, 422] on input "*" at bounding box center [552, 415] width 307 height 34
type input "**"
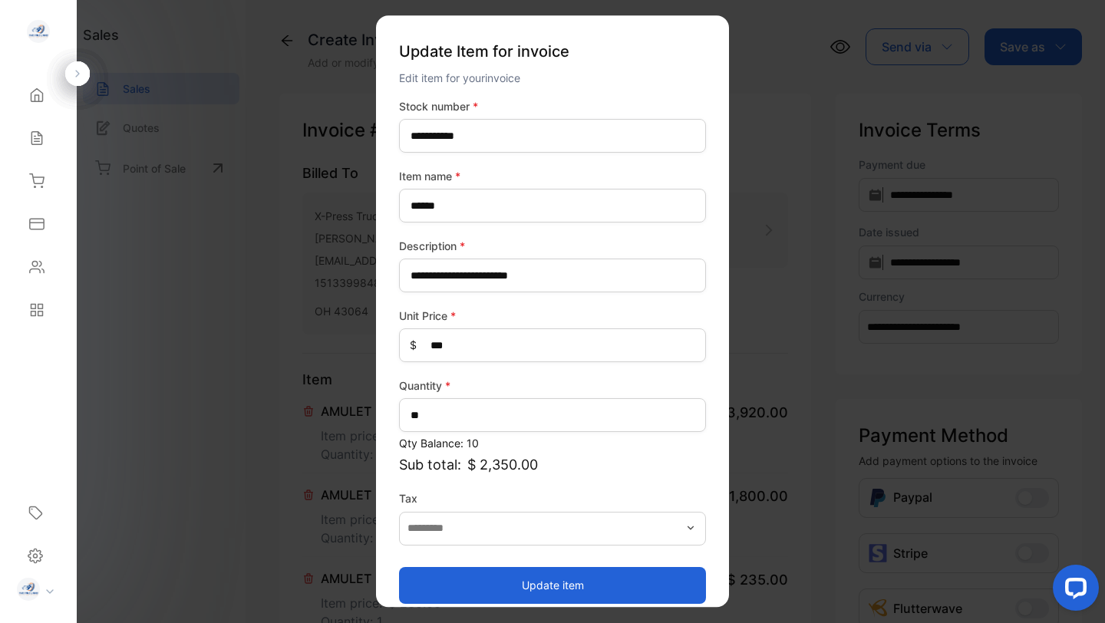
click at [522, 585] on button "Update item" at bounding box center [552, 585] width 307 height 37
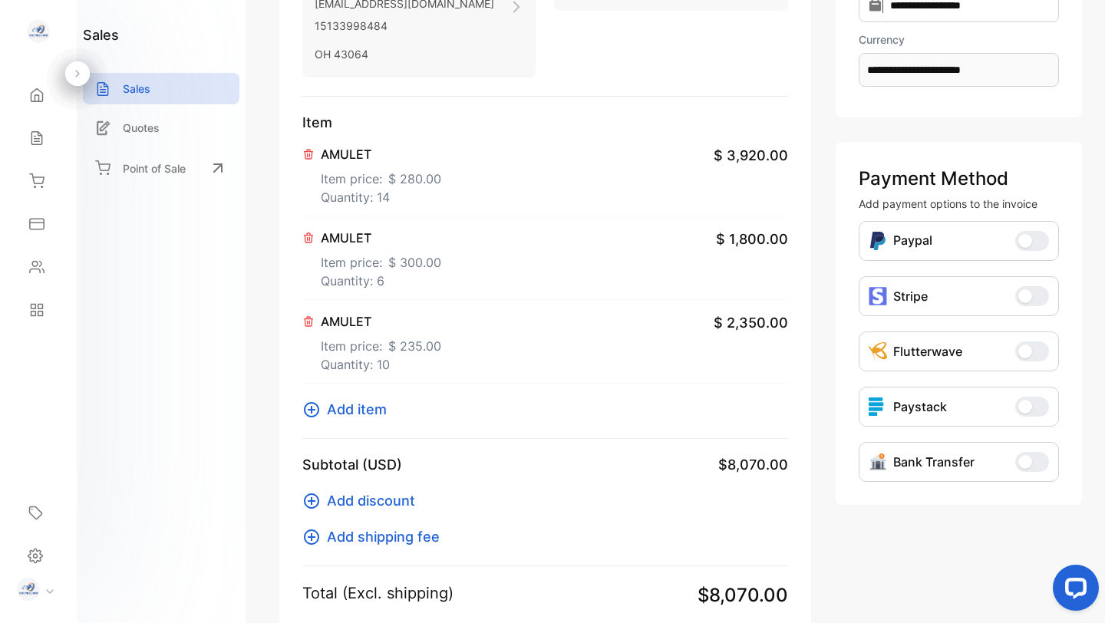
scroll to position [265, 0]
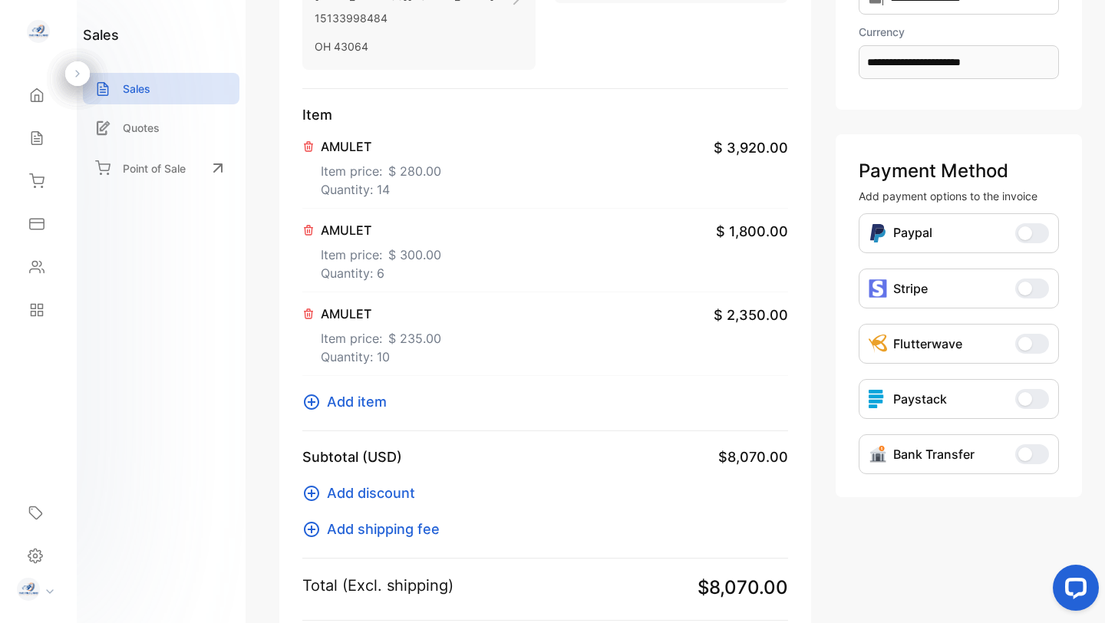
click at [353, 399] on span "Add item" at bounding box center [357, 401] width 60 height 21
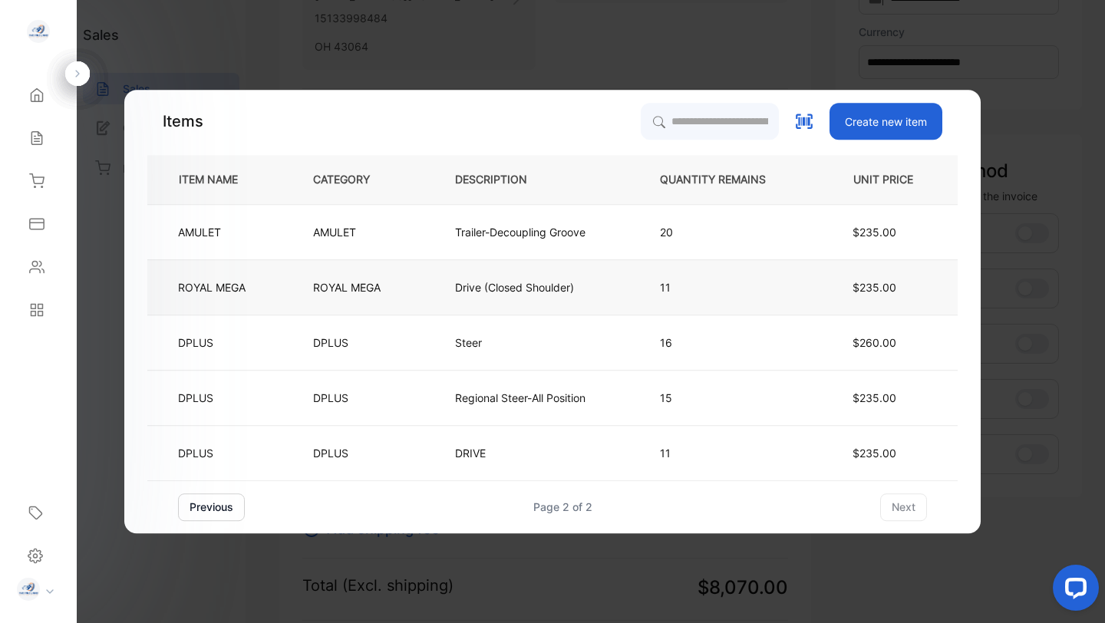
click at [327, 280] on p "ROYAL MEGA" at bounding box center [347, 287] width 68 height 16
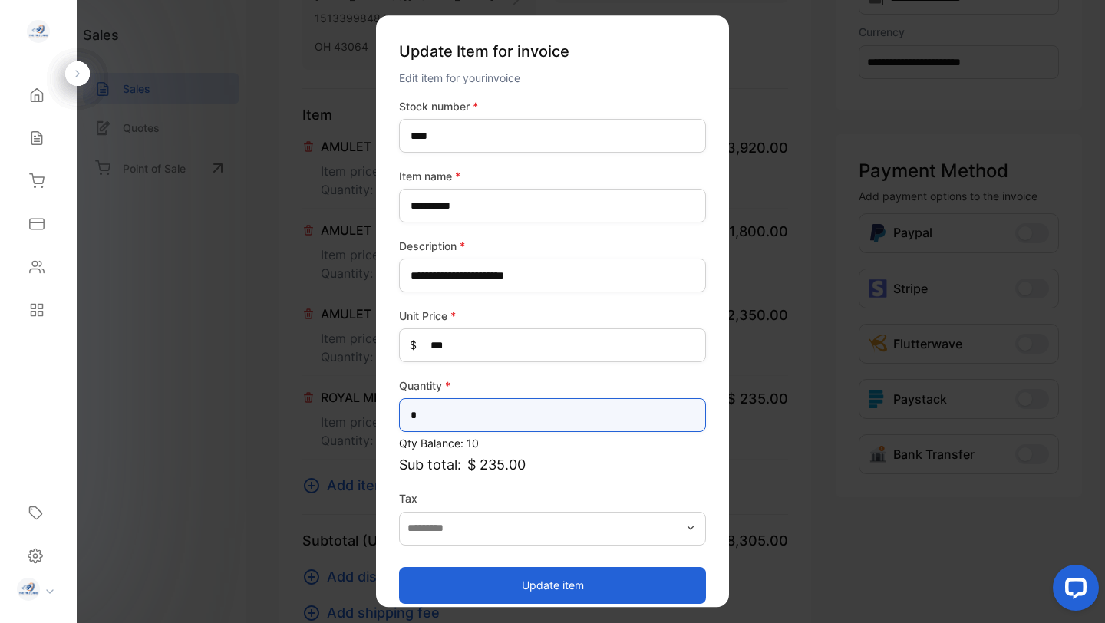
drag, startPoint x: 424, startPoint y: 416, endPoint x: 372, endPoint y: 424, distance: 52.7
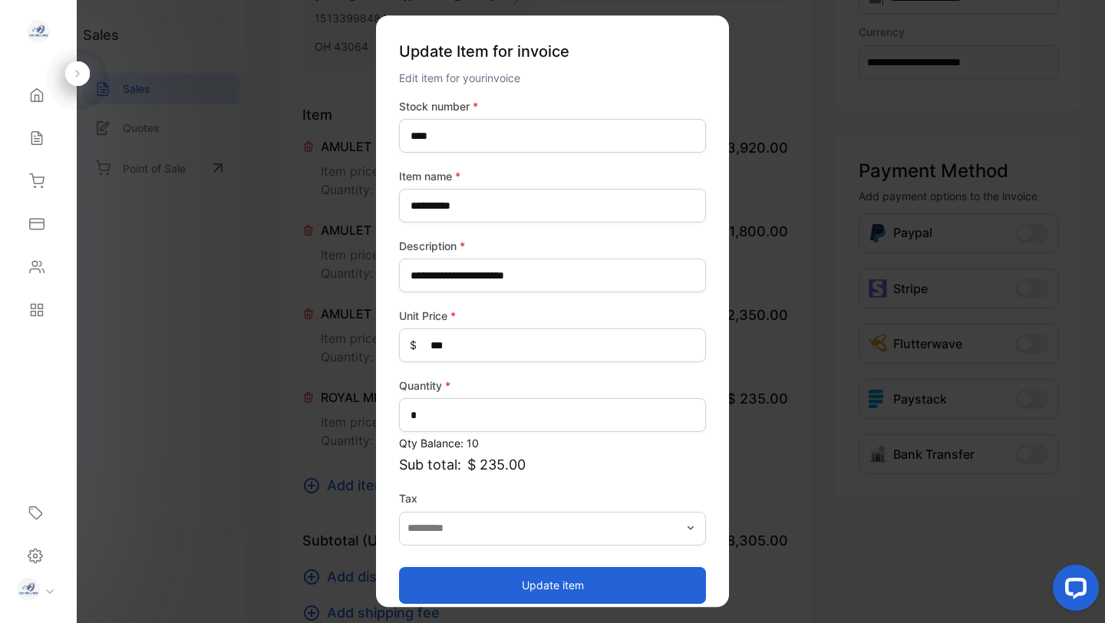
click at [662, 470] on p "Sub total: $ 235.00" at bounding box center [552, 464] width 307 height 21
click at [588, 589] on button "Update item" at bounding box center [552, 585] width 307 height 37
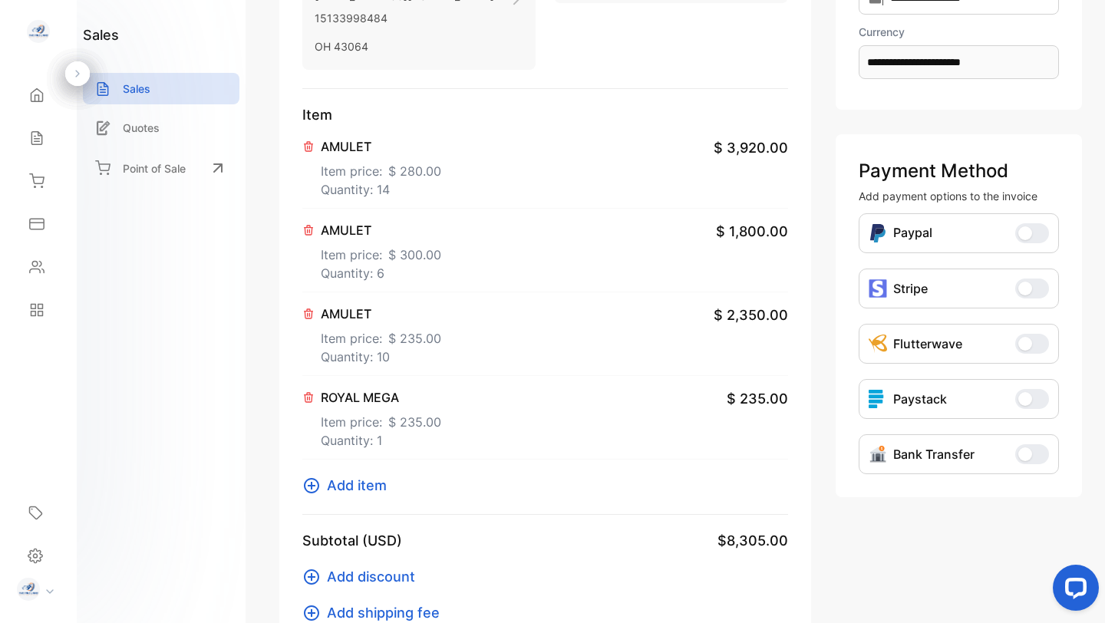
click at [363, 485] on span "Add item" at bounding box center [357, 485] width 60 height 21
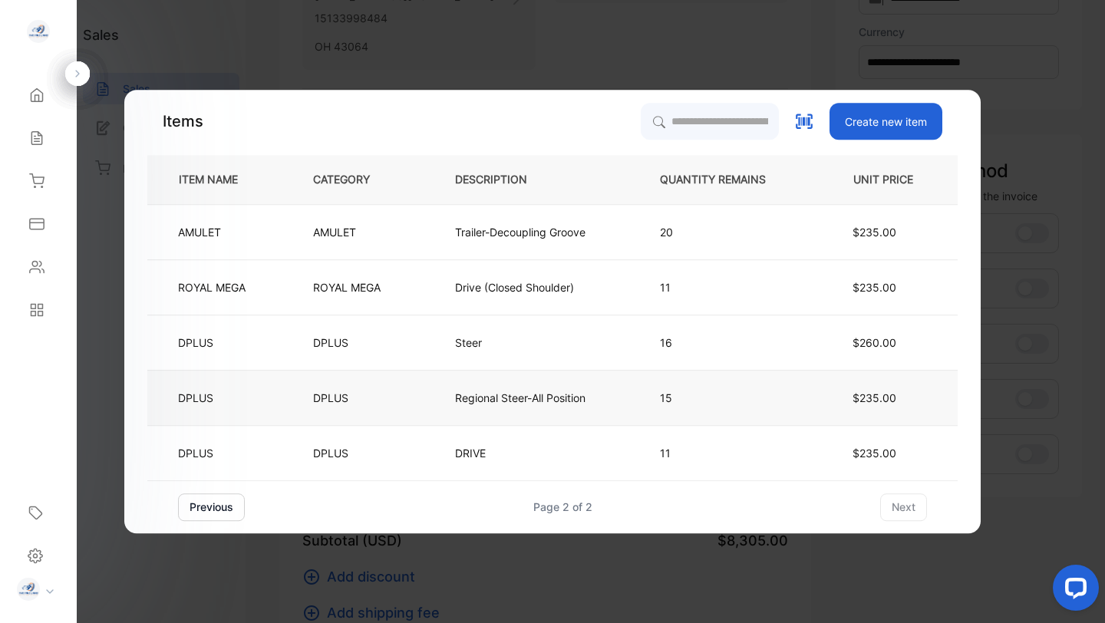
click at [341, 392] on p "DPLUS" at bounding box center [332, 398] width 39 height 16
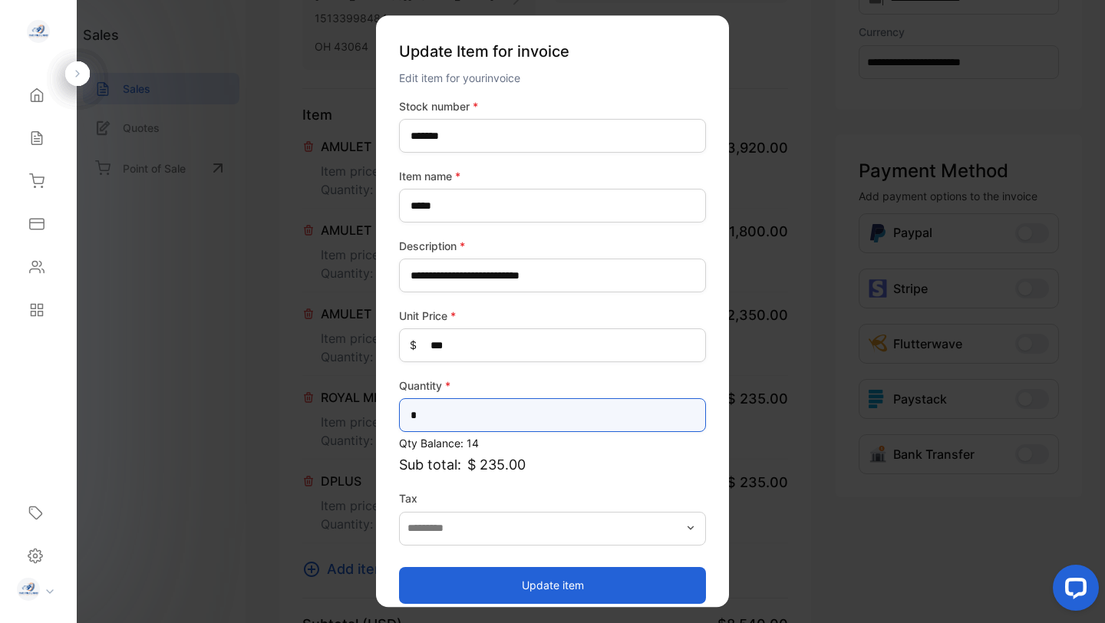
drag, startPoint x: 437, startPoint y: 416, endPoint x: 366, endPoint y: 416, distance: 70.6
type input "*"
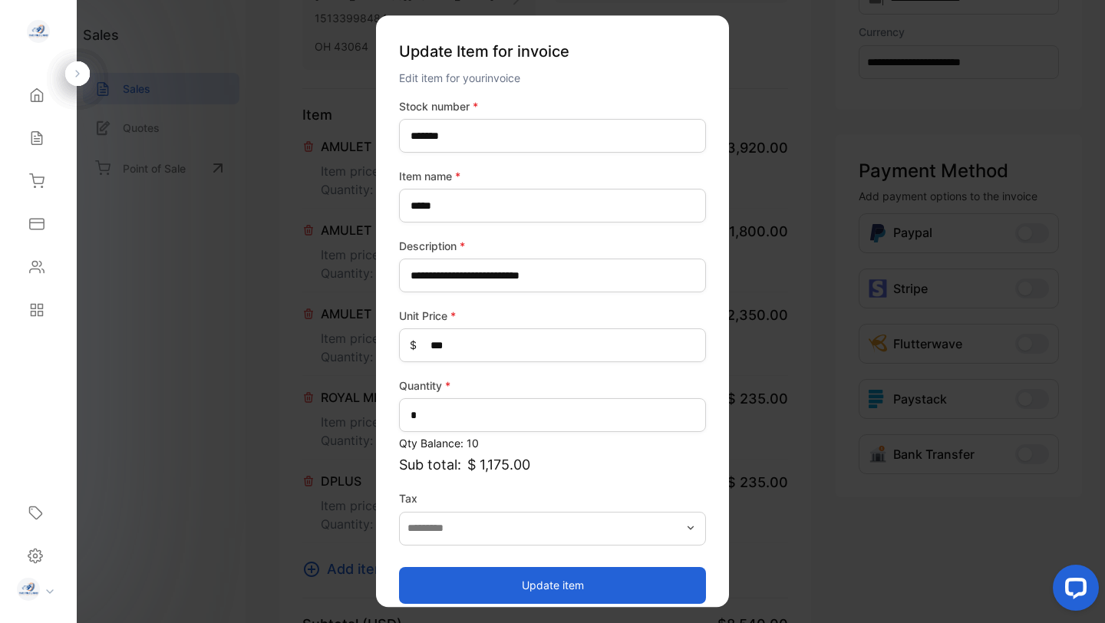
click at [516, 583] on button "Update item" at bounding box center [552, 585] width 307 height 37
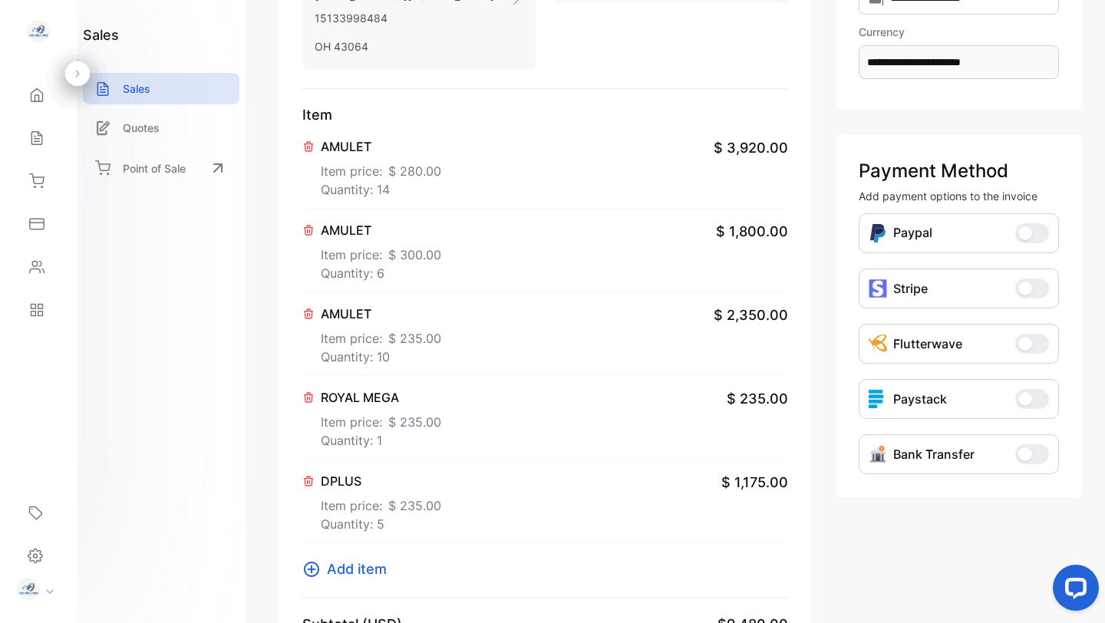
click at [351, 567] on span "Add item" at bounding box center [357, 569] width 60 height 21
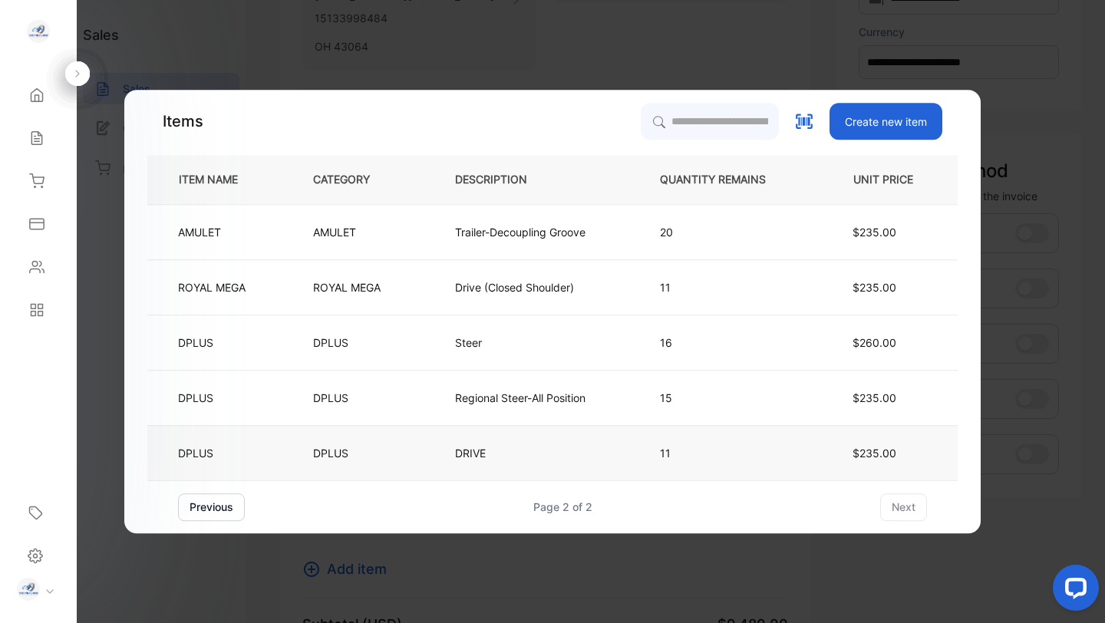
click at [332, 456] on p "DPLUS" at bounding box center [332, 453] width 39 height 16
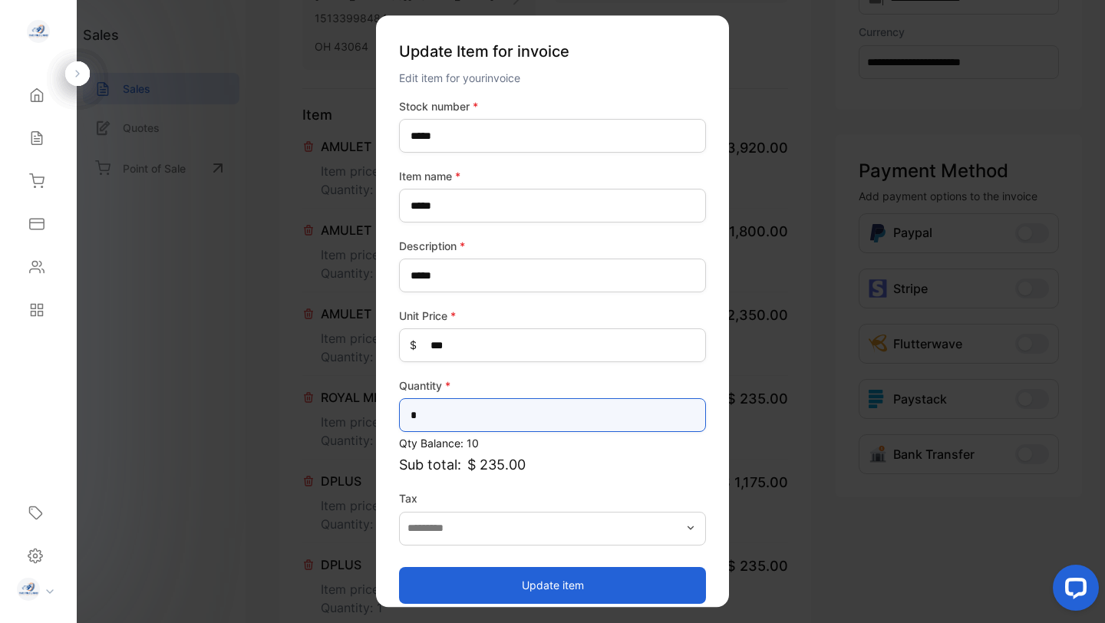
drag, startPoint x: 440, startPoint y: 414, endPoint x: 274, endPoint y: 414, distance: 166.5
type input "*"
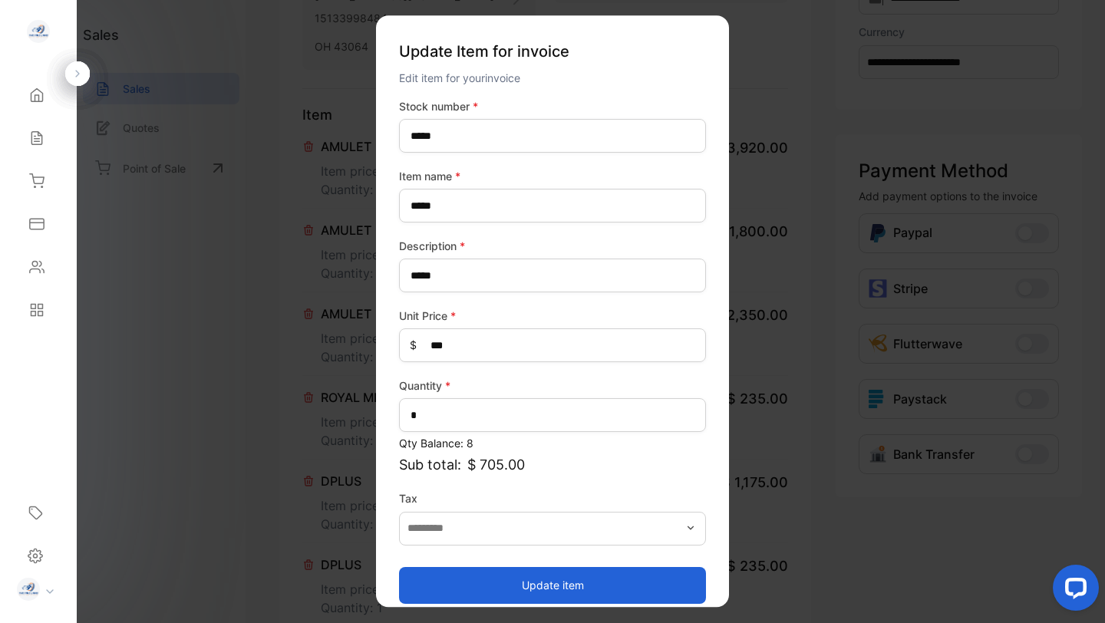
click at [631, 471] on p "Sub total: $ 705.00" at bounding box center [552, 464] width 307 height 21
click at [561, 585] on button "Update item" at bounding box center [552, 585] width 307 height 37
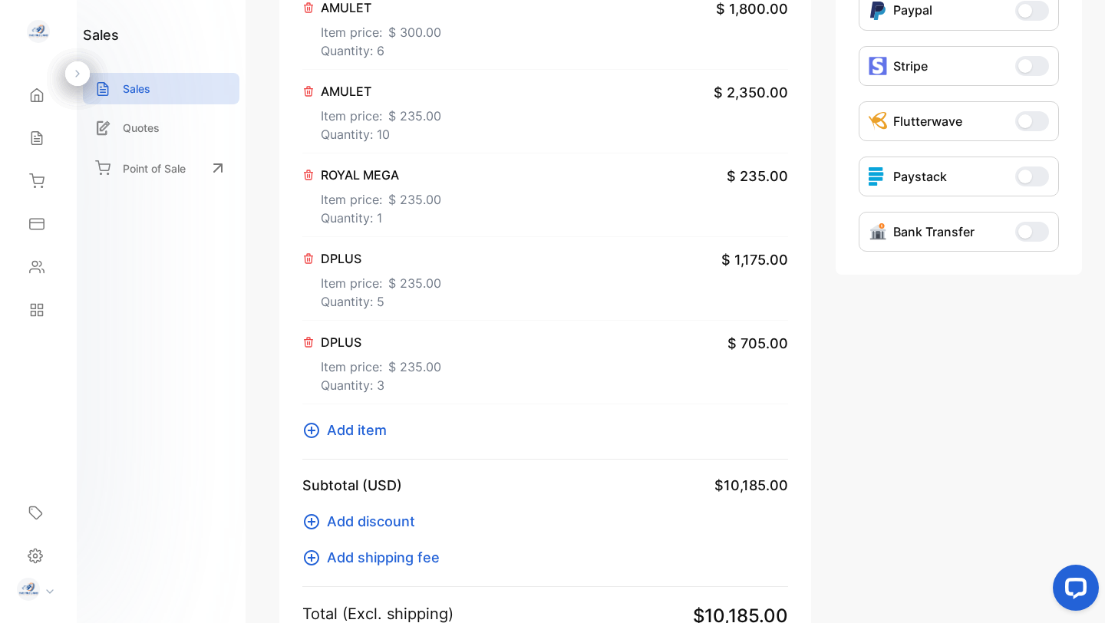
scroll to position [531, 0]
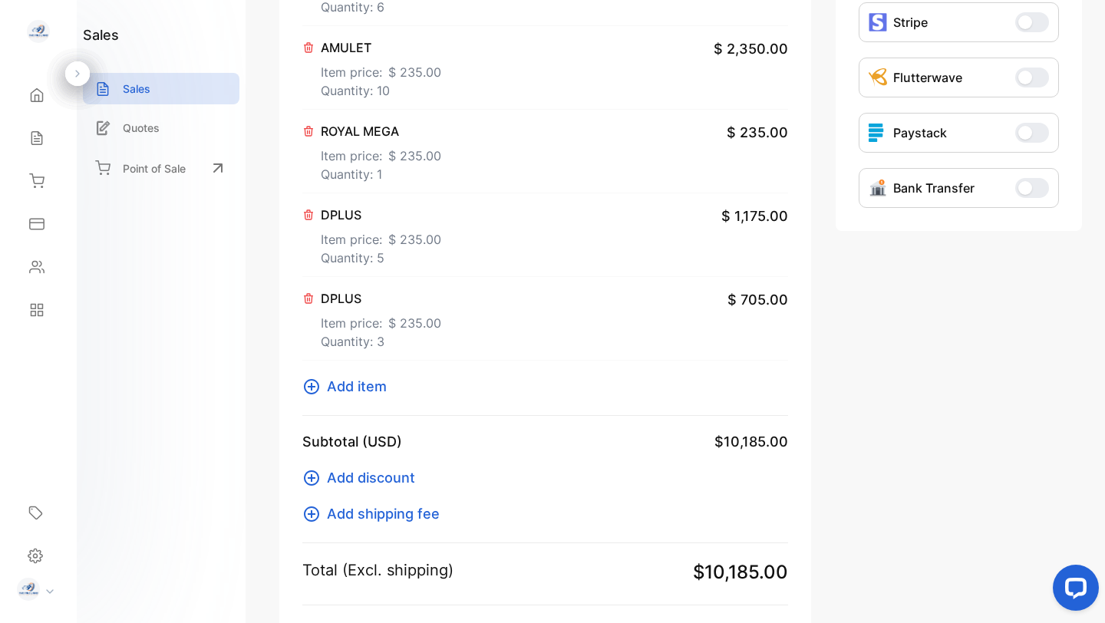
click at [380, 313] on p "Item price: $ 235.00" at bounding box center [381, 320] width 120 height 25
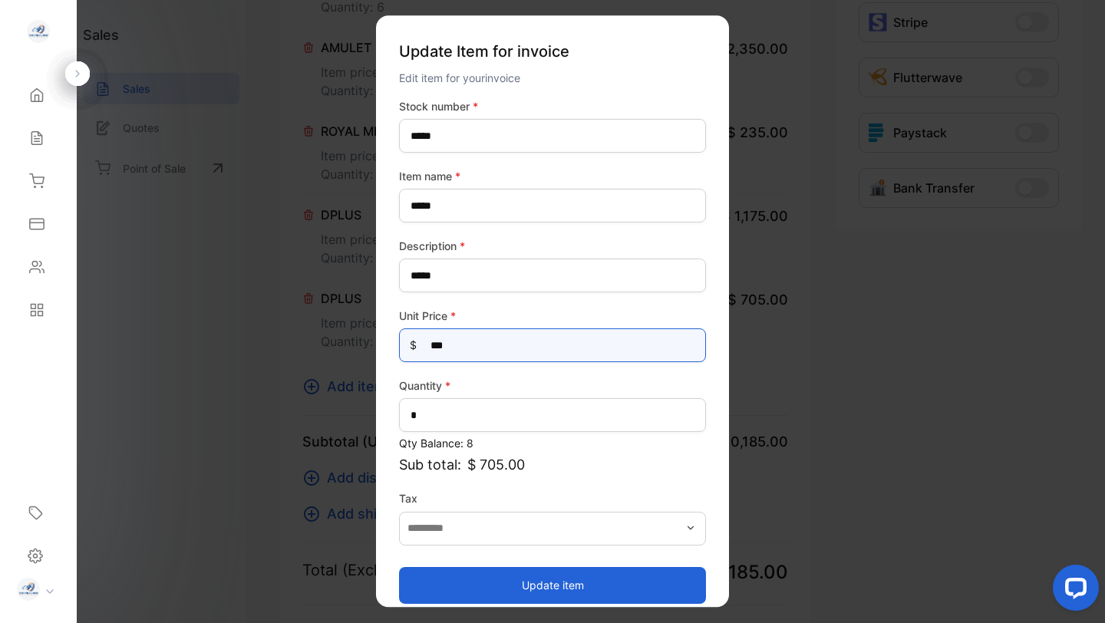
drag, startPoint x: 438, startPoint y: 345, endPoint x: 533, endPoint y: 337, distance: 95.5
click at [533, 337] on Price-inputprice "***" at bounding box center [552, 345] width 307 height 34
click at [516, 343] on Price-inputprice "***" at bounding box center [552, 345] width 307 height 34
type Price-inputprice "***"
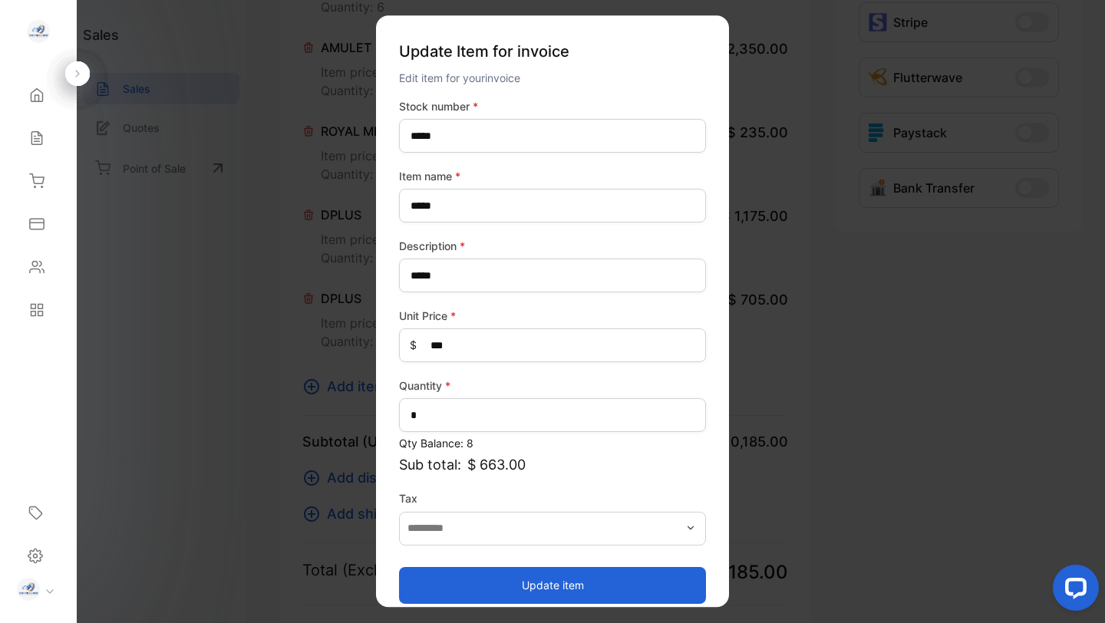
click at [526, 585] on button "Update item" at bounding box center [552, 585] width 307 height 37
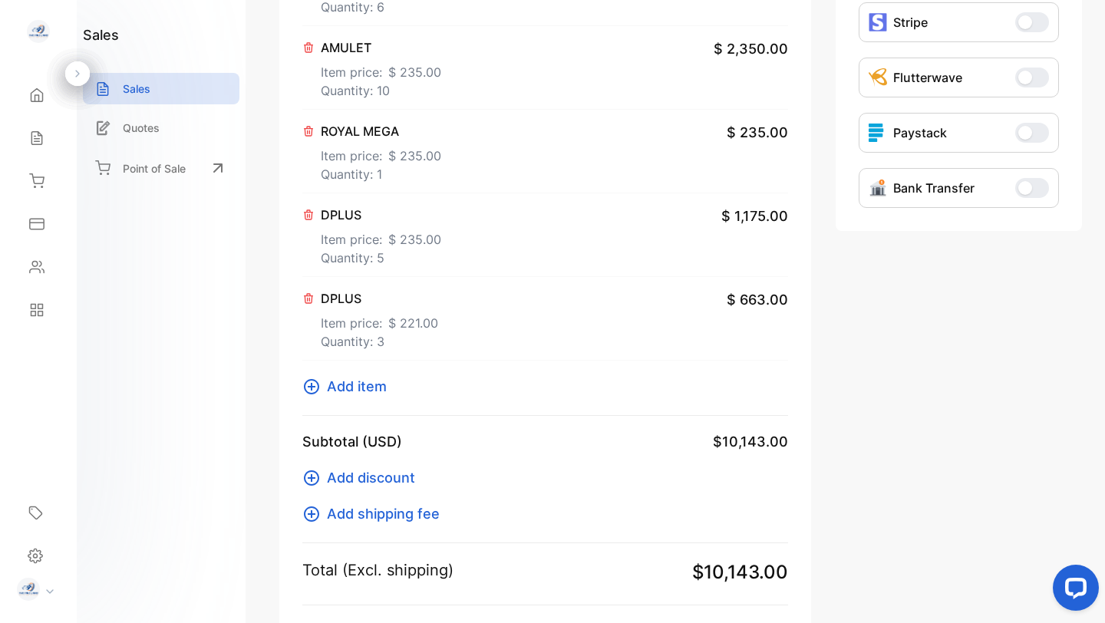
click at [344, 233] on p "Item price: $ 235.00" at bounding box center [381, 236] width 120 height 25
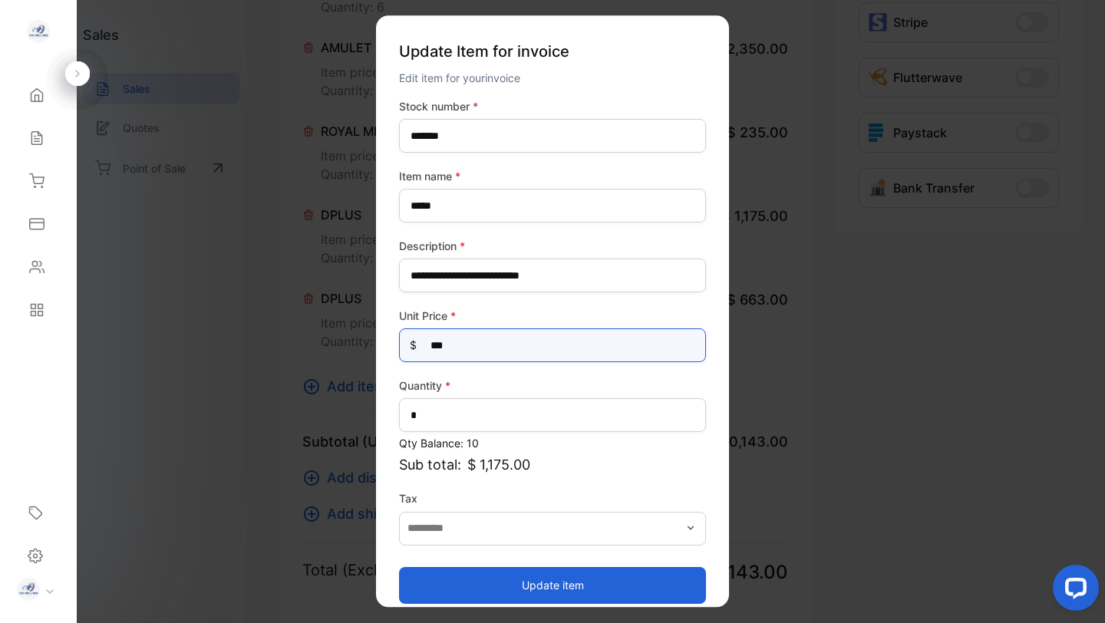
drag, startPoint x: 437, startPoint y: 349, endPoint x: 476, endPoint y: 349, distance: 39.1
click at [476, 349] on Price-inputprice "***" at bounding box center [552, 345] width 307 height 34
type Price-inputprice "***"
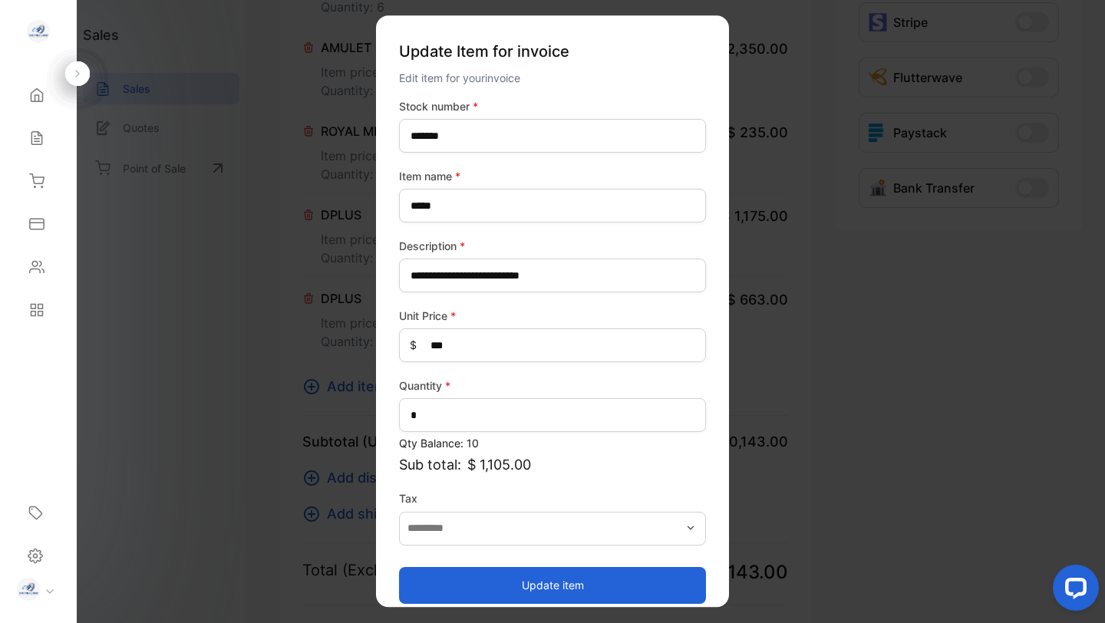
click at [502, 585] on button "Update item" at bounding box center [552, 585] width 307 height 37
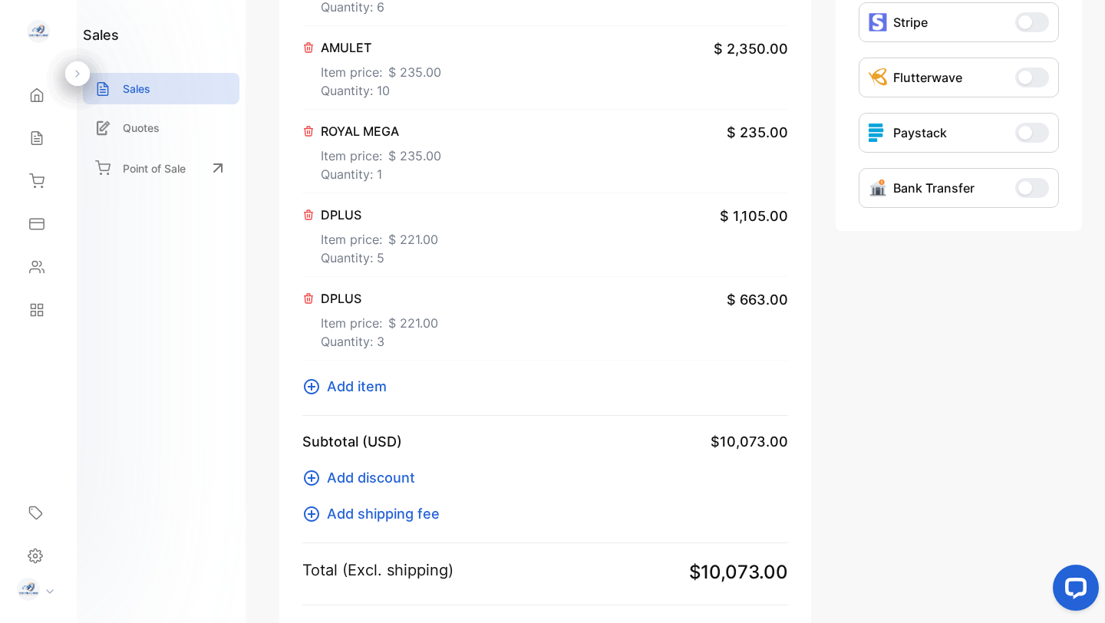
click at [400, 153] on span "$ 235.00" at bounding box center [414, 156] width 53 height 18
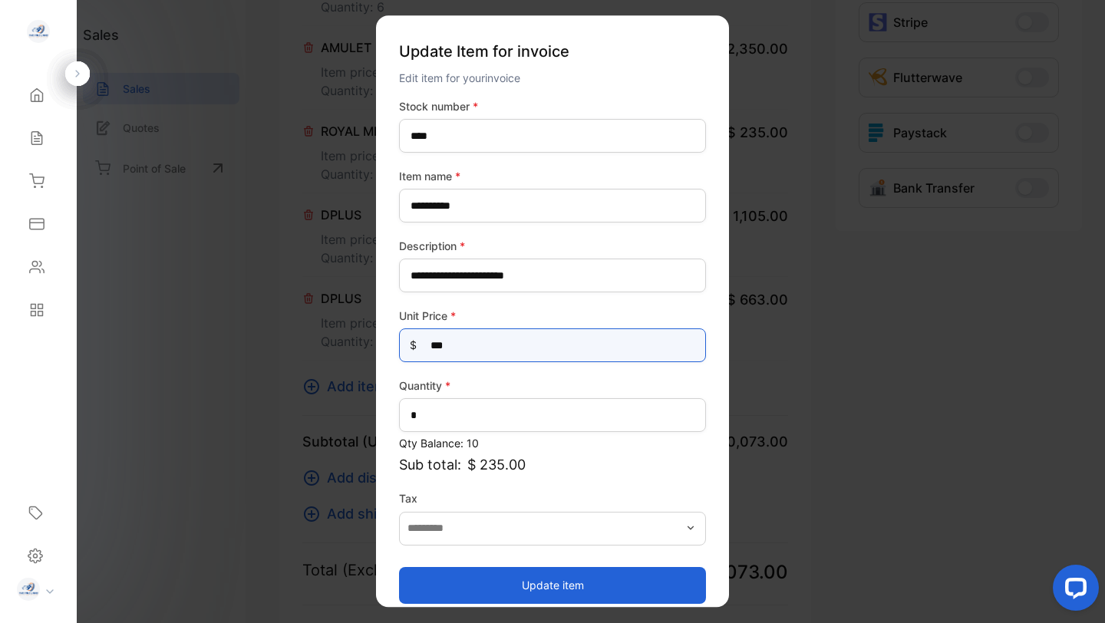
click at [439, 346] on Price-inputprice "***" at bounding box center [552, 345] width 307 height 34
type Price-inputprice "***"
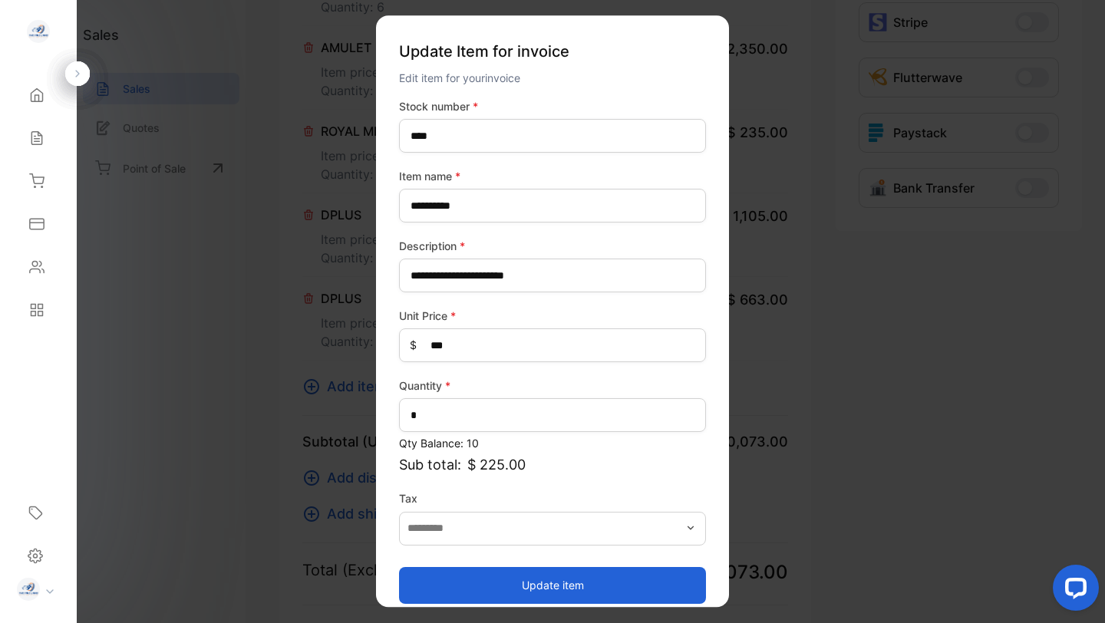
click at [521, 584] on button "Update item" at bounding box center [552, 585] width 307 height 37
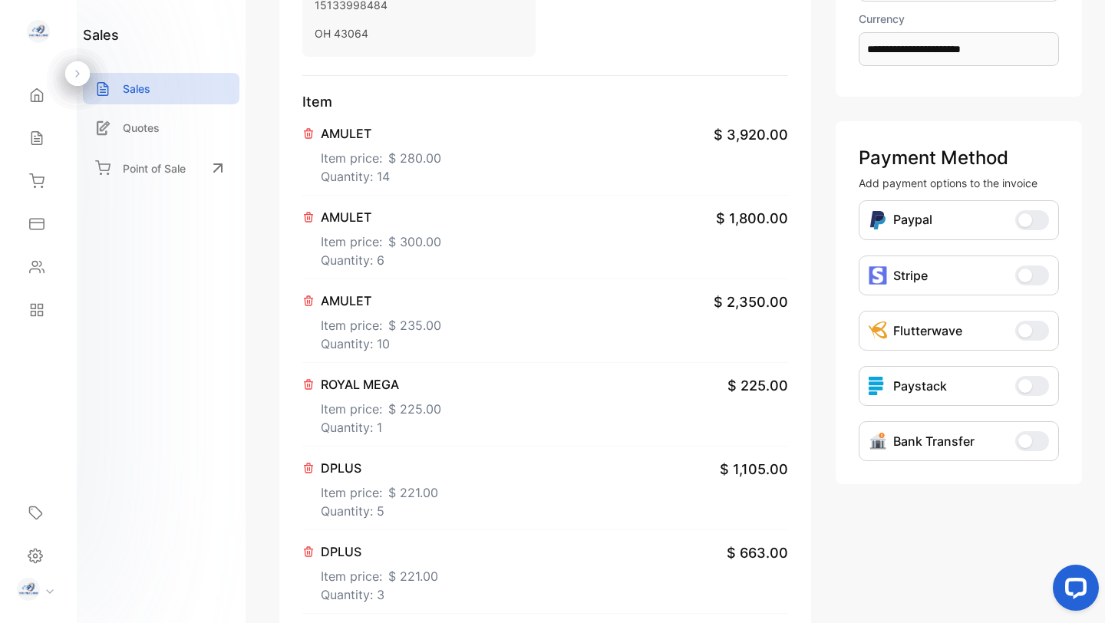
scroll to position [246, 0]
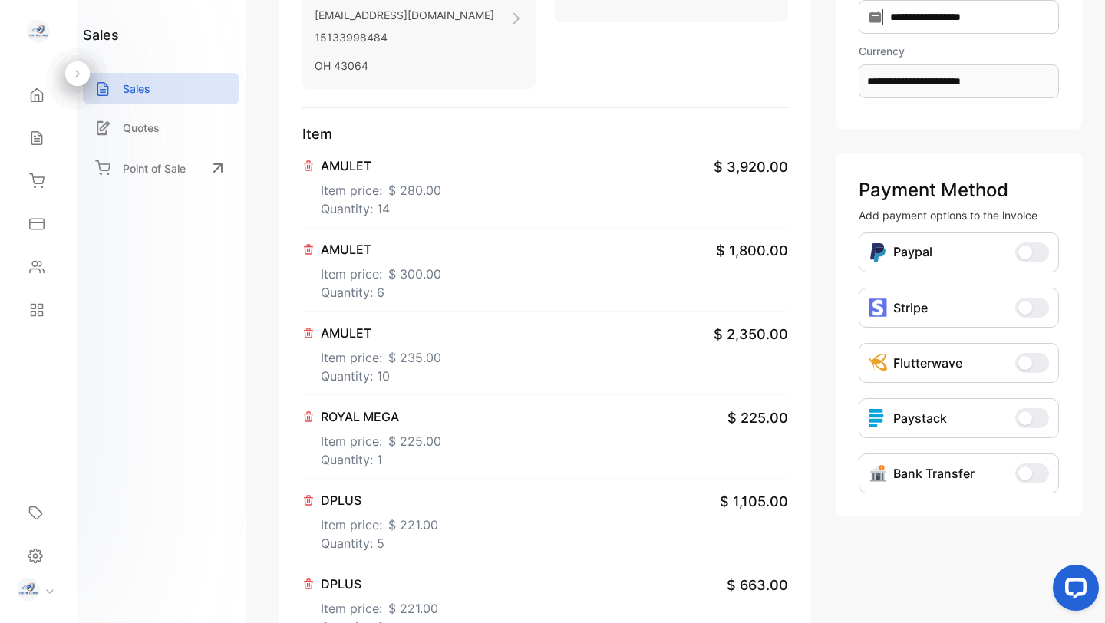
click at [392, 193] on span "$ 280.00" at bounding box center [414, 190] width 53 height 18
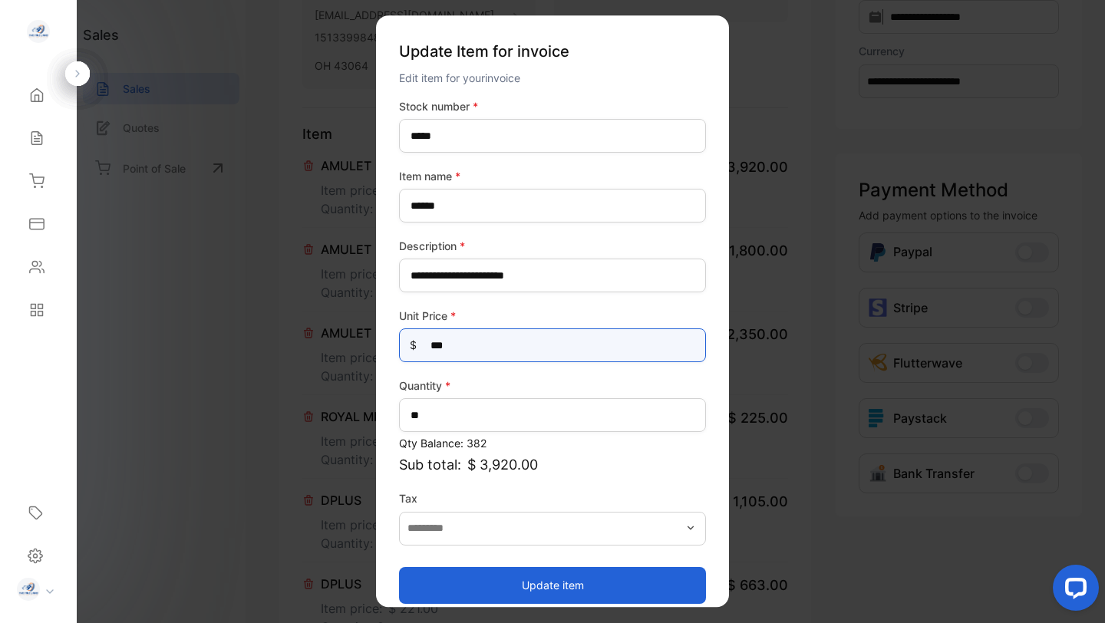
drag, startPoint x: 437, startPoint y: 345, endPoint x: 490, endPoint y: 345, distance: 52.2
click at [490, 345] on Price-inputprice "***" at bounding box center [552, 345] width 307 height 34
type Price-inputprice "***"
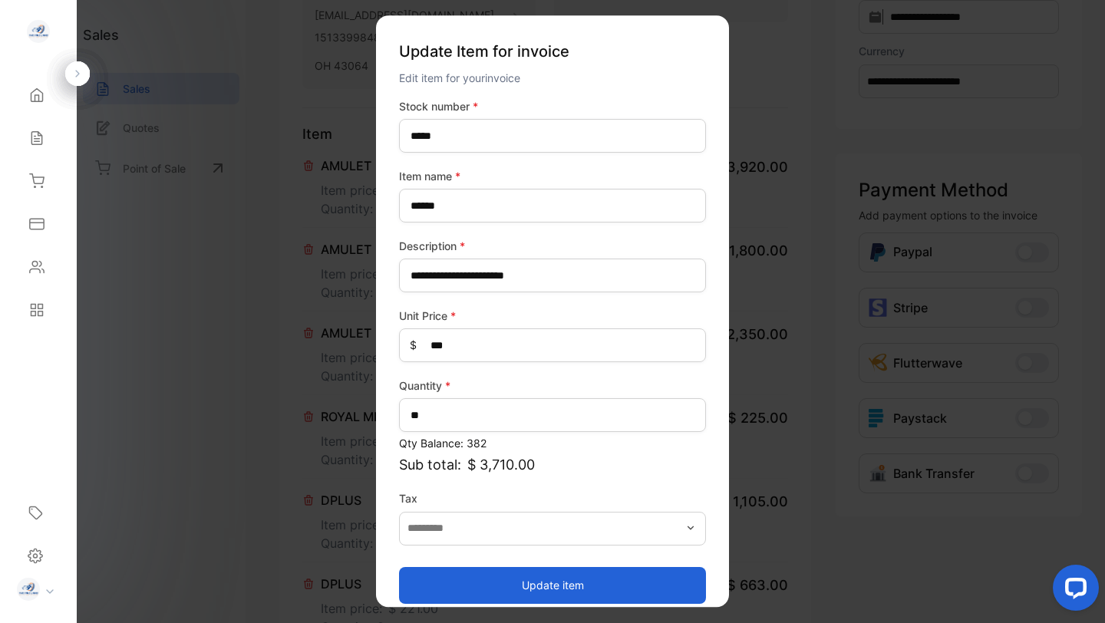
click at [536, 592] on button "Update item" at bounding box center [552, 585] width 307 height 37
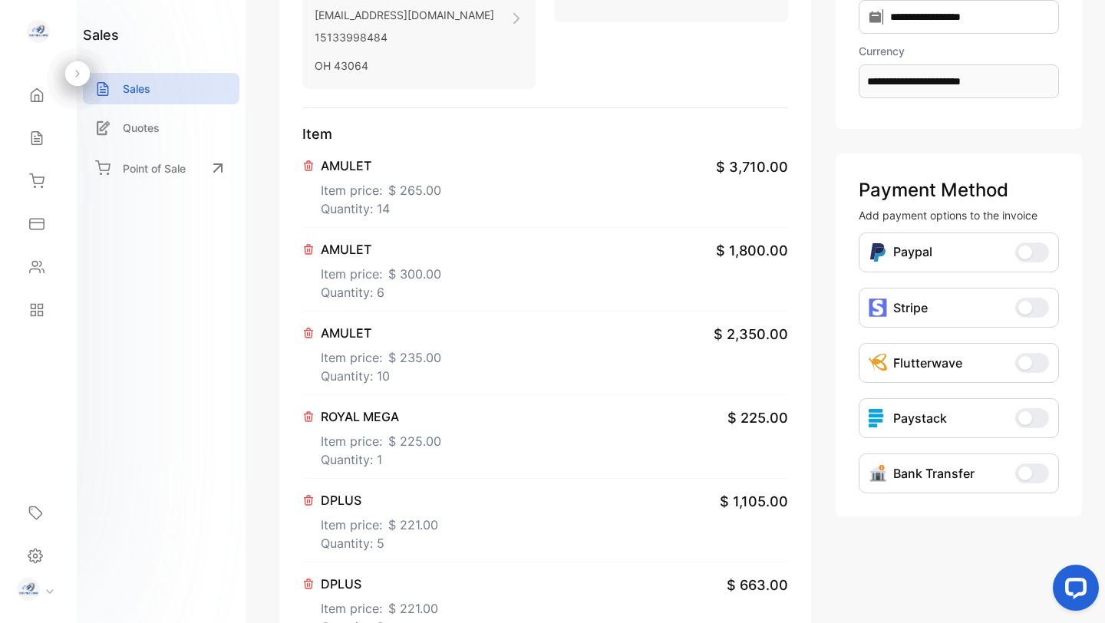
click at [377, 272] on p "Item price: $ 300.00" at bounding box center [381, 271] width 120 height 25
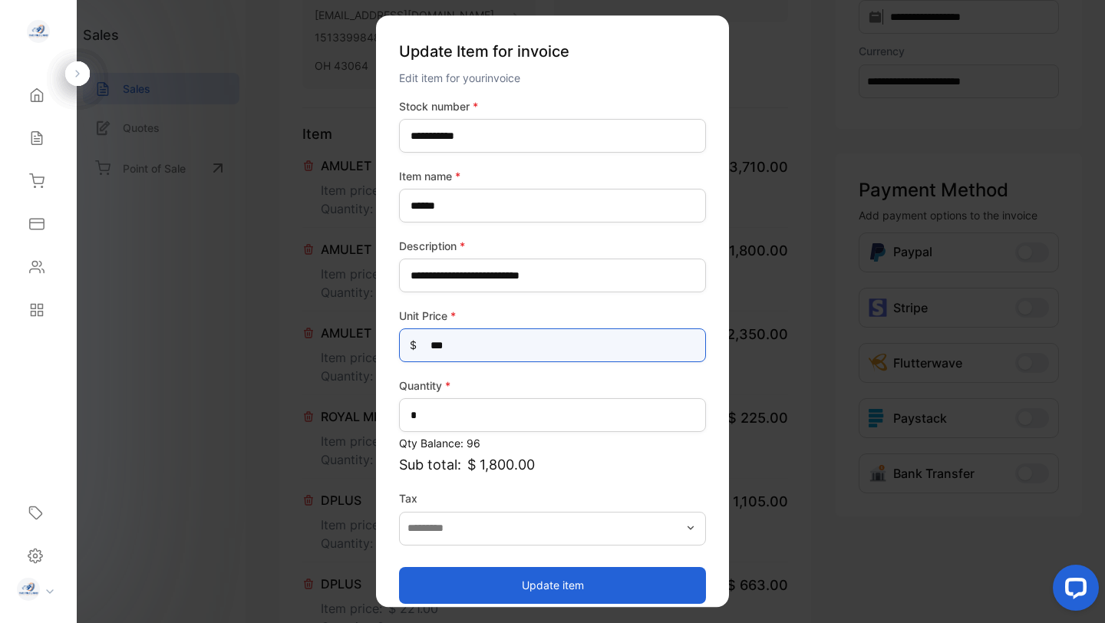
drag, startPoint x: 432, startPoint y: 344, endPoint x: 514, endPoint y: 344, distance: 82.1
click at [514, 344] on Price-inputprice "***" at bounding box center [552, 345] width 307 height 34
type Price-inputprice "***"
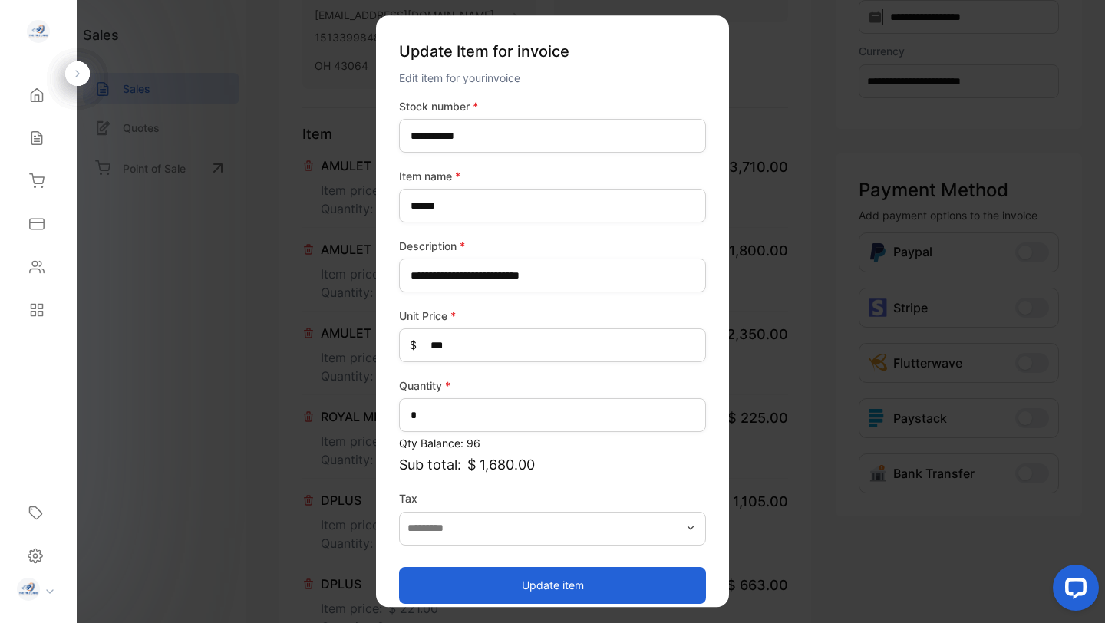
click at [564, 583] on button "Update item" at bounding box center [552, 585] width 307 height 37
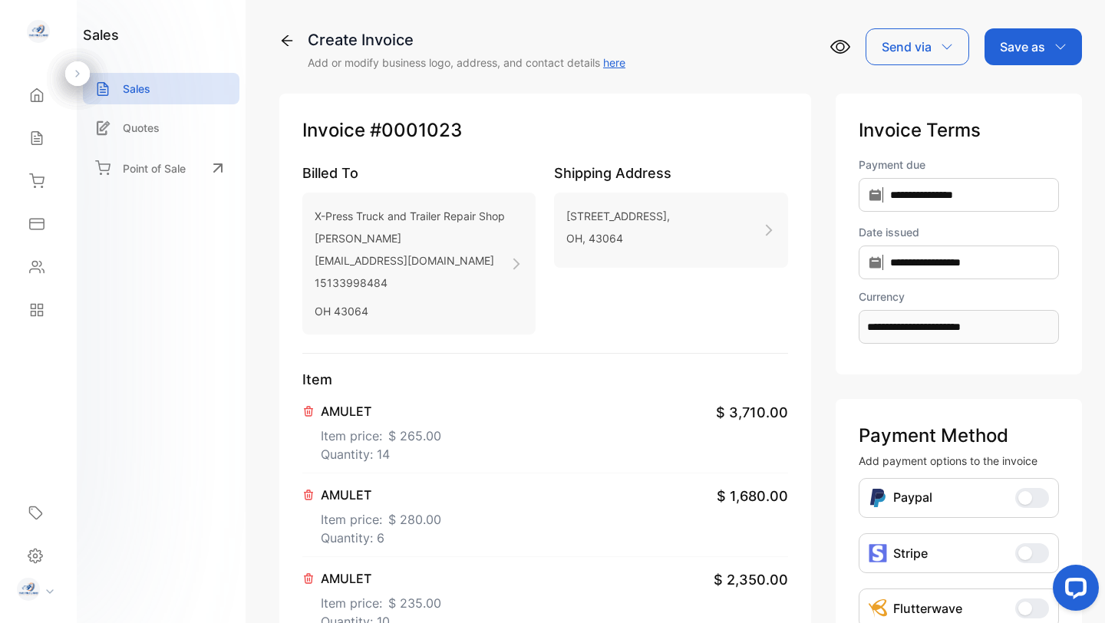
scroll to position [2, 0]
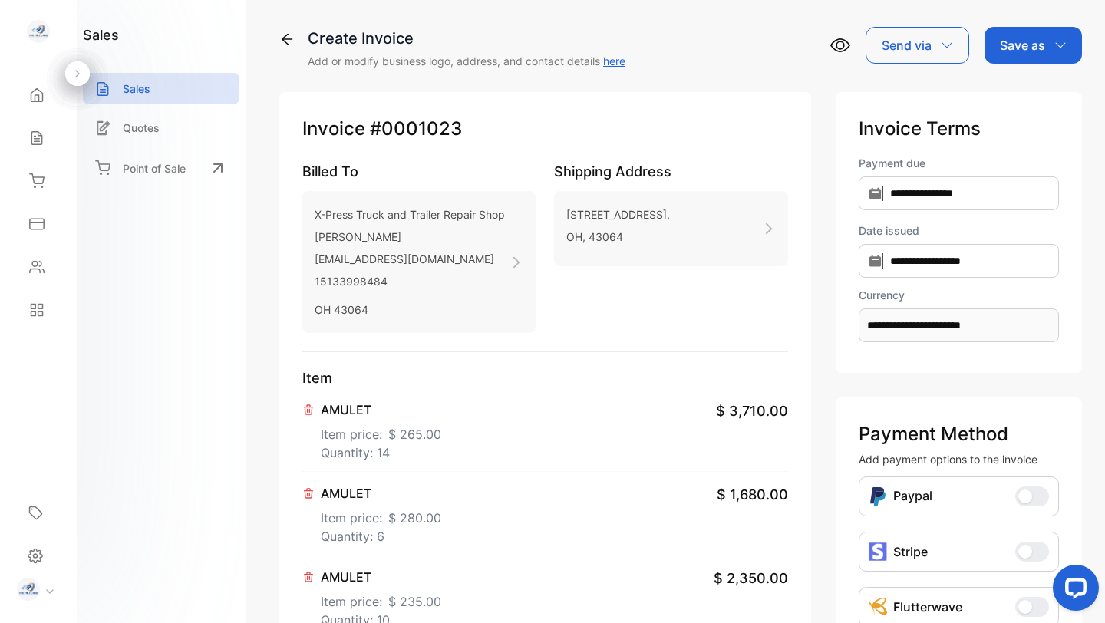
click at [1015, 41] on p "Save as" at bounding box center [1022, 45] width 45 height 18
click at [1009, 94] on div "Invoice" at bounding box center [1029, 96] width 88 height 31
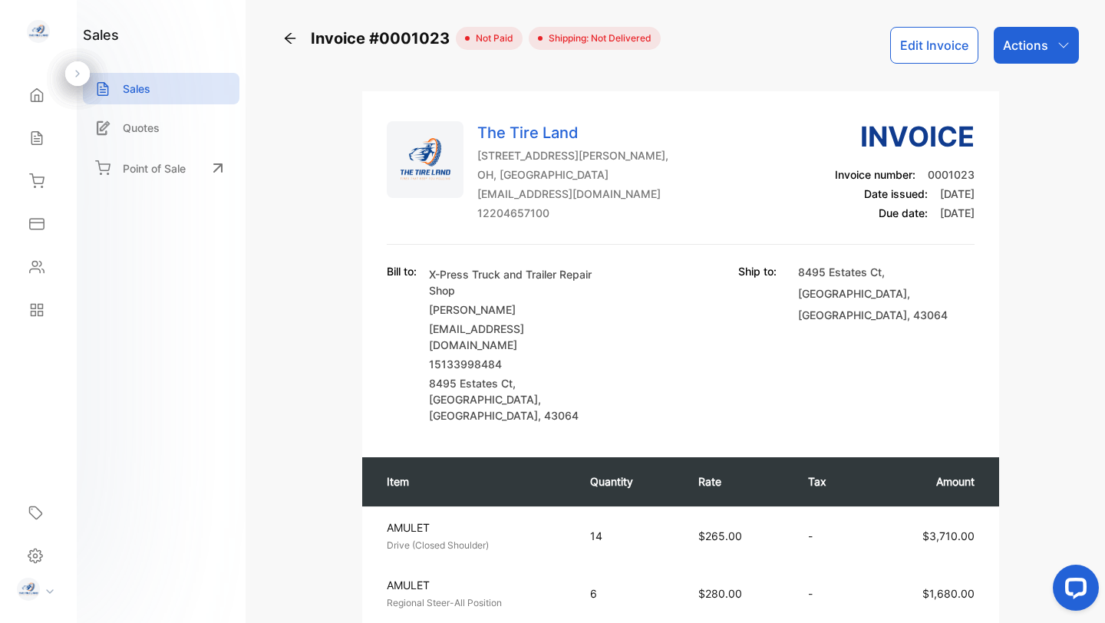
click at [1047, 45] on div "Actions" at bounding box center [1036, 45] width 85 height 37
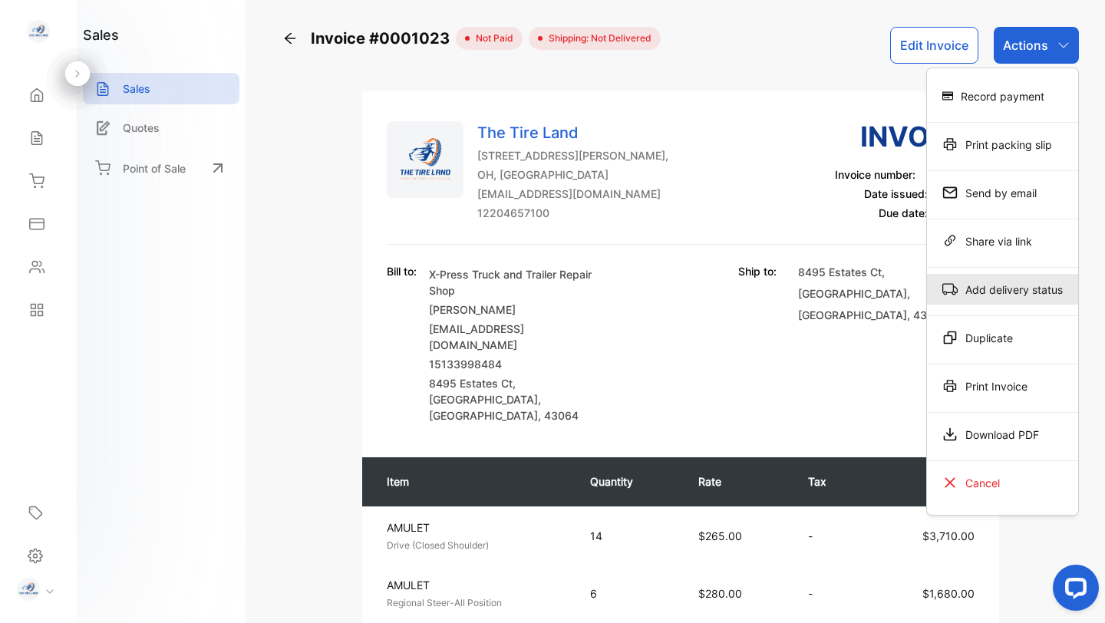
click at [1022, 292] on div "Add delivery status" at bounding box center [1002, 289] width 151 height 31
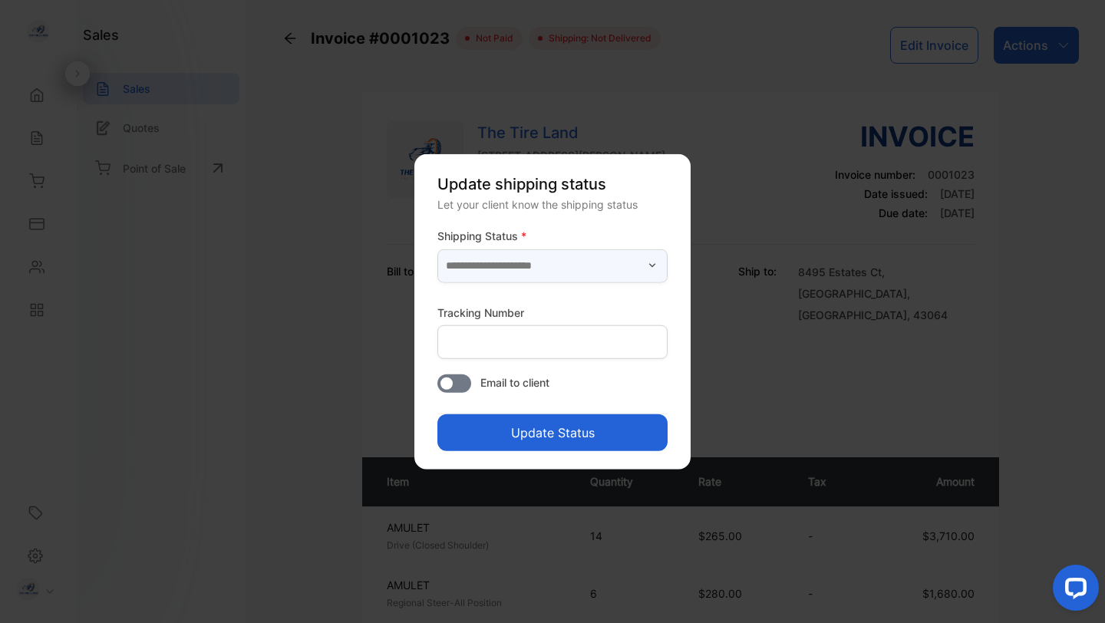
click at [592, 266] on input "text" at bounding box center [552, 266] width 230 height 34
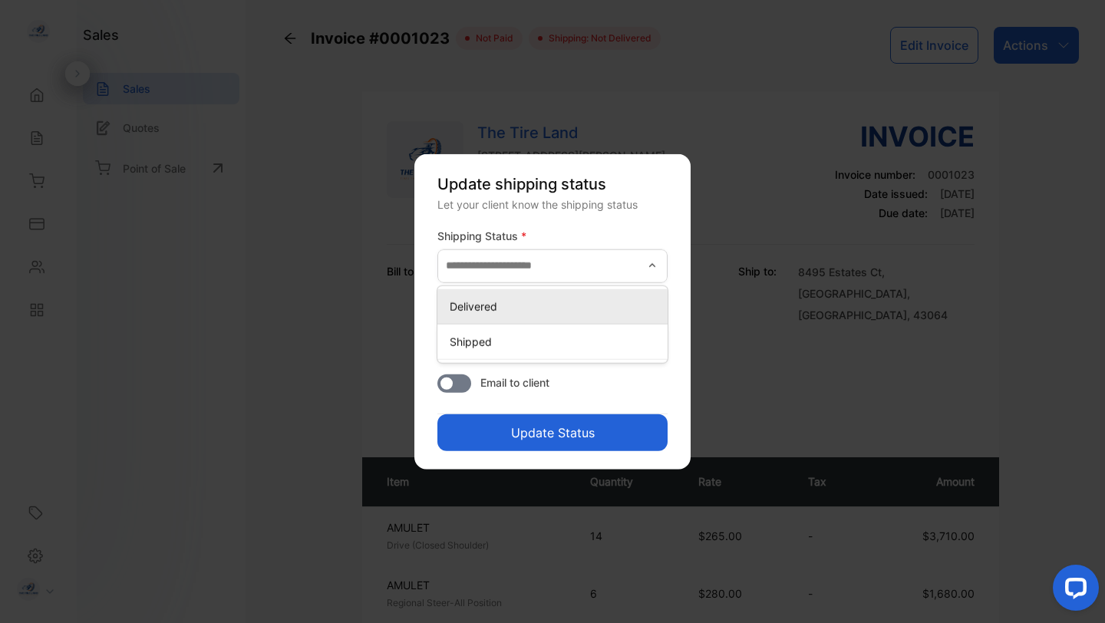
click at [477, 306] on p "Delivered" at bounding box center [556, 306] width 212 height 16
type input "*********"
click at [514, 436] on button "Update Status" at bounding box center [552, 432] width 230 height 37
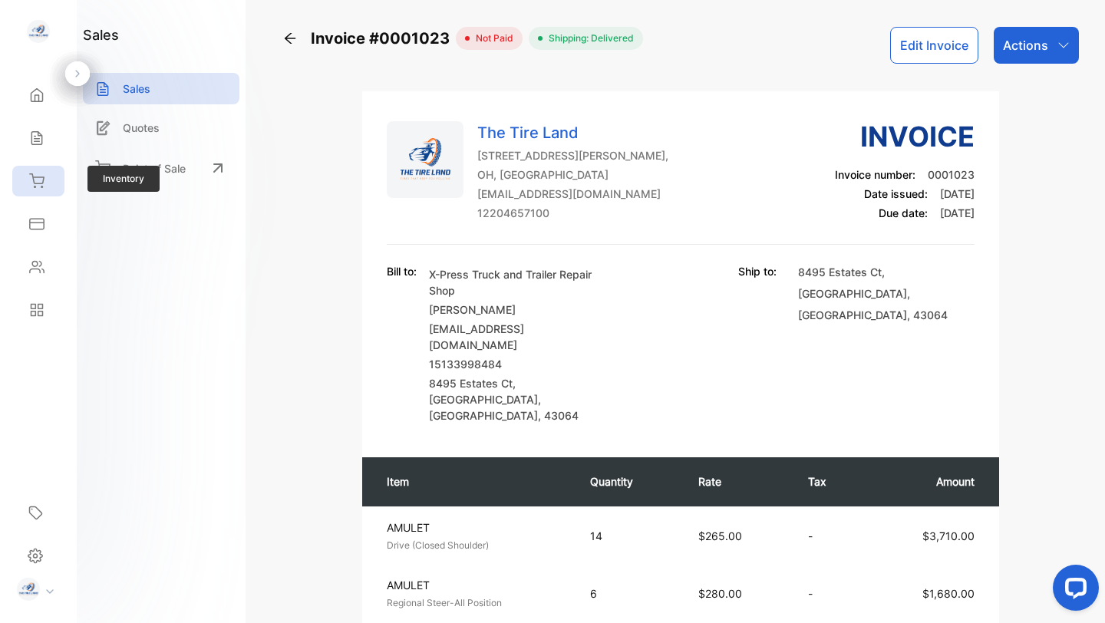
click at [42, 182] on icon at bounding box center [37, 180] width 14 height 13
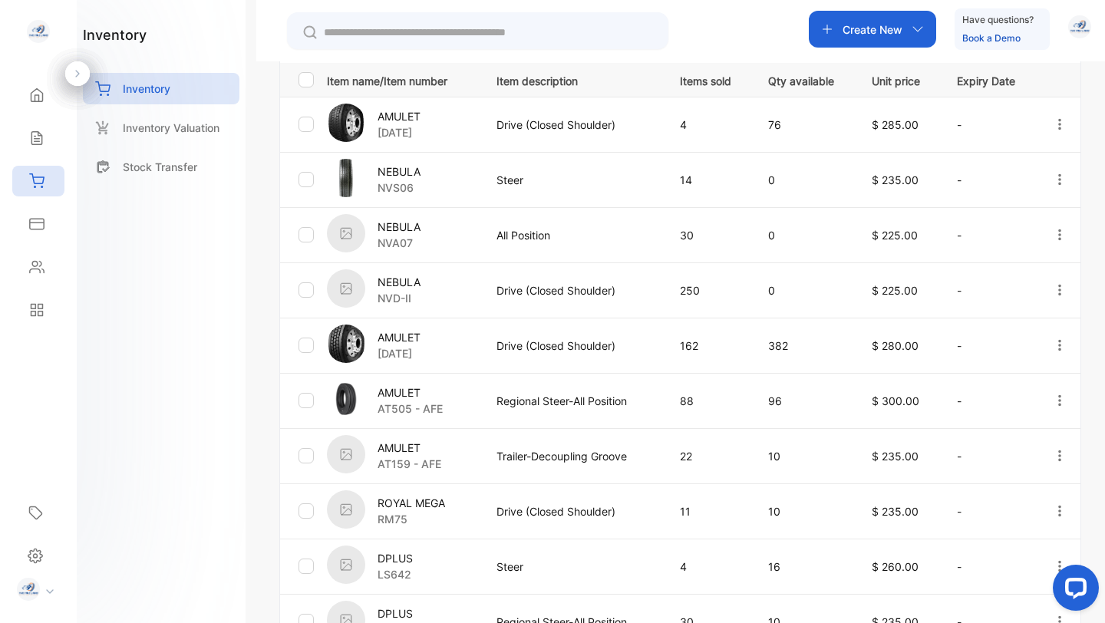
scroll to position [354, 0]
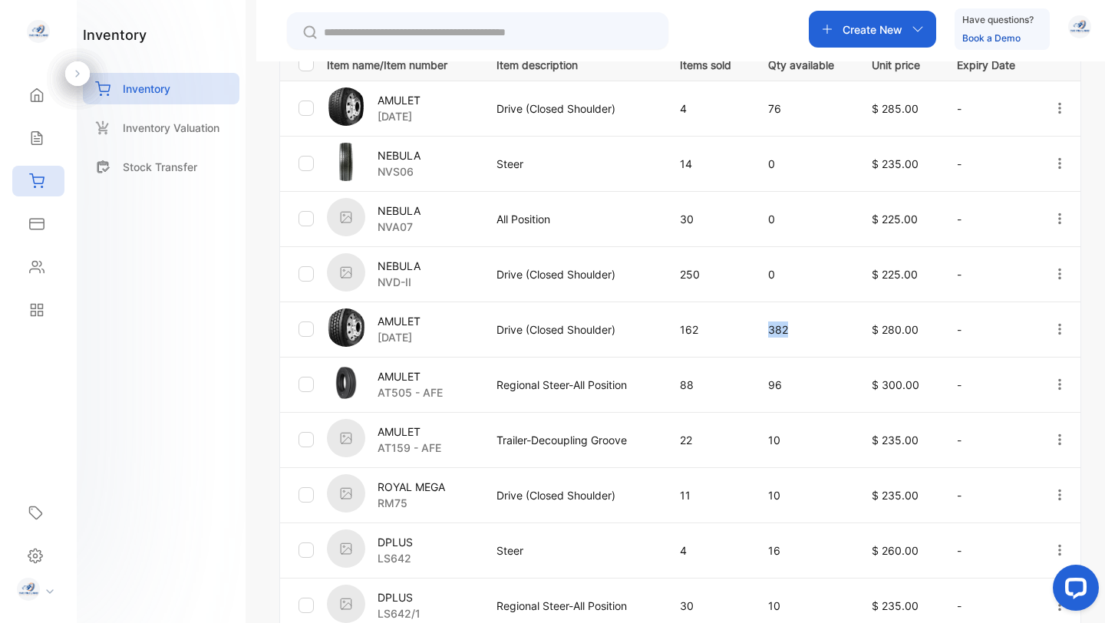
drag, startPoint x: 767, startPoint y: 328, endPoint x: 789, endPoint y: 328, distance: 21.5
click at [789, 328] on p "382" at bounding box center [804, 330] width 72 height 16
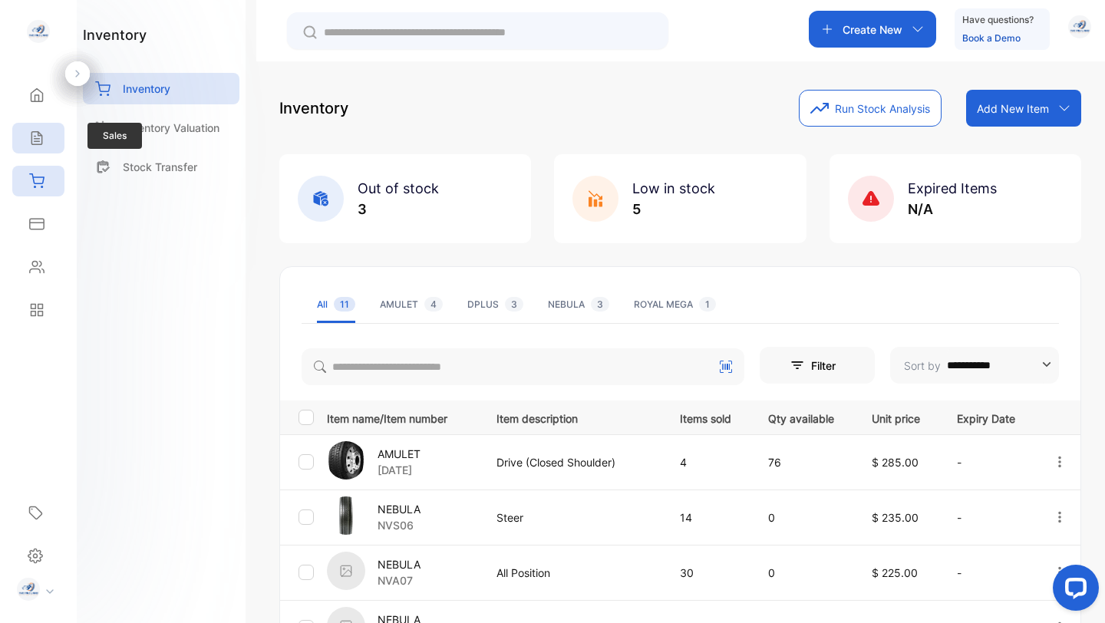
click at [29, 140] on icon at bounding box center [36, 137] width 15 height 15
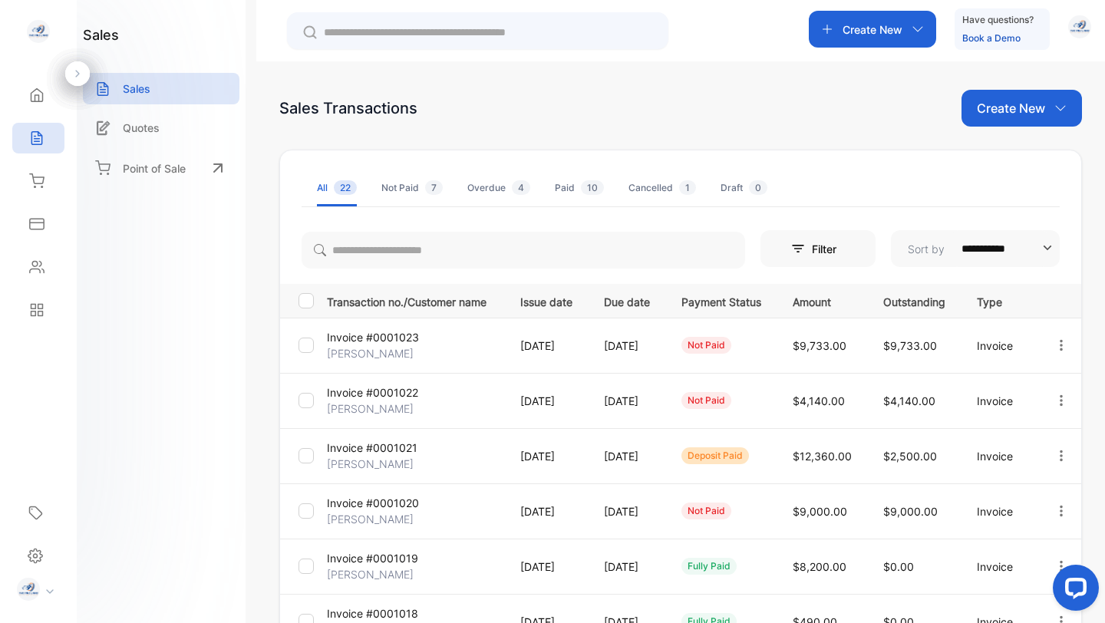
click at [605, 351] on td "[DATE]" at bounding box center [623, 345] width 77 height 55
click at [623, 345] on p "[DATE]" at bounding box center [627, 346] width 46 height 16
click at [377, 341] on p "Invoice #0001023" at bounding box center [373, 337] width 92 height 16
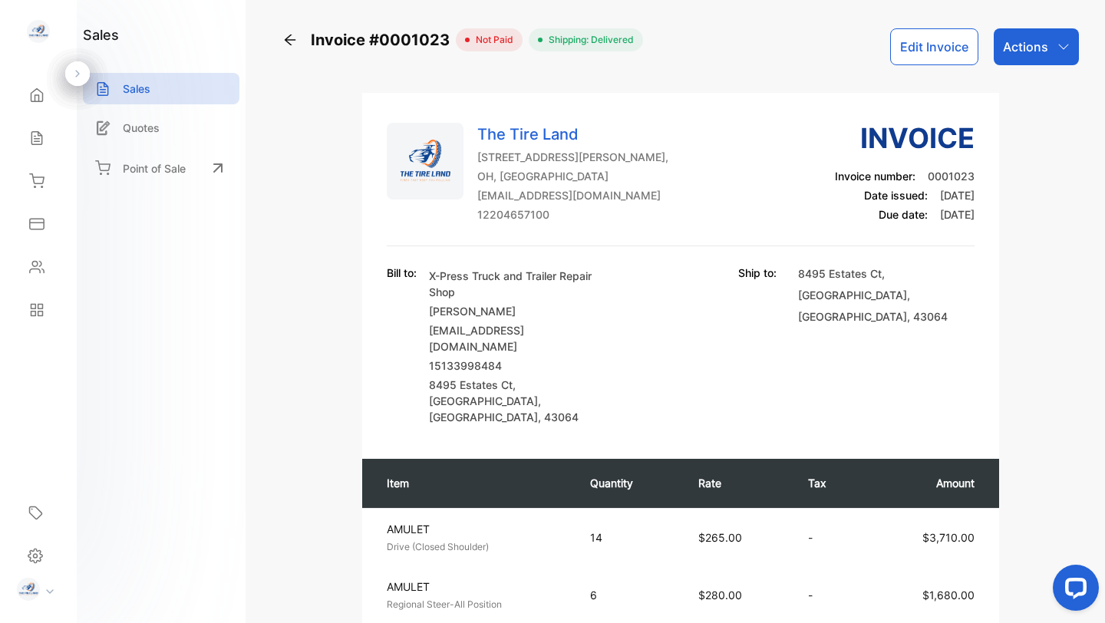
drag, startPoint x: 1104, startPoint y: 186, endPoint x: 1103, endPoint y: 355, distance: 168.8
click at [1103, 355] on div "Invoice #0001023 not paid Shipping: Delivered Edit Invoice Actions The Tire Lan…" at bounding box center [680, 311] width 849 height 623
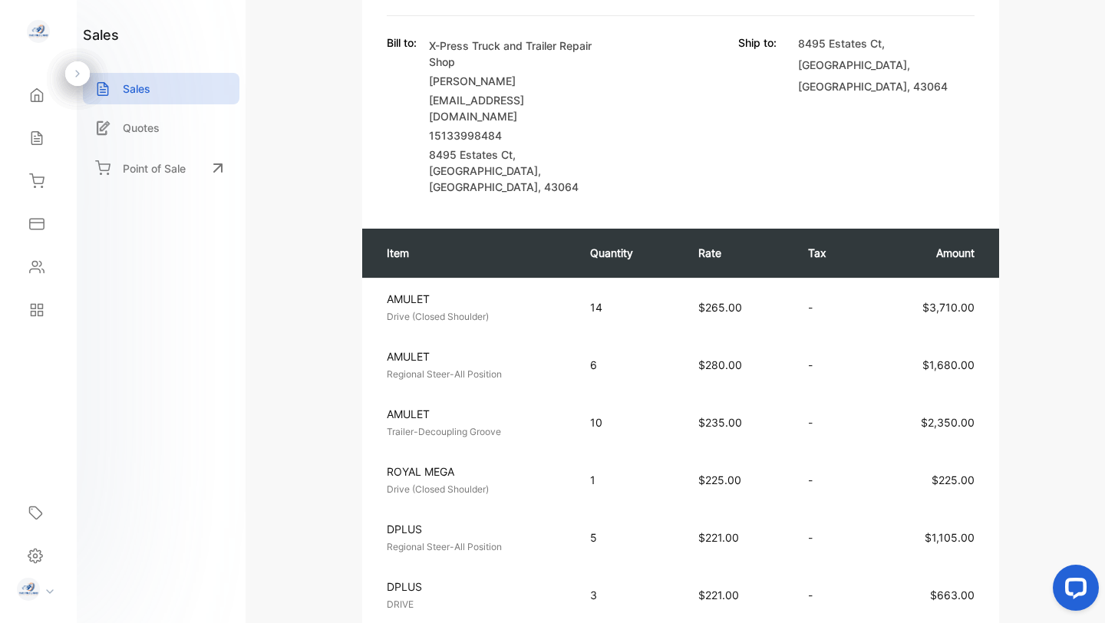
scroll to position [249, 0]
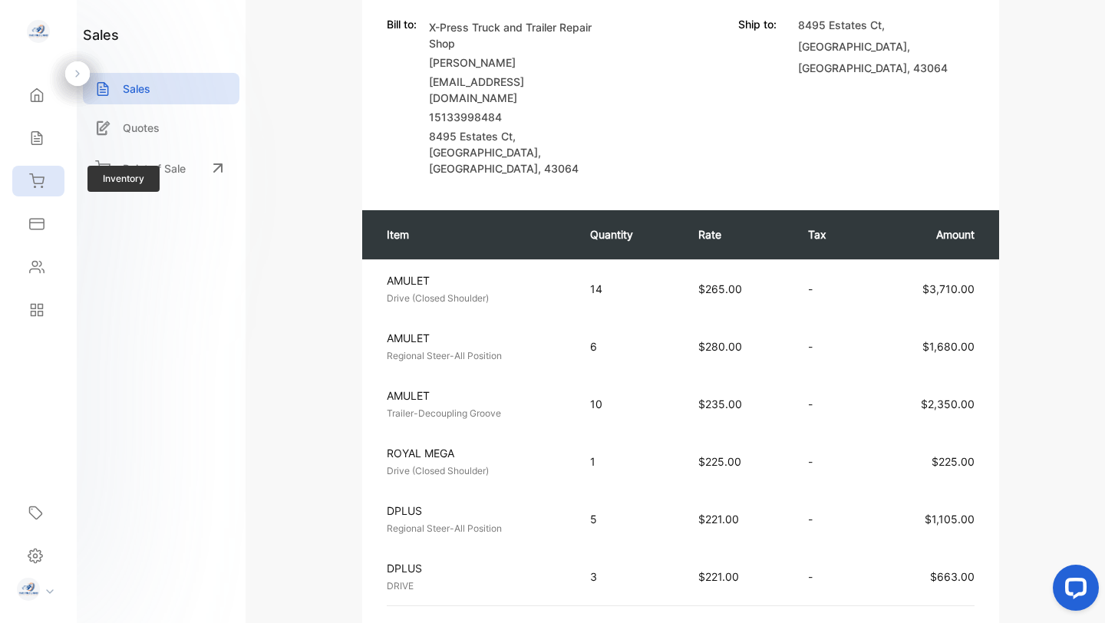
click at [43, 180] on icon at bounding box center [37, 180] width 14 height 13
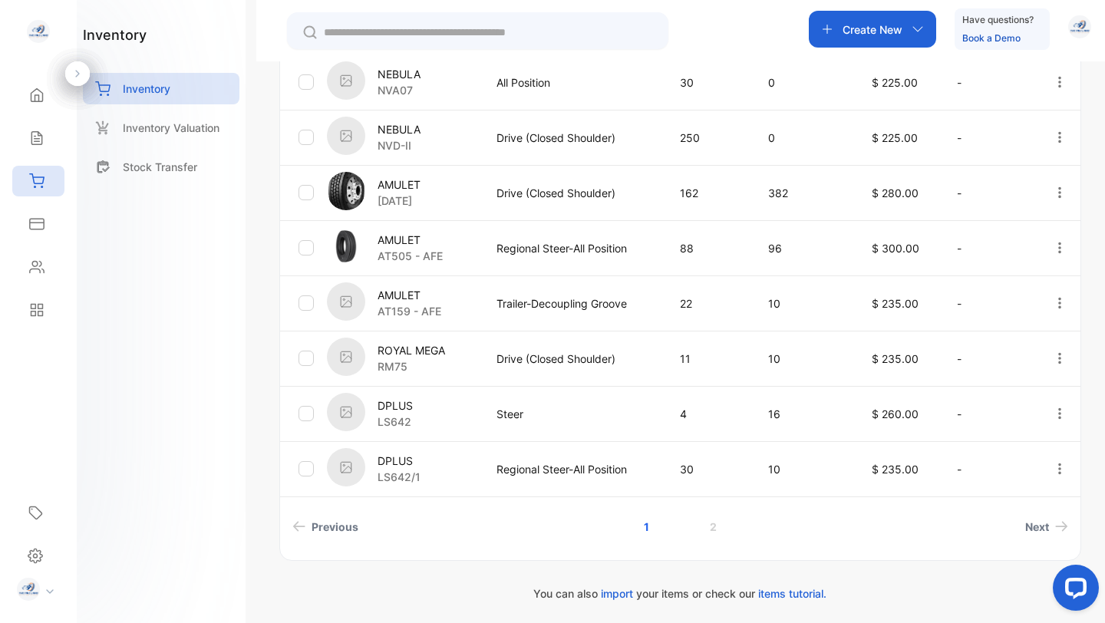
scroll to position [493, 0]
click at [1036, 529] on span "Next" at bounding box center [1037, 524] width 24 height 16
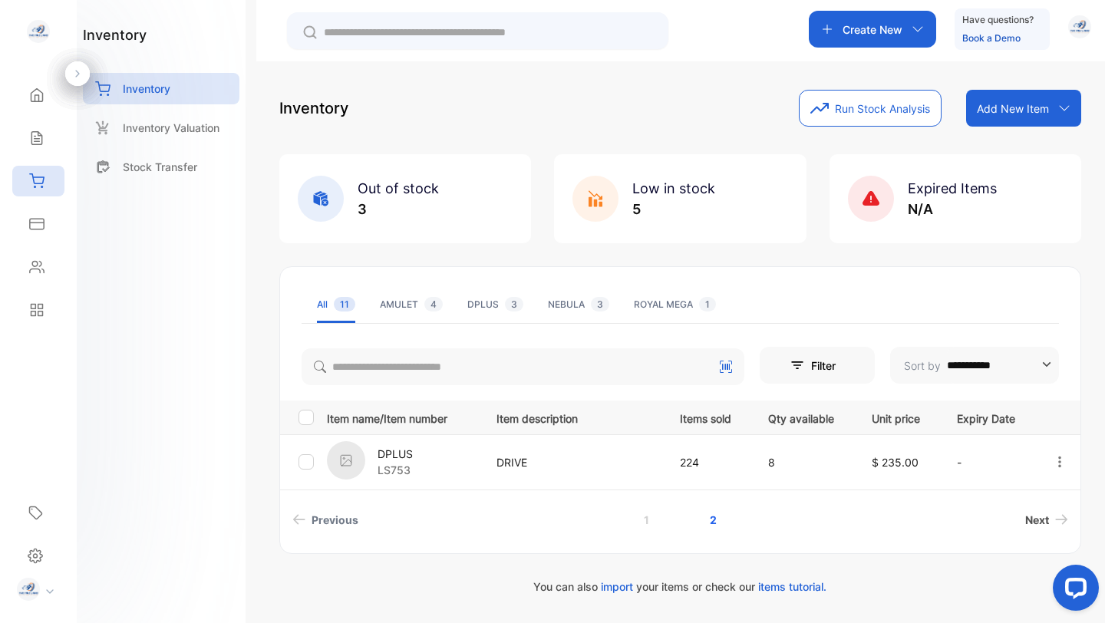
scroll to position [0, 0]
click at [34, 134] on icon at bounding box center [36, 137] width 15 height 15
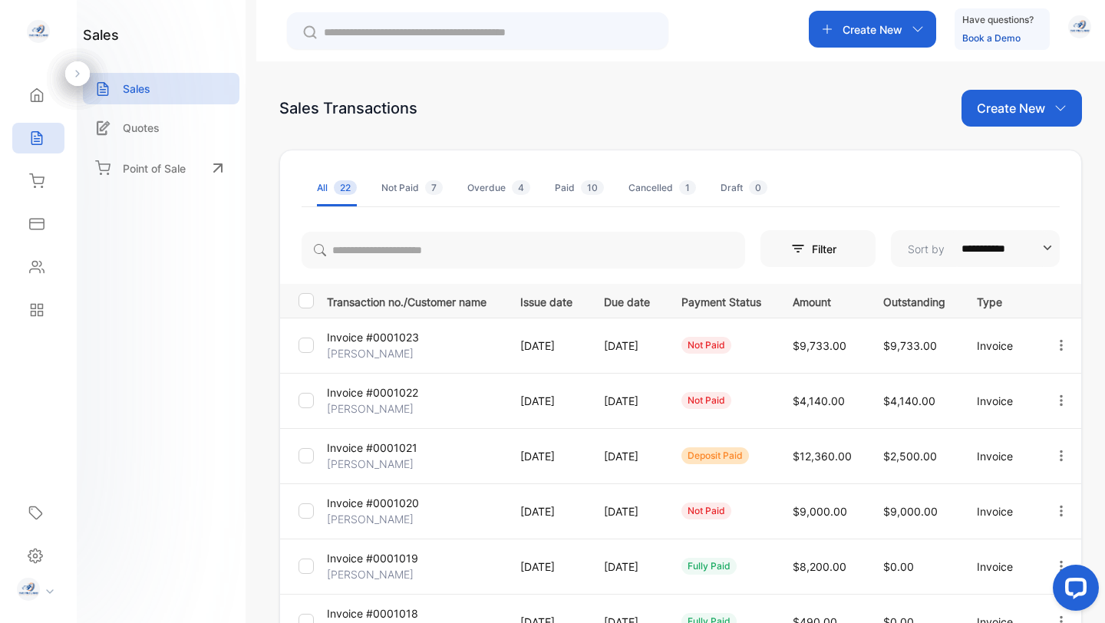
click at [658, 186] on div "Cancelled 1" at bounding box center [662, 188] width 68 height 14
click at [648, 190] on div "Cancelled 1" at bounding box center [662, 188] width 68 height 14
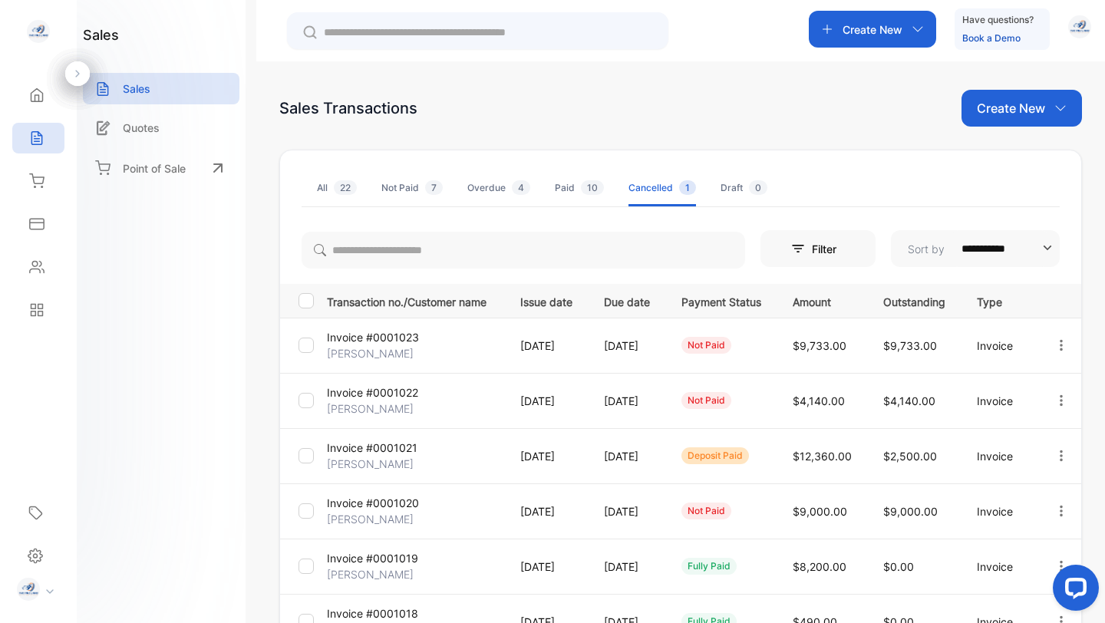
click at [581, 182] on div "Paid 10" at bounding box center [579, 188] width 49 height 14
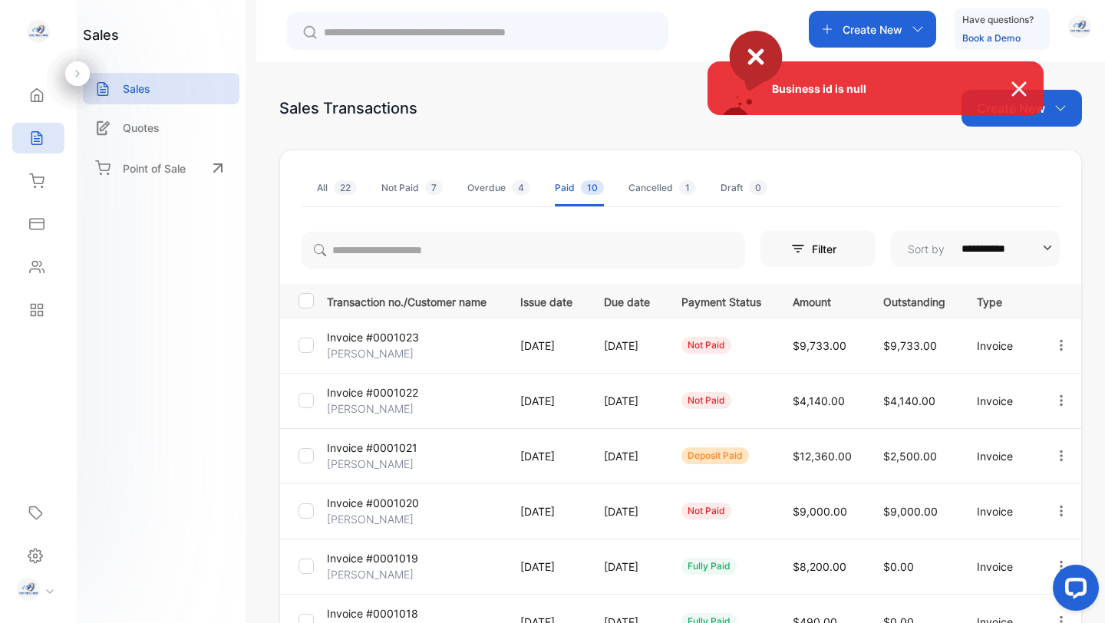
click at [655, 186] on div "Business id is null" at bounding box center [552, 311] width 1105 height 623
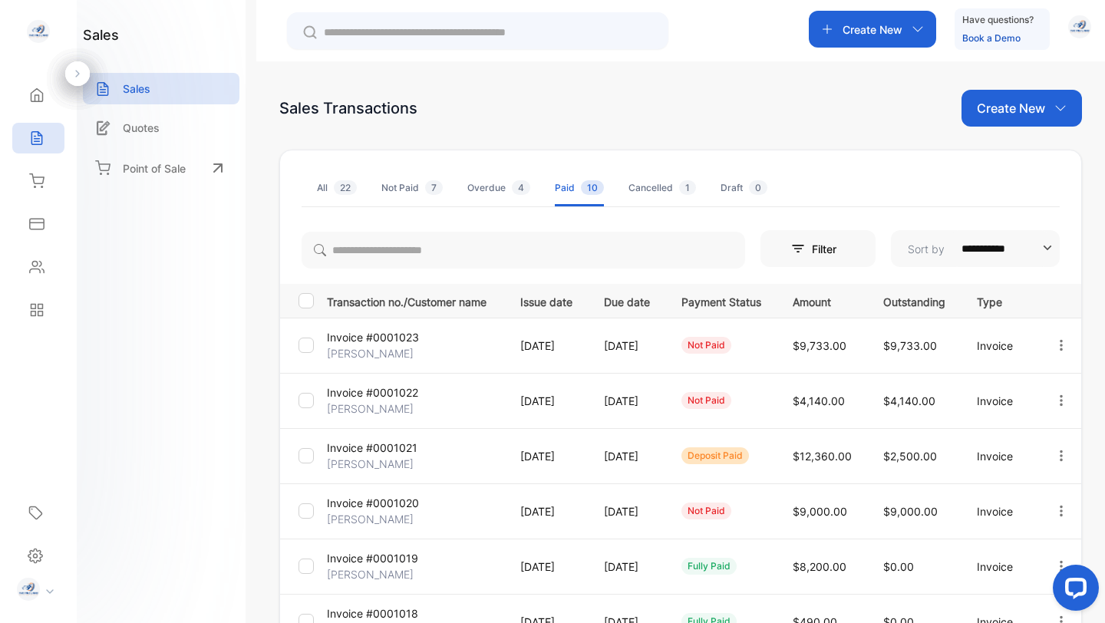
click at [655, 186] on div "Cancelled 1" at bounding box center [662, 188] width 68 height 14
click at [651, 186] on div "Cancelled 1" at bounding box center [662, 188] width 68 height 14
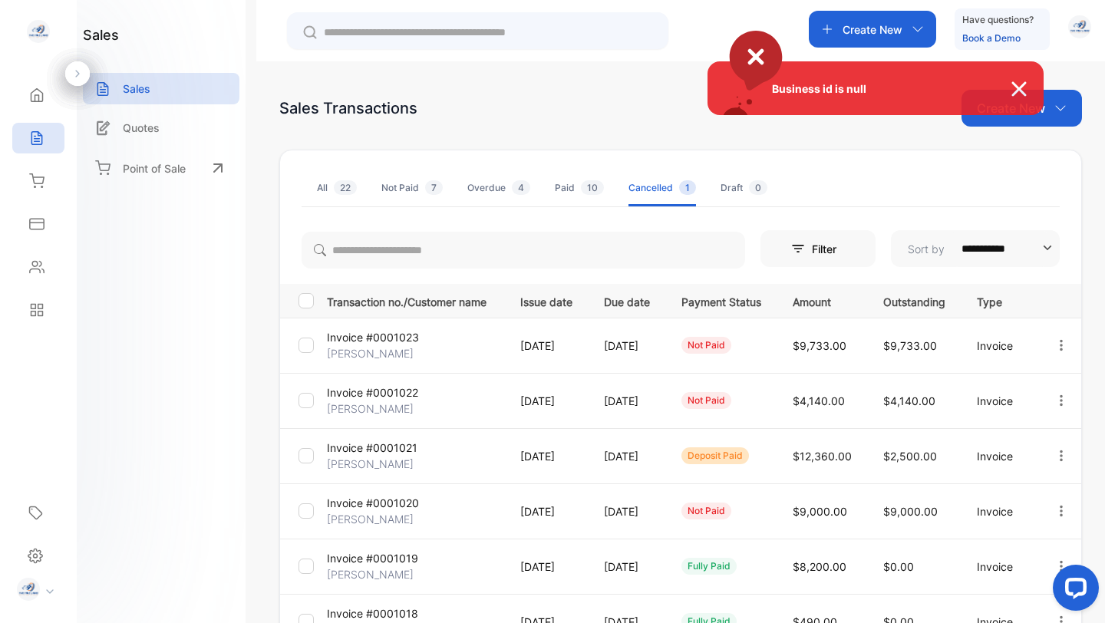
click at [1020, 83] on img at bounding box center [1027, 89] width 34 height 18
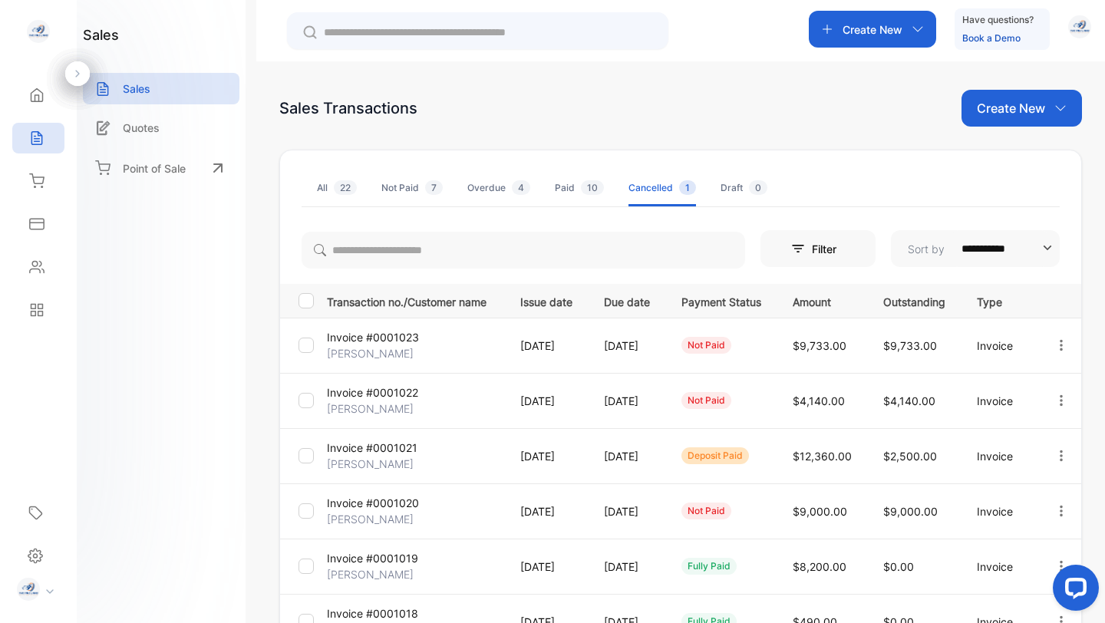
drag, startPoint x: 1104, startPoint y: 355, endPoint x: 1104, endPoint y: 478, distance: 122.8
click at [1104, 478] on div "**********" at bounding box center [680, 372] width 849 height 623
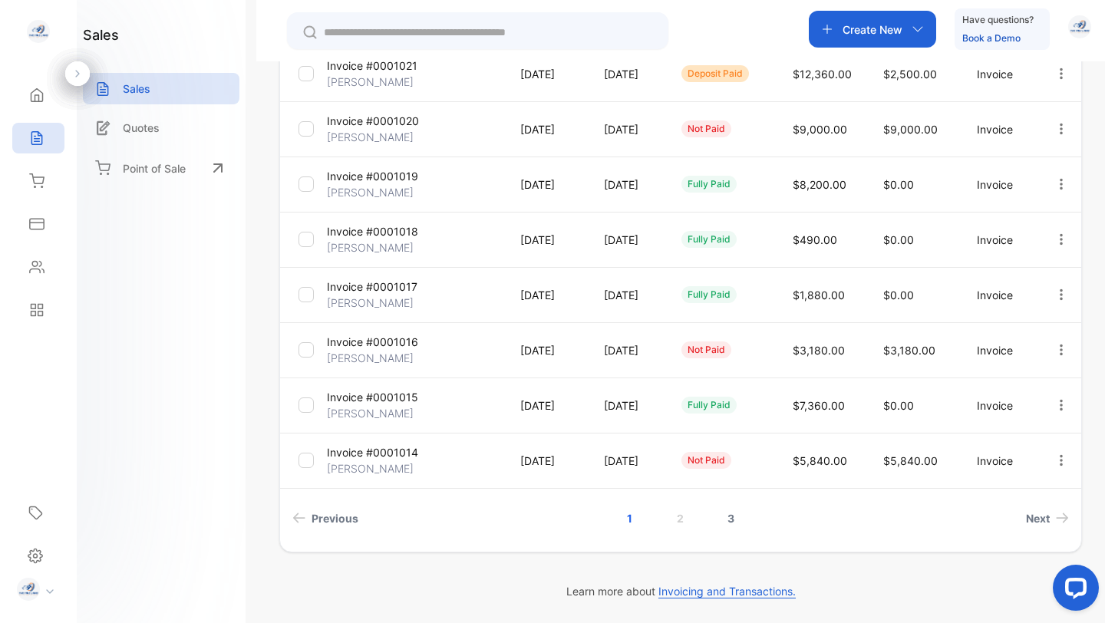
click at [737, 516] on link "3" at bounding box center [731, 518] width 44 height 28
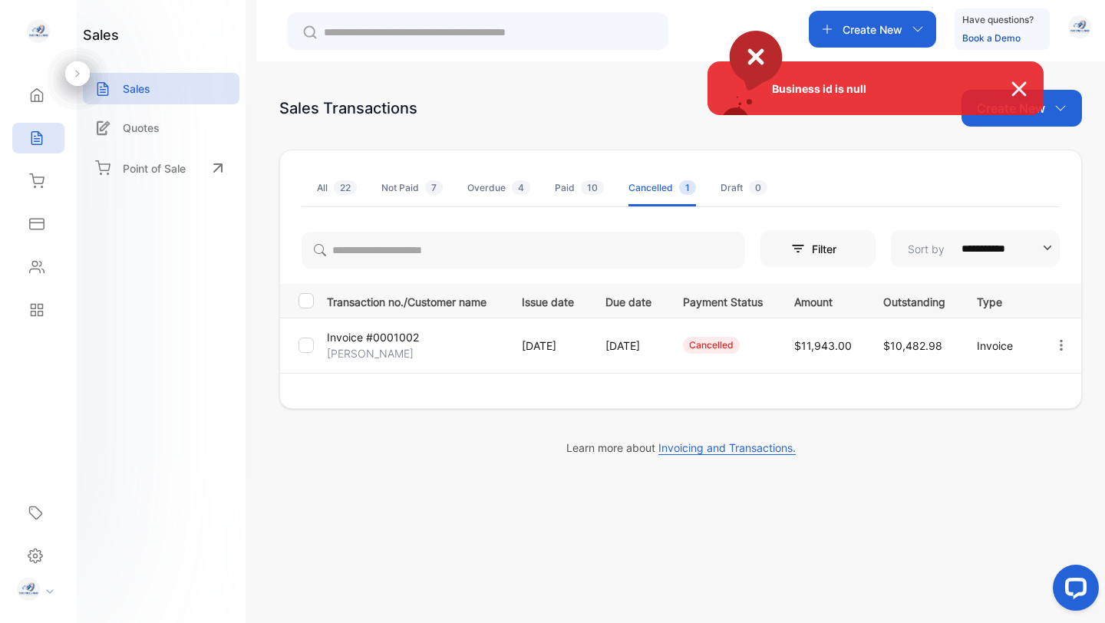
scroll to position [0, 0]
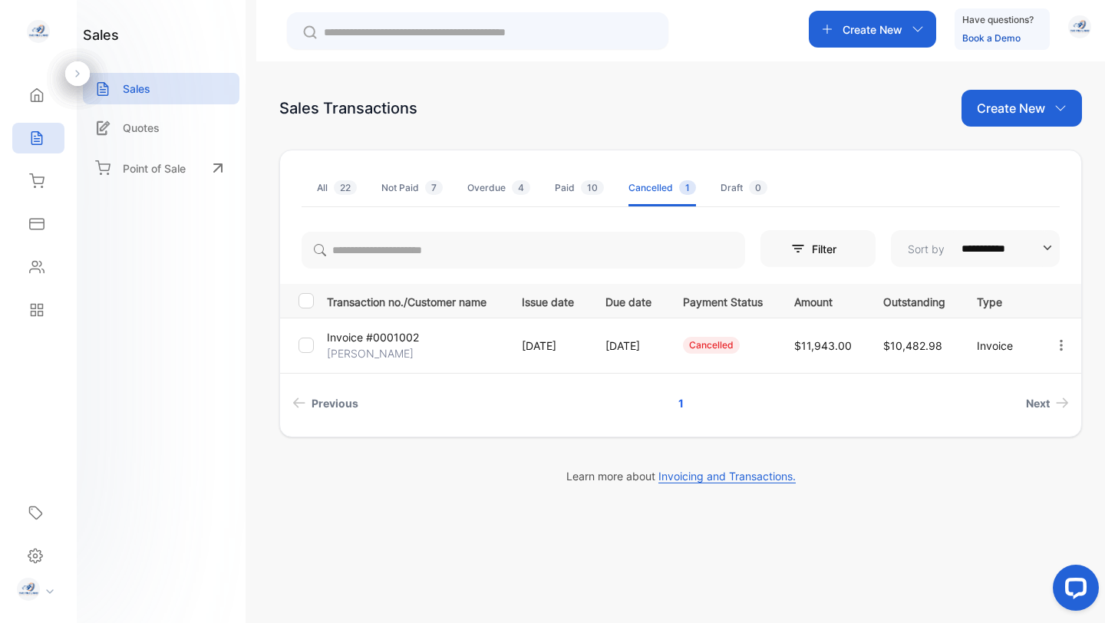
click at [381, 337] on p "Invoice #0001002" at bounding box center [373, 337] width 92 height 16
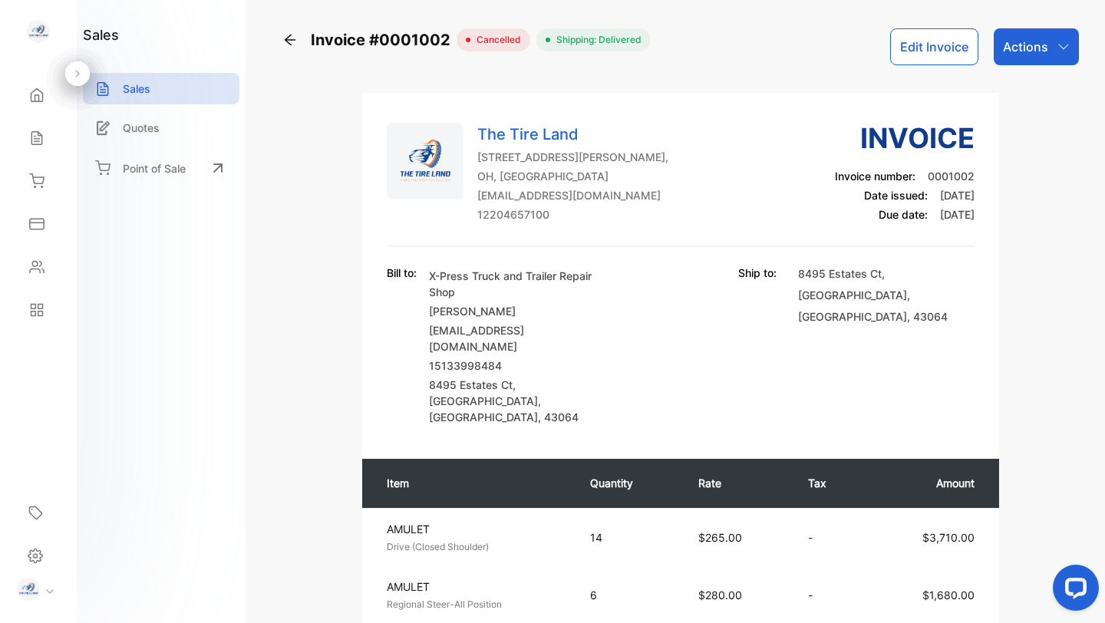
click at [289, 41] on icon at bounding box center [289, 39] width 15 height 15
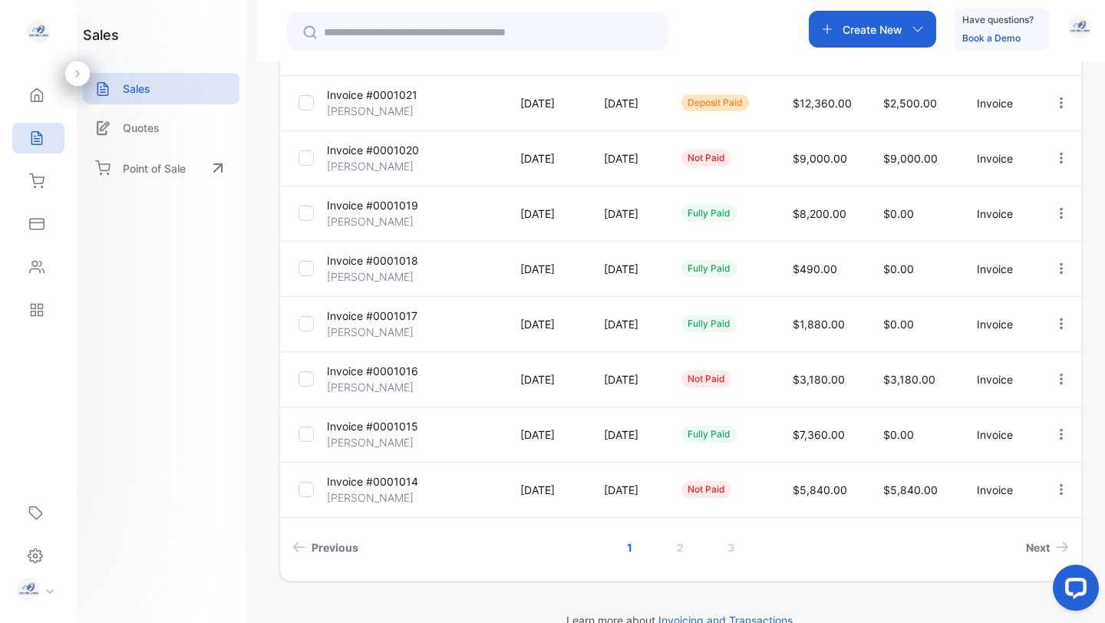
scroll to position [356, 0]
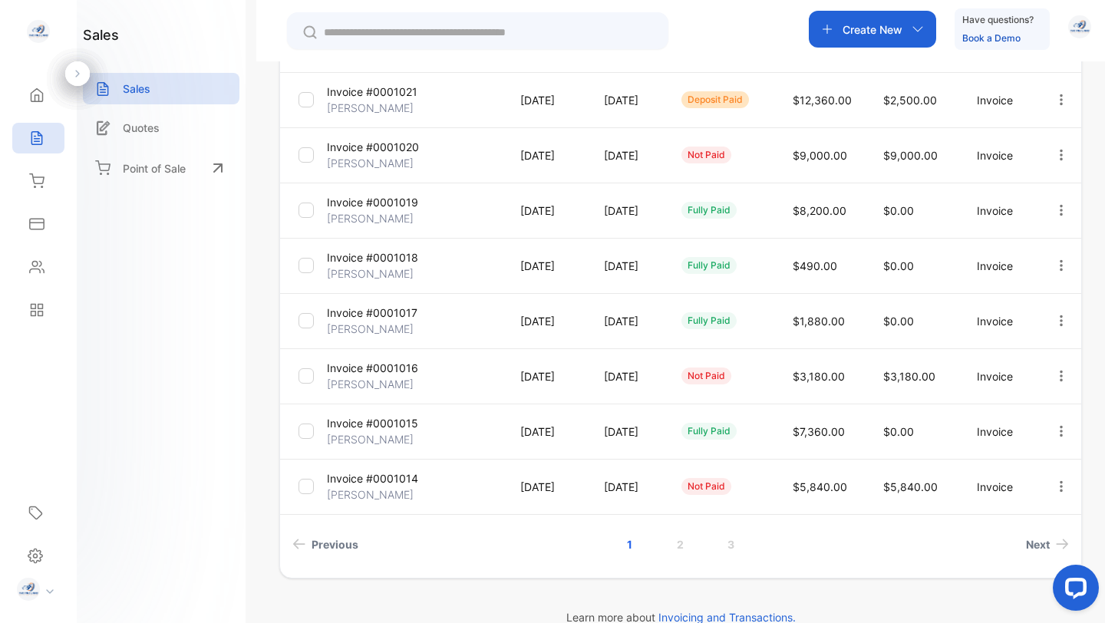
drag, startPoint x: 1104, startPoint y: 296, endPoint x: 1103, endPoint y: 224, distance: 72.1
click at [1103, 224] on div "**********" at bounding box center [680, 372] width 849 height 623
click at [1104, 230] on div "**********" at bounding box center [680, 372] width 849 height 623
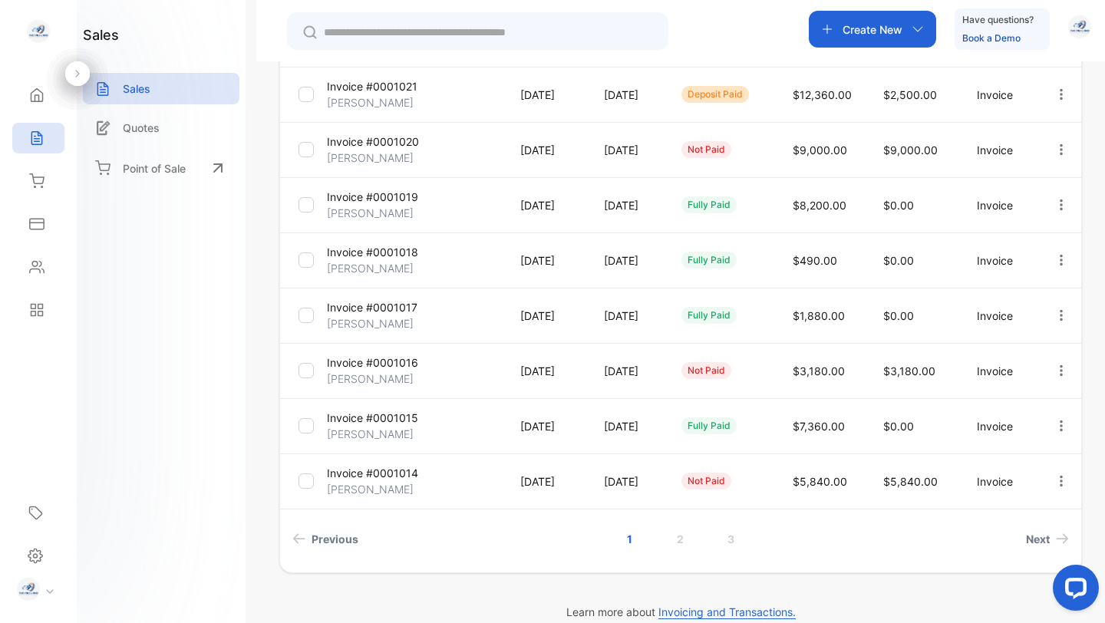
scroll to position [382, 0]
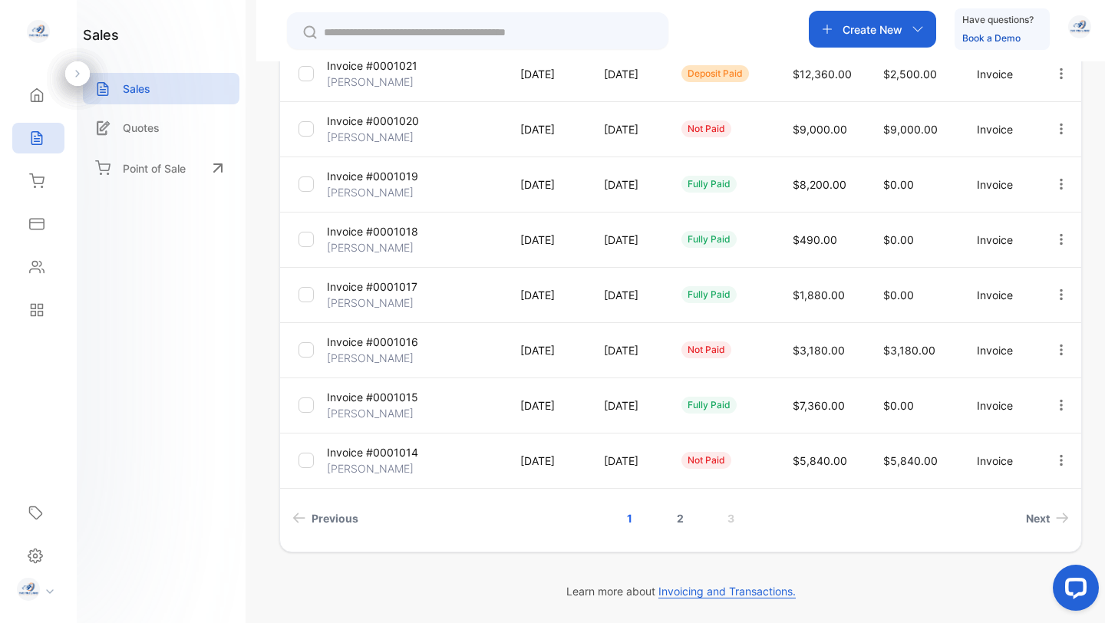
click at [675, 514] on link "2" at bounding box center [680, 518] width 44 height 28
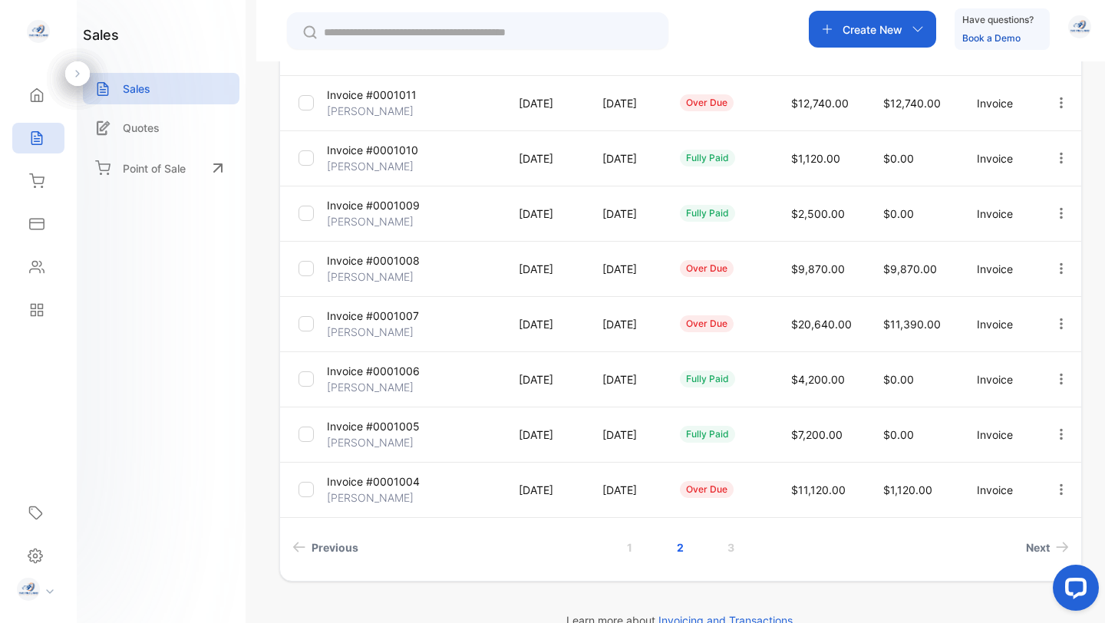
scroll to position [354, 0]
click at [729, 545] on link "3" at bounding box center [731, 547] width 44 height 28
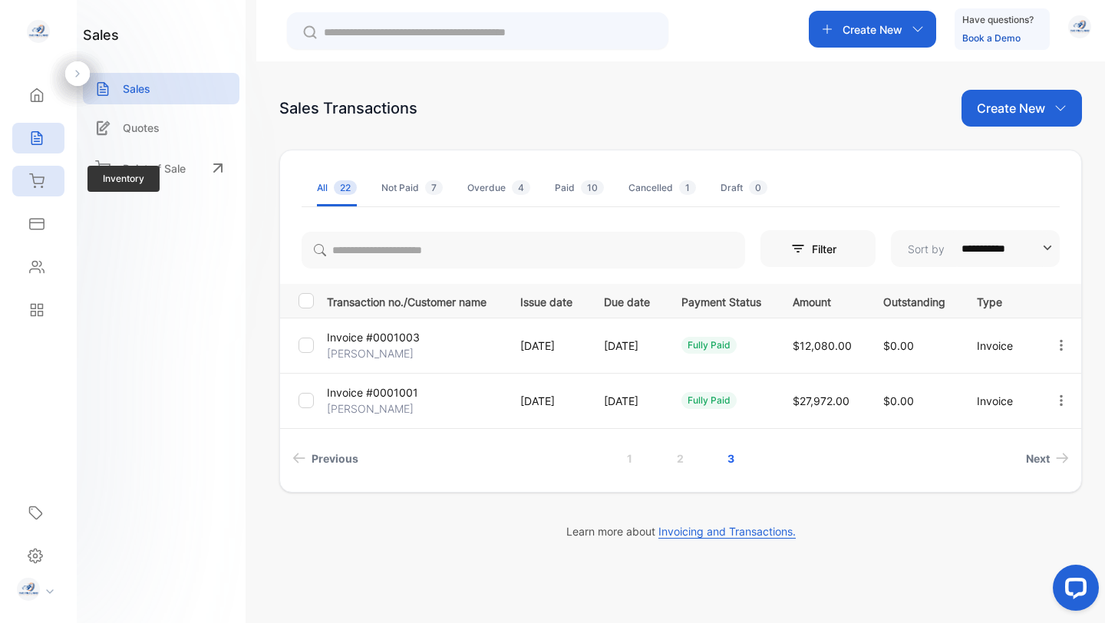
click at [38, 180] on icon at bounding box center [36, 180] width 15 height 15
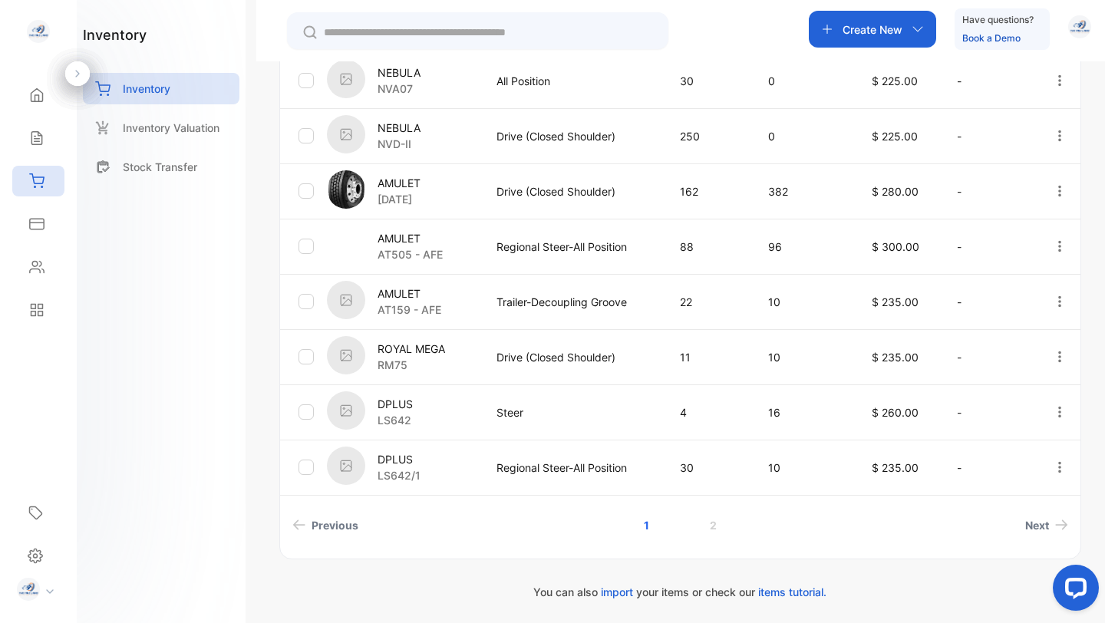
scroll to position [493, 0]
click at [712, 524] on link "2" at bounding box center [713, 524] width 44 height 28
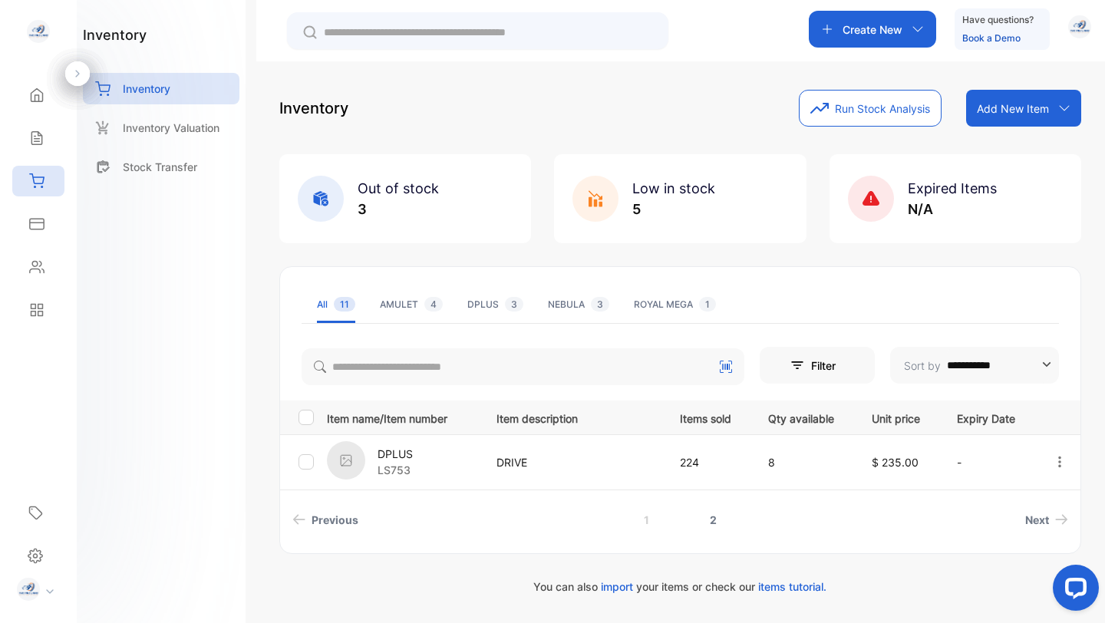
scroll to position [0, 0]
click at [27, 137] on div "Sales" at bounding box center [35, 137] width 20 height 15
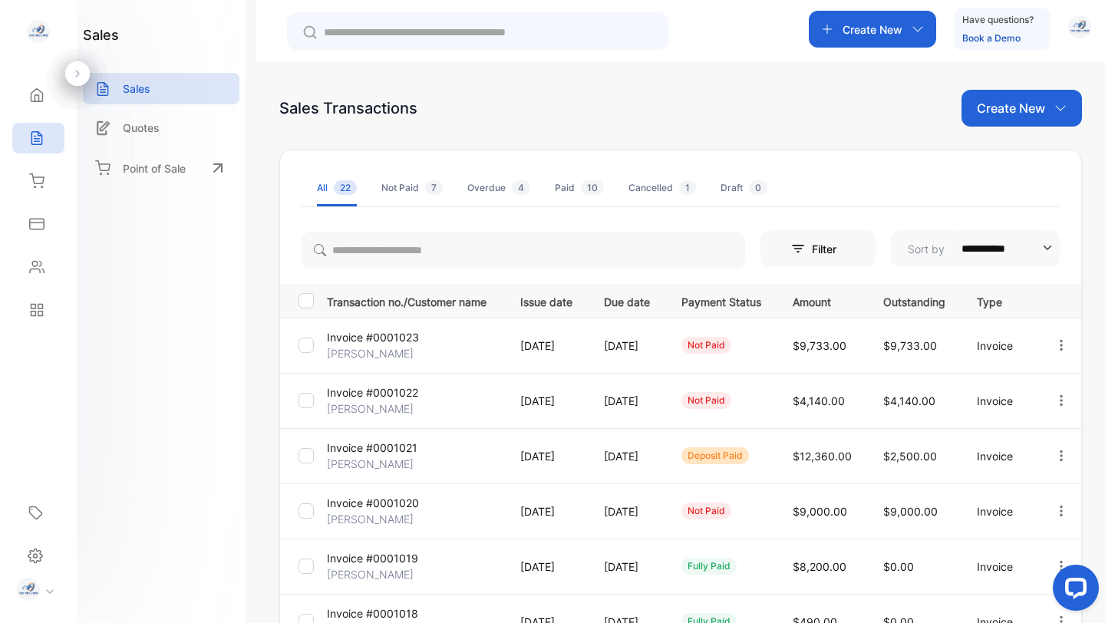
click at [370, 393] on p "Invoice #0001022" at bounding box center [372, 392] width 91 height 16
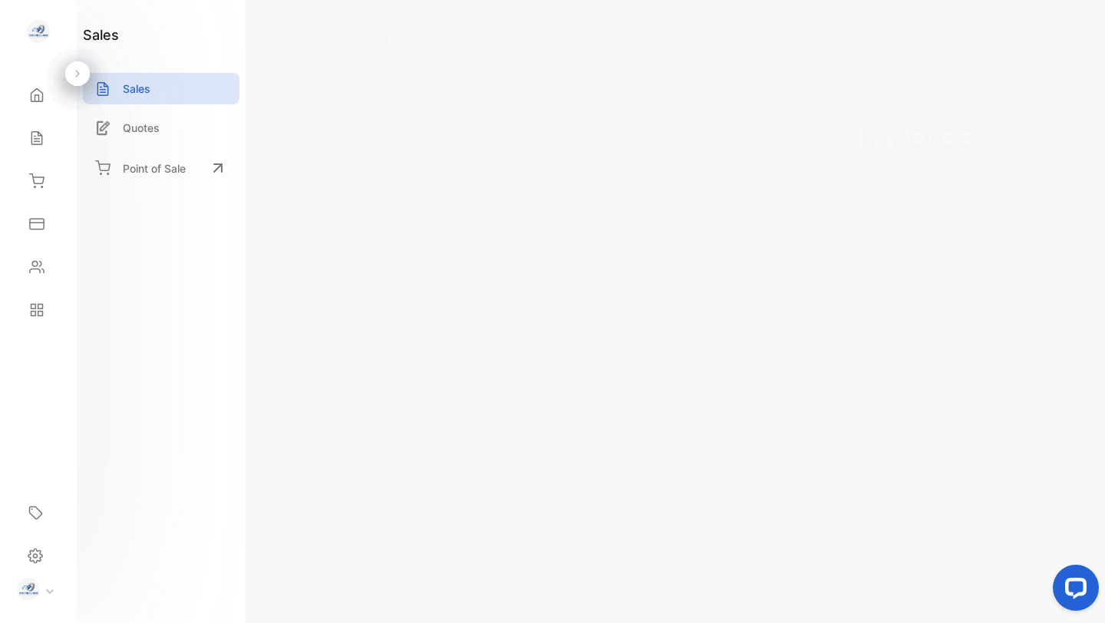
click at [1037, 44] on p "Actions" at bounding box center [1025, 47] width 45 height 18
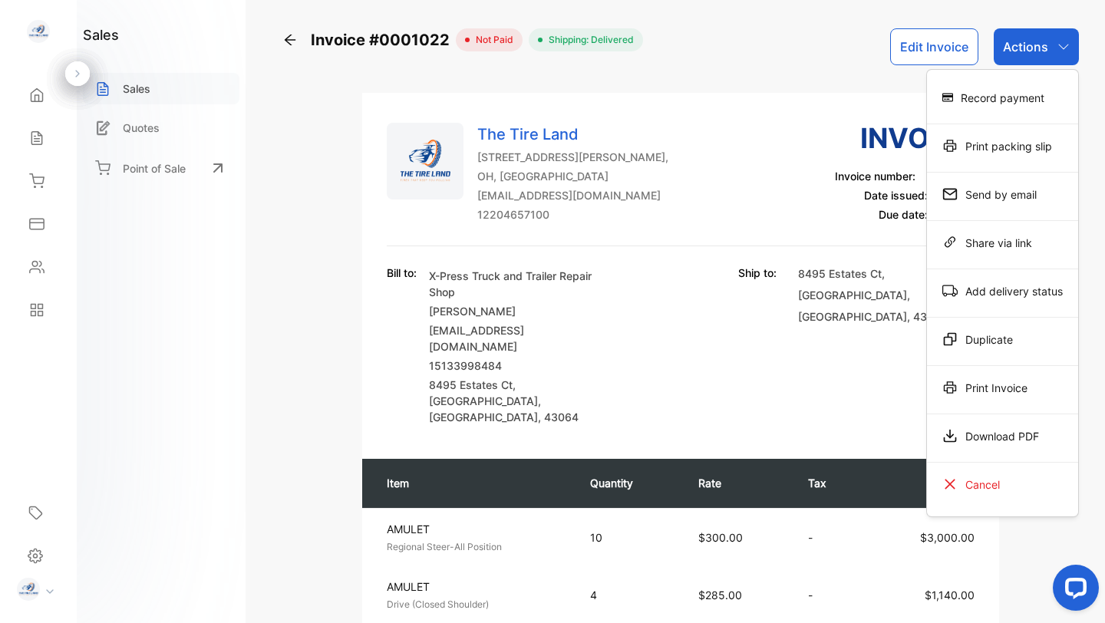
click at [156, 88] on div "Sales" at bounding box center [161, 88] width 157 height 31
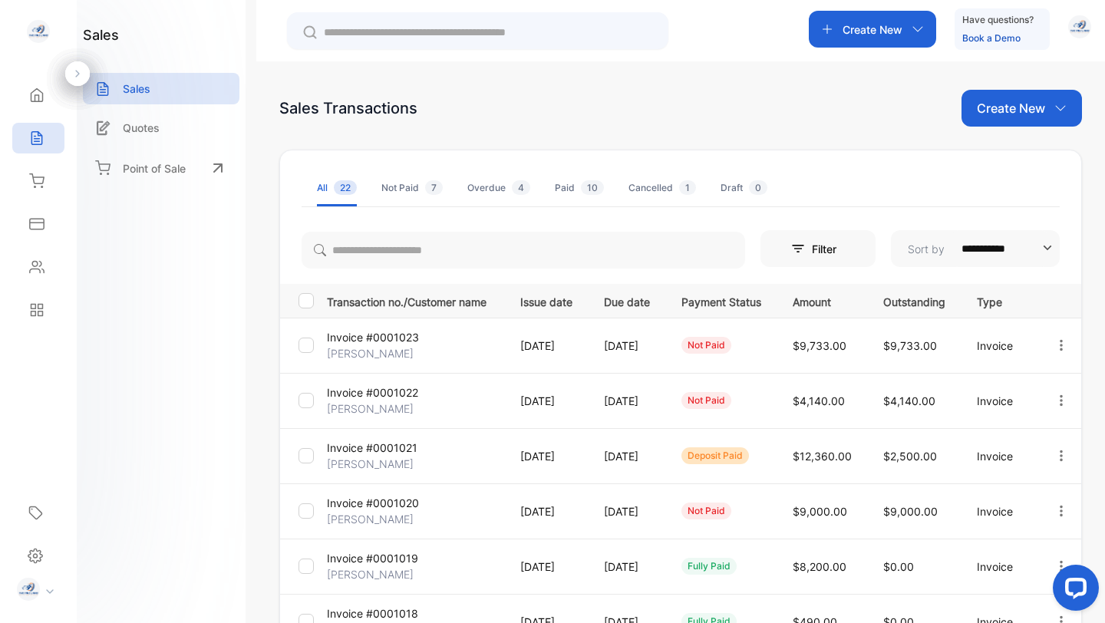
click at [840, 347] on span "$9,733.00" at bounding box center [820, 345] width 54 height 13
